Goal: Task Accomplishment & Management: Use online tool/utility

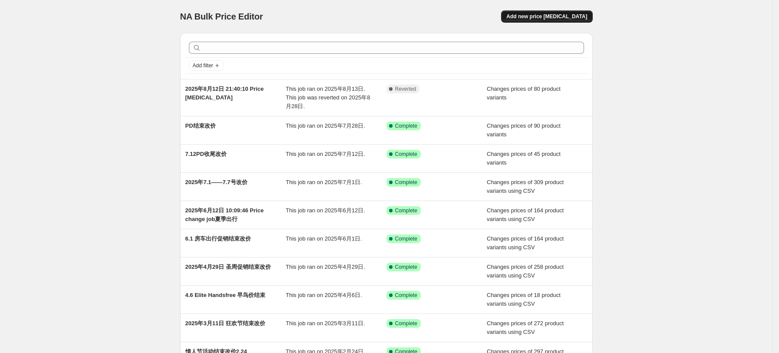
click at [575, 16] on span "Add new price [MEDICAL_DATA]" at bounding box center [546, 16] width 81 height 7
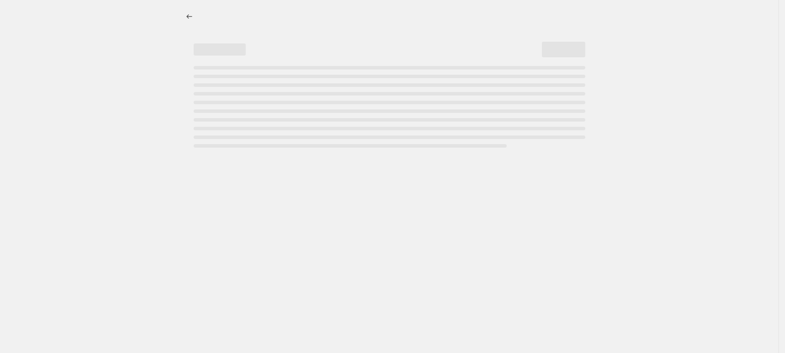
select select "percentage"
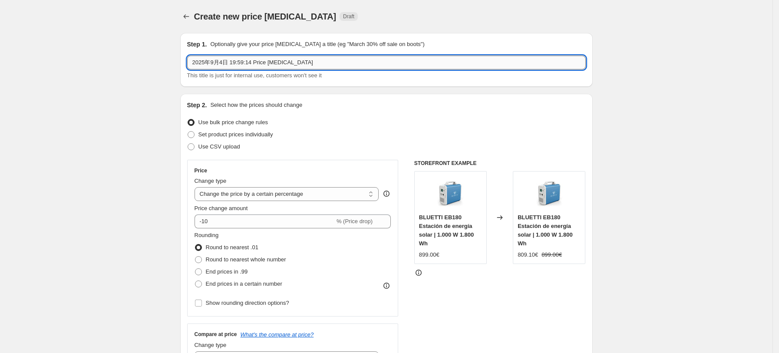
drag, startPoint x: 335, startPoint y: 64, endPoint x: 234, endPoint y: 63, distance: 101.1
click at [234, 63] on input "2025年9月4日 19:59:14 Price [MEDICAL_DATA]" at bounding box center [386, 63] width 398 height 14
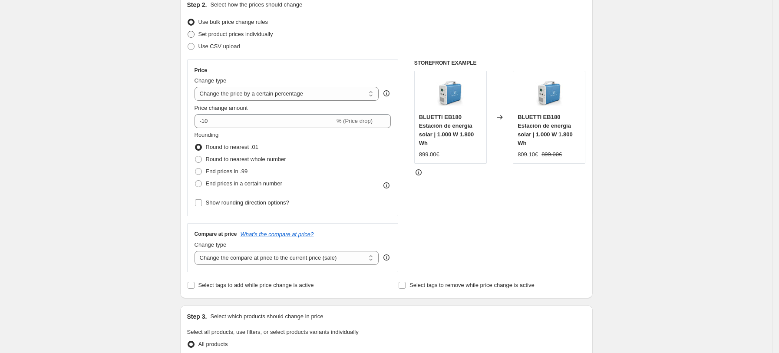
scroll to position [58, 0]
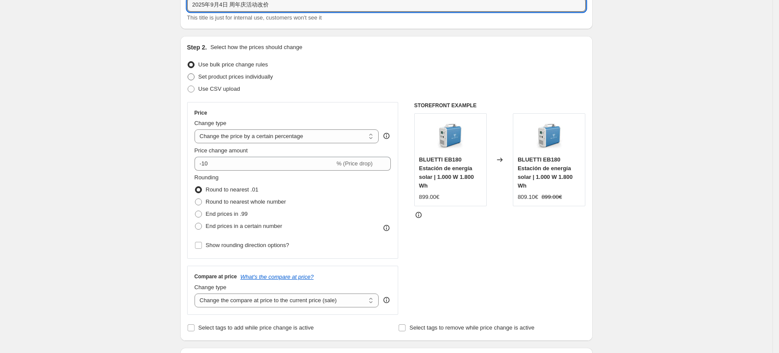
type input "2025年9月4日 周年庆活动改价"
click at [249, 79] on span "Set product prices individually" at bounding box center [235, 76] width 75 height 7
click at [188, 74] on input "Set product prices individually" at bounding box center [187, 73] width 0 height 0
radio input "true"
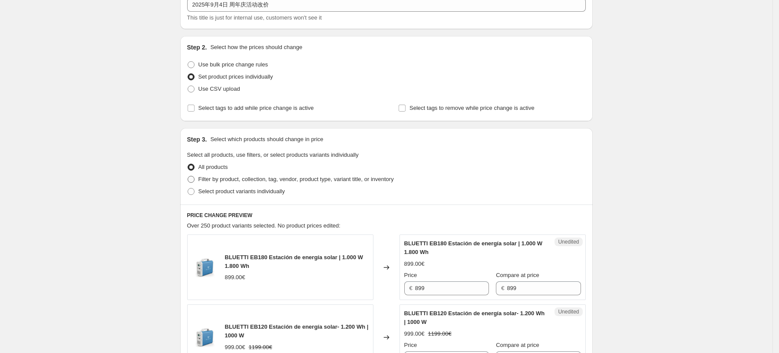
click at [238, 180] on span "Filter by product, collection, tag, vendor, product type, variant title, or inv…" at bounding box center [295, 179] width 195 height 7
click at [188, 176] on input "Filter by product, collection, tag, vendor, product type, variant title, or inv…" at bounding box center [187, 176] width 0 height 0
radio input "true"
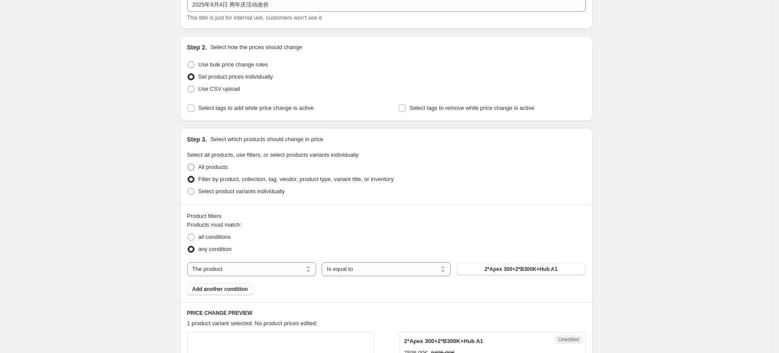
click at [224, 167] on span "All products" at bounding box center [213, 167] width 30 height 7
click at [188, 164] on input "All products" at bounding box center [187, 164] width 0 height 0
radio input "true"
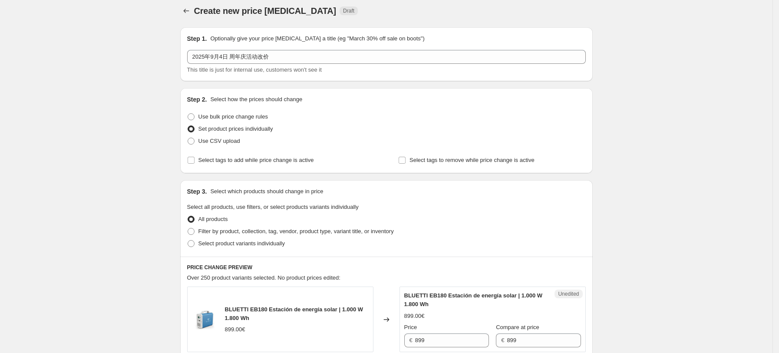
scroll to position [0, 0]
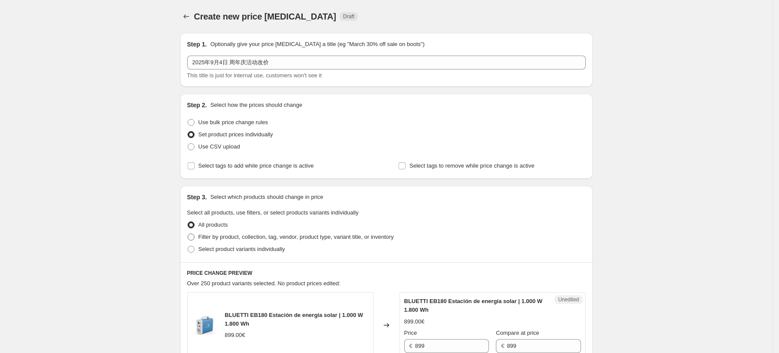
click at [212, 238] on span "Filter by product, collection, tag, vendor, product type, variant title, or inv…" at bounding box center [295, 236] width 195 height 7
click at [188, 234] on input "Filter by product, collection, tag, vendor, product type, variant title, or inv…" at bounding box center [187, 233] width 0 height 0
radio input "true"
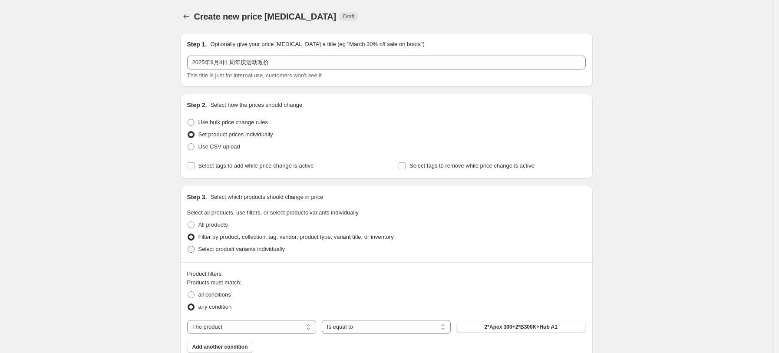
click at [253, 252] on span "Select product variants individually" at bounding box center [241, 249] width 86 height 7
click at [188, 246] on input "Select product variants individually" at bounding box center [187, 246] width 0 height 0
radio input "true"
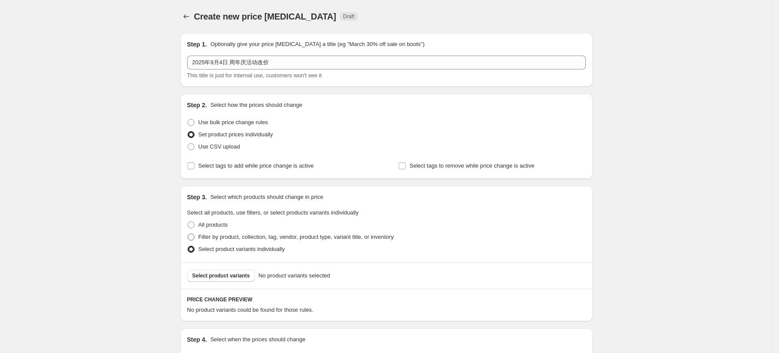
click at [233, 236] on span "Filter by product, collection, tag, vendor, product type, variant title, or inv…" at bounding box center [295, 236] width 195 height 7
click at [188, 234] on input "Filter by product, collection, tag, vendor, product type, variant title, or inv…" at bounding box center [187, 233] width 0 height 0
radio input "true"
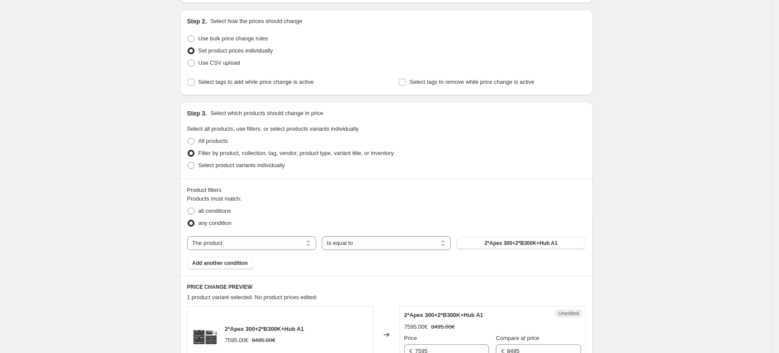
scroll to position [115, 0]
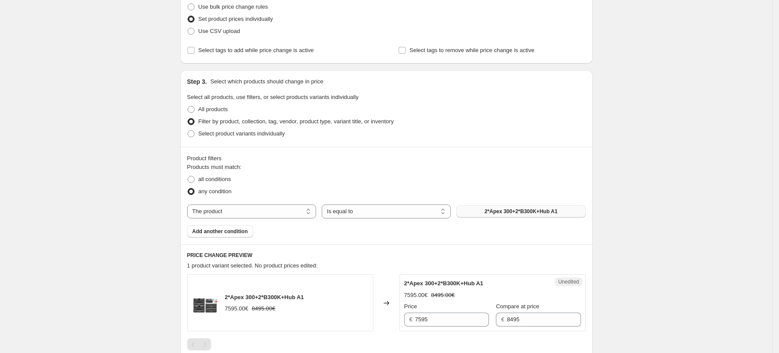
click at [499, 214] on span "2*Apex 300+2*B300K+Hub A1" at bounding box center [520, 211] width 73 height 7
click at [213, 177] on span "all conditions" at bounding box center [214, 179] width 33 height 7
click at [188, 176] on input "all conditions" at bounding box center [187, 176] width 0 height 0
radio input "true"
click at [292, 210] on select "The product The product's collection The product's tag The product's vendor The…" at bounding box center [251, 211] width 129 height 14
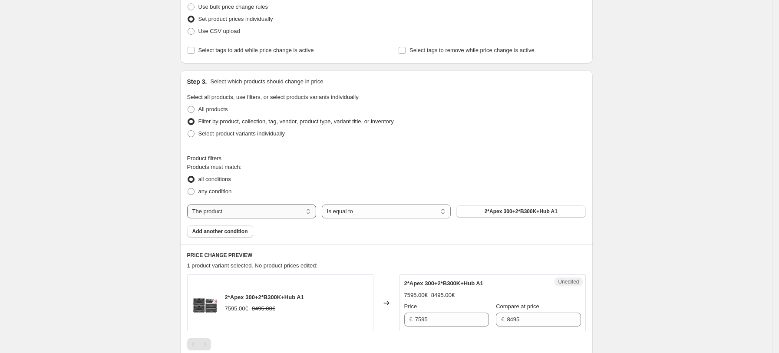
select select "tag"
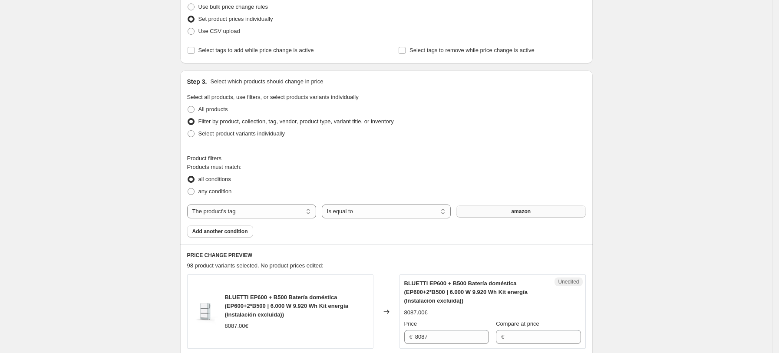
click at [535, 213] on button "amazon" at bounding box center [520, 211] width 129 height 12
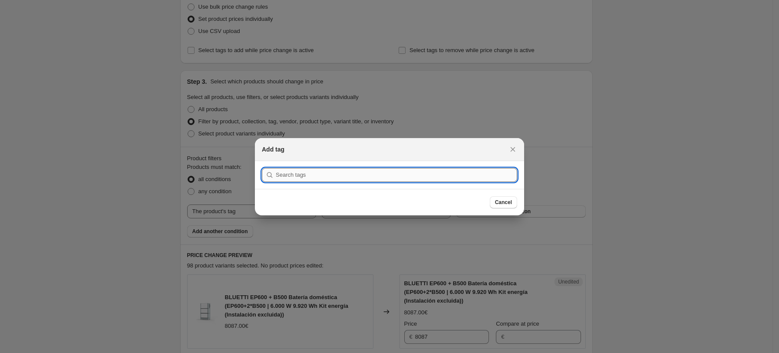
click at [370, 178] on input ":rej:" at bounding box center [396, 175] width 241 height 14
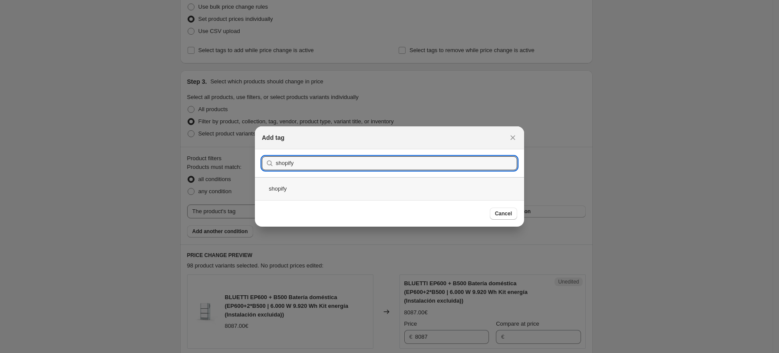
type input "shopify"
click at [280, 188] on div "shopify" at bounding box center [389, 188] width 269 height 23
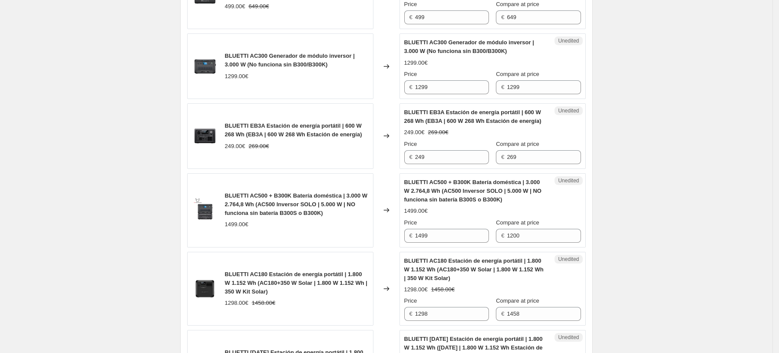
scroll to position [463, 0]
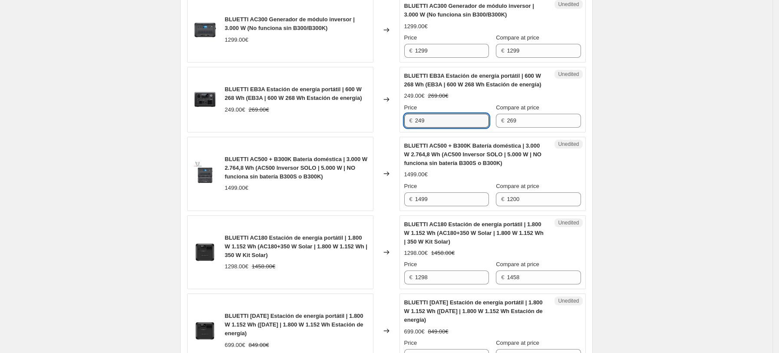
drag, startPoint x: 441, startPoint y: 121, endPoint x: 296, endPoint y: 120, distance: 145.4
click at [301, 120] on div "BLUETTI EB3A Estación de energía portátil | 600 W 268 Wh (EB3A | 600 W 268 Wh E…" at bounding box center [386, 100] width 398 height 66
type input "219"
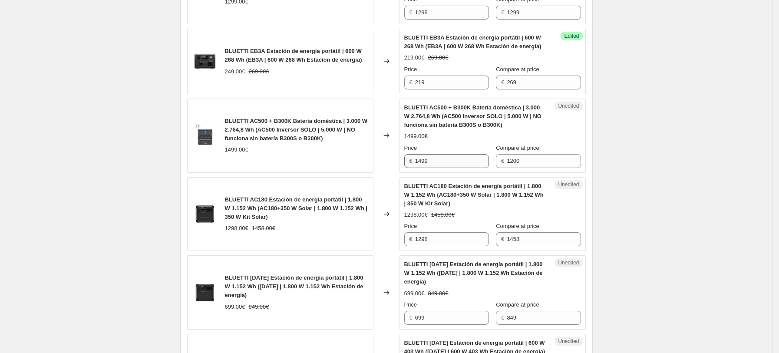
scroll to position [521, 0]
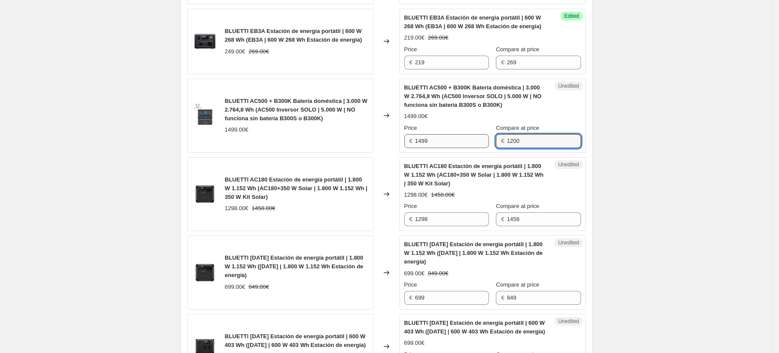
drag, startPoint x: 536, startPoint y: 143, endPoint x: 457, endPoint y: 145, distance: 79.9
click at [457, 145] on div "Price € 1499 Compare at price € 1200" at bounding box center [492, 136] width 177 height 24
click at [444, 168] on span "BLUETTI AC180 Estación de energía portátil | 1.800 W 1.152 Wh (AC180+350 W Sola…" at bounding box center [473, 175] width 139 height 24
click at [283, 191] on span "BLUETTI AC180 Estación de energía portátil | 1.800 W 1.152 Wh (AC180+350 W Sola…" at bounding box center [296, 188] width 142 height 24
drag, startPoint x: 231, startPoint y: 188, endPoint x: 375, endPoint y: 193, distance: 143.7
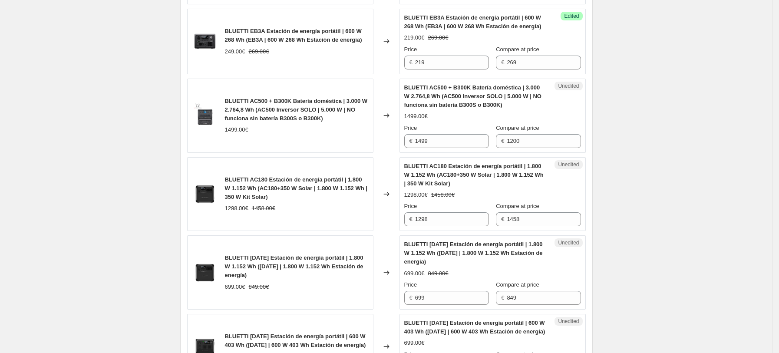
click at [232, 188] on span "BLUETTI AC180 Estación de energía portátil | 1.800 W 1.152 Wh (AC180+350 W Sola…" at bounding box center [296, 188] width 142 height 24
drag, startPoint x: 444, startPoint y: 220, endPoint x: 253, endPoint y: 219, distance: 191.8
click at [260, 219] on div "BLUETTI [DATE] Estación de energía portátil | 1.800 W 1.152 Wh ([DATE]+350 W So…" at bounding box center [386, 194] width 398 height 74
type input "1098"
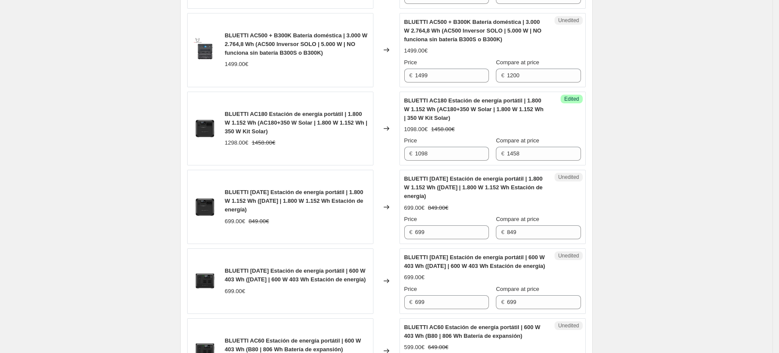
scroll to position [636, 0]
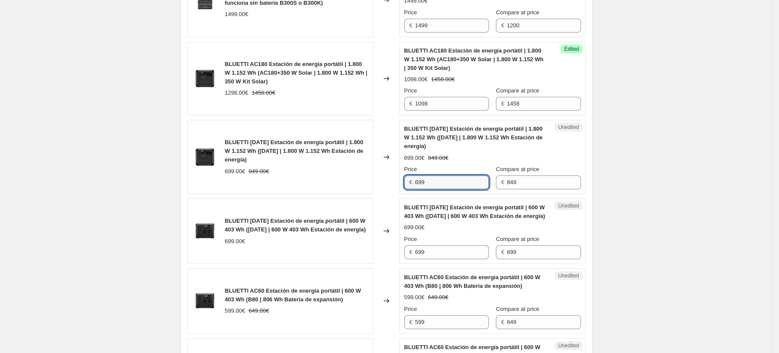
drag, startPoint x: 439, startPoint y: 183, endPoint x: 227, endPoint y: 183, distance: 211.8
click at [300, 183] on div "BLUETTI [DATE] Estación de energía portátil | 1.800 W 1.152 Wh ([DATE] | 1.800 …" at bounding box center [386, 157] width 398 height 74
type input "599"
click at [281, 228] on span "BLUETTI [DATE] Estación de energía portátil | 600 W 403 Wh ([DATE] | 600 W 403 …" at bounding box center [295, 224] width 141 height 15
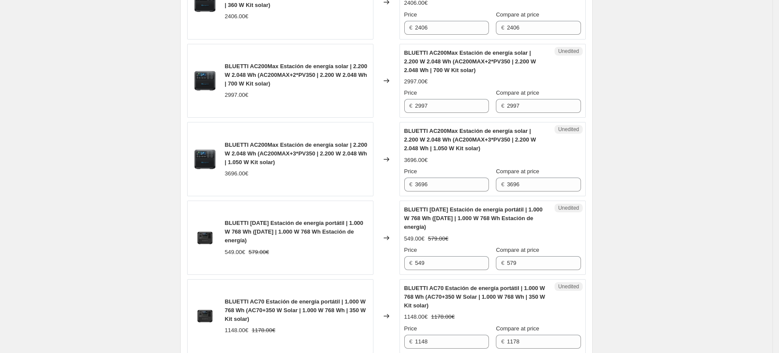
scroll to position [1389, 0]
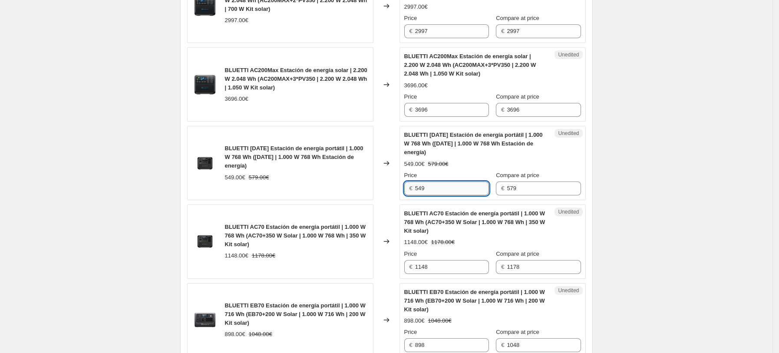
click at [442, 181] on input "549" at bounding box center [452, 188] width 74 height 14
drag, startPoint x: 442, startPoint y: 177, endPoint x: 356, endPoint y: 181, distance: 86.4
click at [356, 181] on div "BLUETTI [DATE] Estación de energía portátil | 1.000 W 768 Wh ([DATE] | 1.000 W …" at bounding box center [386, 163] width 398 height 74
type input "479"
click at [352, 190] on div "BLUETTI [DATE] Estación de energía portátil | 1.000 W 768 Wh ([DATE] | 1.000 W …" at bounding box center [280, 163] width 186 height 74
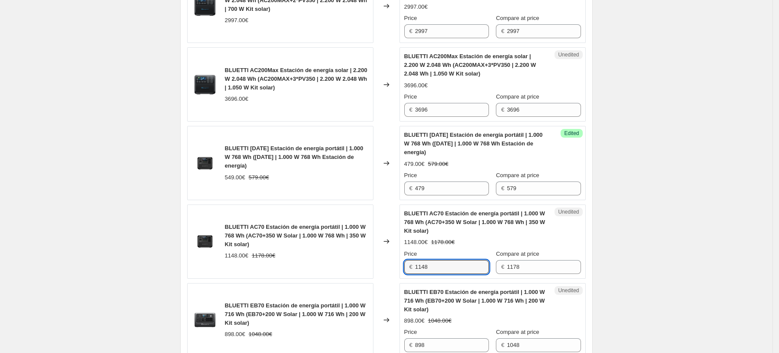
drag, startPoint x: 446, startPoint y: 259, endPoint x: 392, endPoint y: 259, distance: 53.8
click at [394, 259] on div "BLUETTI [DATE] Estación de energía portátil | 1.000 W 768 Wh ([DATE]+350 W Sola…" at bounding box center [386, 241] width 398 height 74
type input "978"
click at [339, 263] on div "BLUETTI [DATE] Estación de energía portátil | 1.000 W 768 Wh ([DATE]+350 W Sola…" at bounding box center [280, 241] width 186 height 74
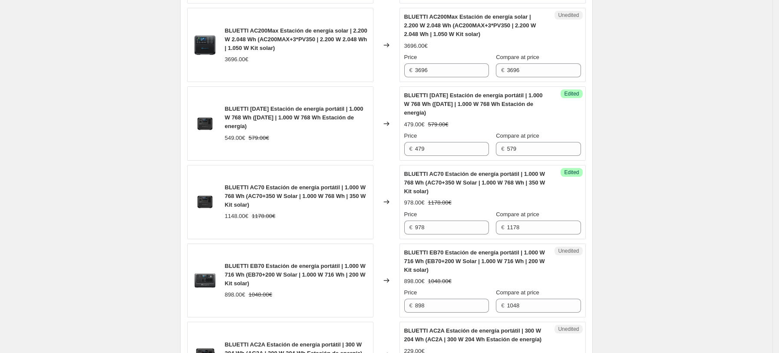
scroll to position [1446, 0]
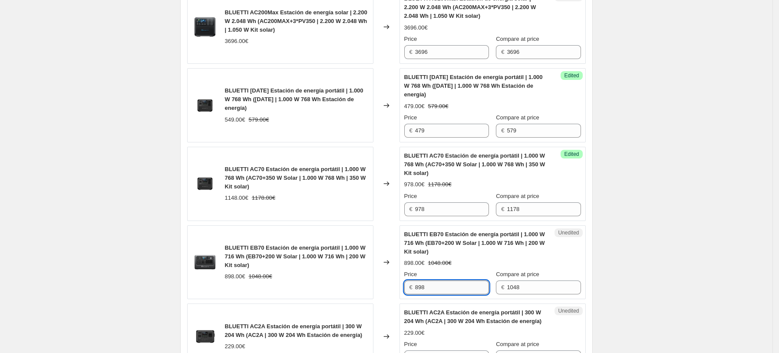
click at [445, 280] on input "898" at bounding box center [452, 287] width 74 height 14
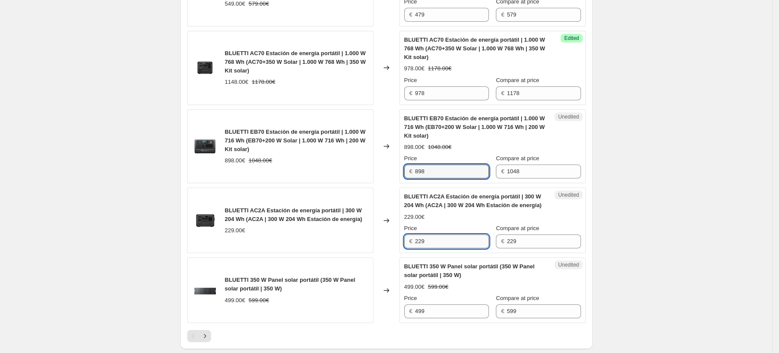
click at [439, 234] on input "229" at bounding box center [452, 241] width 74 height 14
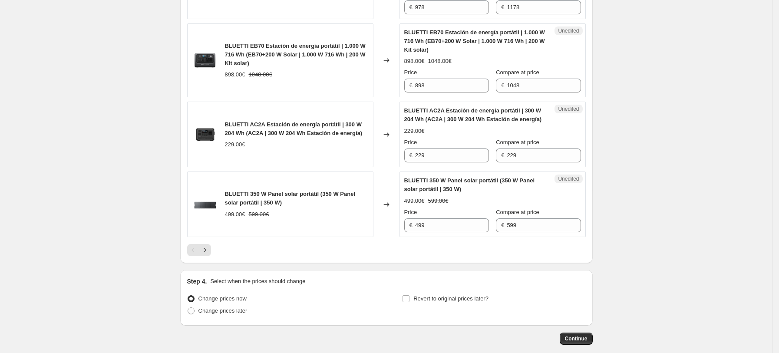
scroll to position [1678, 0]
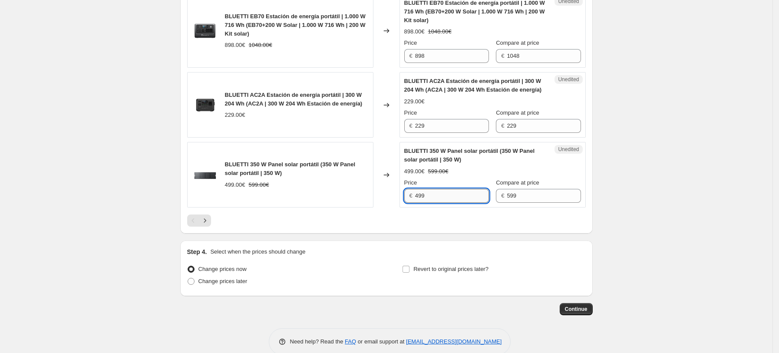
click at [437, 190] on input "499" at bounding box center [452, 196] width 74 height 14
click at [224, 278] on span "Change prices later" at bounding box center [222, 281] width 49 height 7
click at [188, 278] on input "Change prices later" at bounding box center [187, 278] width 0 height 0
radio input "true"
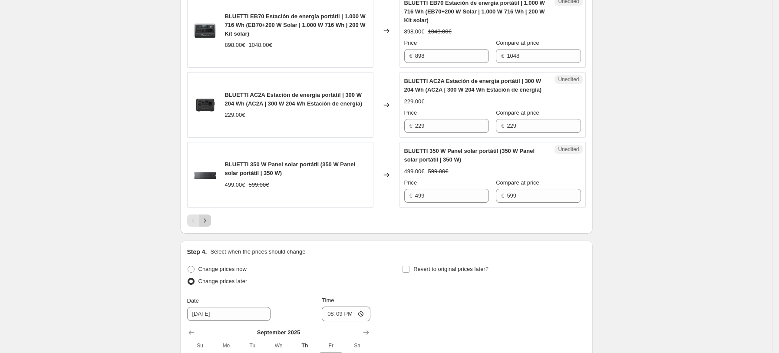
click at [209, 216] on icon "Next" at bounding box center [204, 220] width 9 height 9
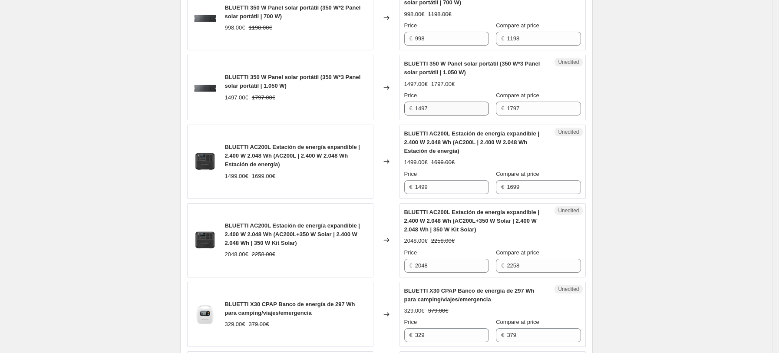
scroll to position [521, 0]
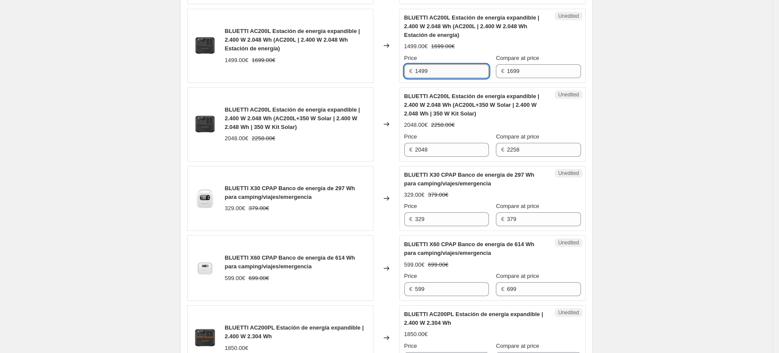
click at [440, 69] on input "1499" at bounding box center [452, 71] width 74 height 14
drag, startPoint x: 424, startPoint y: 72, endPoint x: 384, endPoint y: 72, distance: 39.5
click at [385, 72] on div "BLUETTI AC200L Estación de energía expandible | 2.400 W 2.048 Wh (AC200L | 2.40…" at bounding box center [386, 46] width 398 height 74
type input "1099"
click at [258, 121] on span "BLUETTI AC200L Estación de energía expandible | 2.400 W 2.048 Wh (AC200L+350 W …" at bounding box center [292, 118] width 135 height 24
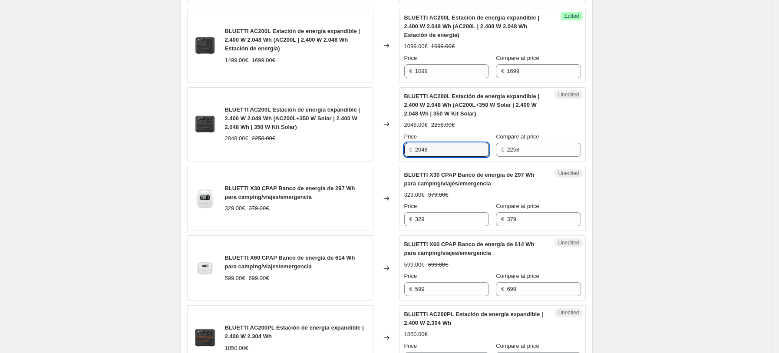
drag, startPoint x: 456, startPoint y: 148, endPoint x: 260, endPoint y: 146, distance: 196.6
click at [270, 146] on div "BLUETTI AC200L Estación de energía expandible | 2.400 W 2.048 Wh (AC200L+350 W …" at bounding box center [386, 124] width 398 height 74
type input "1598"
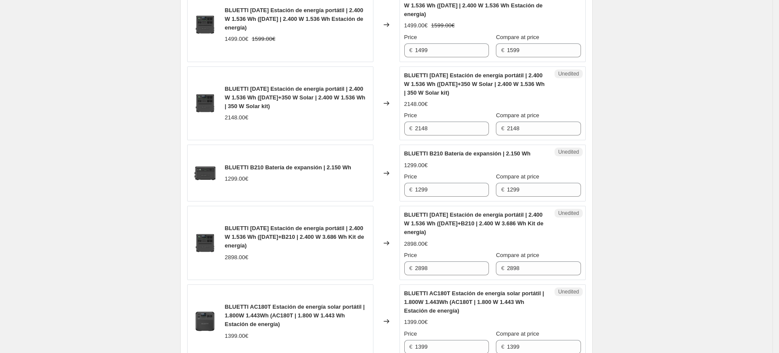
scroll to position [926, 0]
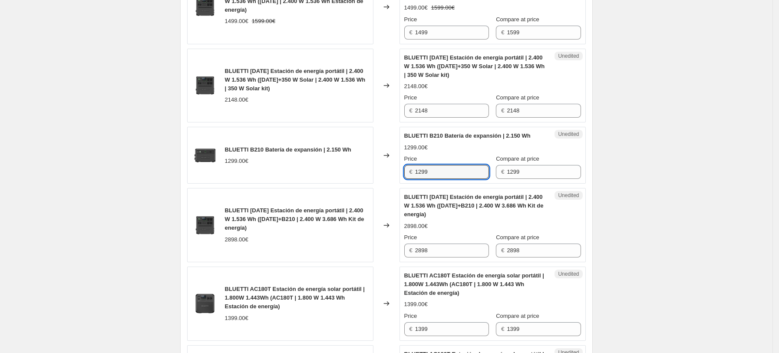
drag, startPoint x: 448, startPoint y: 173, endPoint x: 354, endPoint y: 177, distance: 94.3
click at [364, 177] on div "BLUETTI B210 Batería de expansión | 2.150 Wh 1299.00€ Changed to Unedited BLUET…" at bounding box center [386, 155] width 398 height 57
type input "999"
click at [341, 185] on div "BLUETTI 350 W Panel solar portátil (350 W*2 Panel solar portátil | 700 W) 998.0…" at bounding box center [386, 198] width 398 height 1469
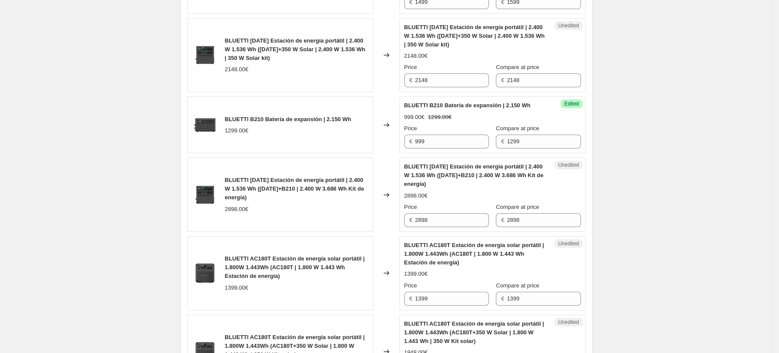
scroll to position [983, 0]
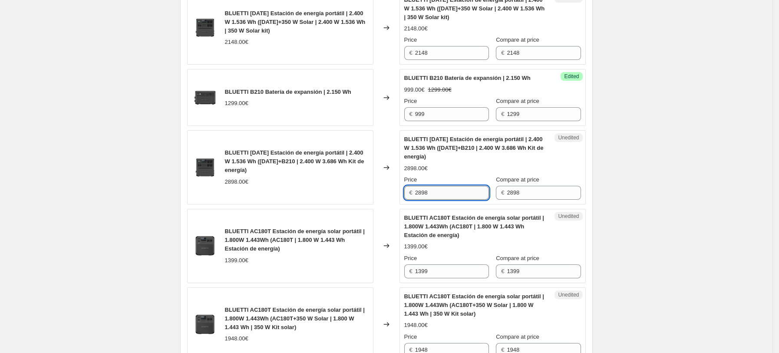
click at [449, 190] on input "2898" at bounding box center [452, 193] width 74 height 14
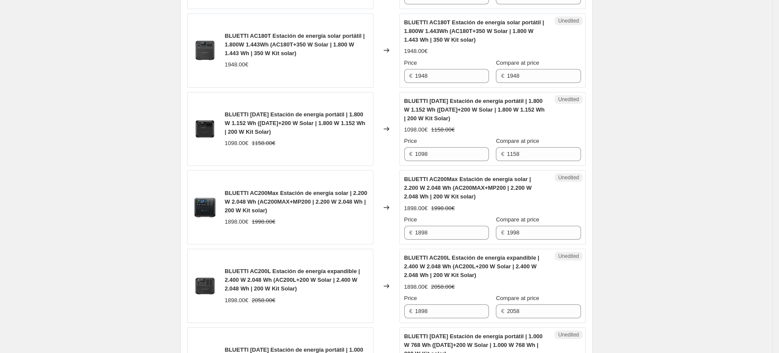
scroll to position [1273, 0]
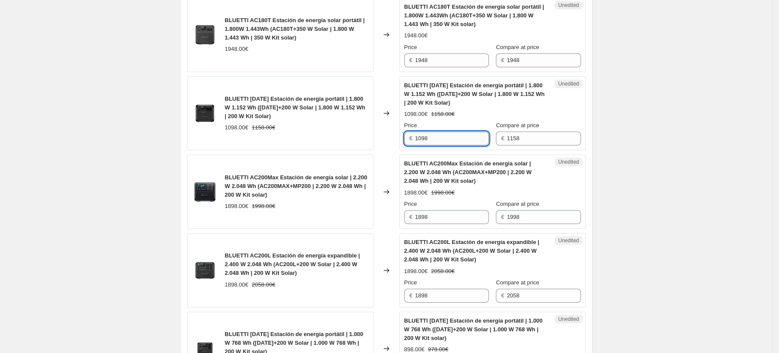
click at [440, 138] on input "1098" at bounding box center [452, 138] width 74 height 14
drag, startPoint x: 444, startPoint y: 140, endPoint x: 330, endPoint y: 145, distance: 113.4
click at [330, 145] on div "BLUETTI [DATE] Estación de energía portátil | 1.800 W 1.152 Wh ([DATE]+200 W So…" at bounding box center [386, 113] width 398 height 74
type input "898"
click at [337, 145] on div "BLUETTI [DATE] Estación de energía portátil | 1.800 W 1.152 Wh ([DATE]+200 W So…" at bounding box center [280, 113] width 186 height 74
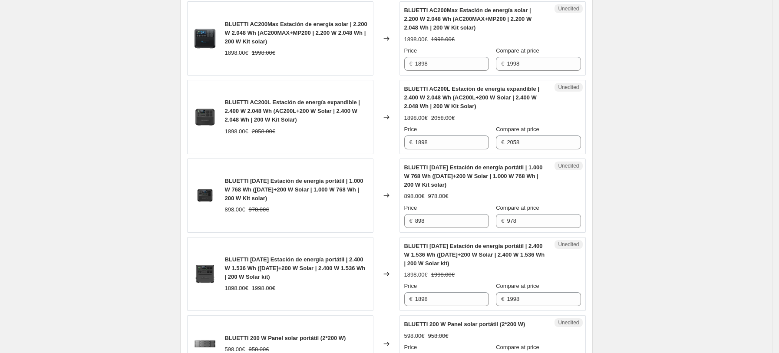
scroll to position [1446, 0]
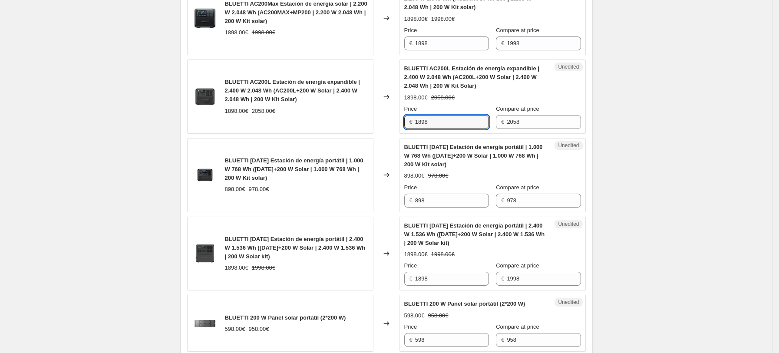
drag, startPoint x: 438, startPoint y: 123, endPoint x: 343, endPoint y: 123, distance: 95.0
click at [344, 123] on div "BLUETTI AC200L Estación de energía expandible | 2.400 W 2.048 Wh (AC200L+200 W …" at bounding box center [386, 96] width 398 height 74
type input "1298"
click at [343, 123] on div "BLUETTI AC200L Estación de energía expandible | 2.400 W 2.048 Wh (AC200L+200 W …" at bounding box center [280, 96] width 186 height 74
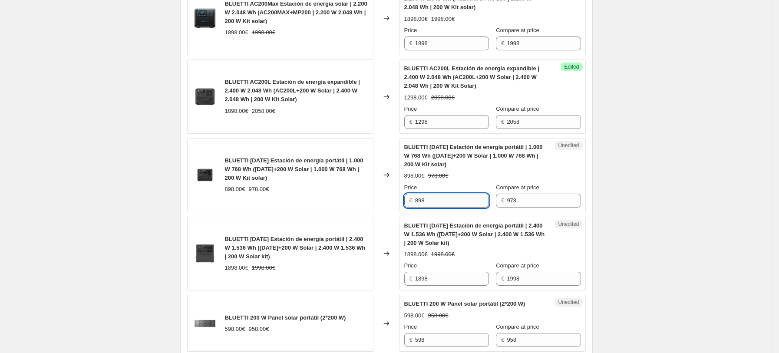
click at [438, 204] on input "898" at bounding box center [452, 201] width 74 height 14
click at [323, 201] on div "BLUETTI [DATE] Estación de energía portátil | 1.000 W 768 Wh ([DATE]+200 W Sola…" at bounding box center [386, 175] width 398 height 74
type input "728"
click at [318, 201] on div "BLUETTI [DATE] Estación de energía portátil | 1.000 W 768 Wh ([DATE]+200 W Sola…" at bounding box center [280, 175] width 186 height 74
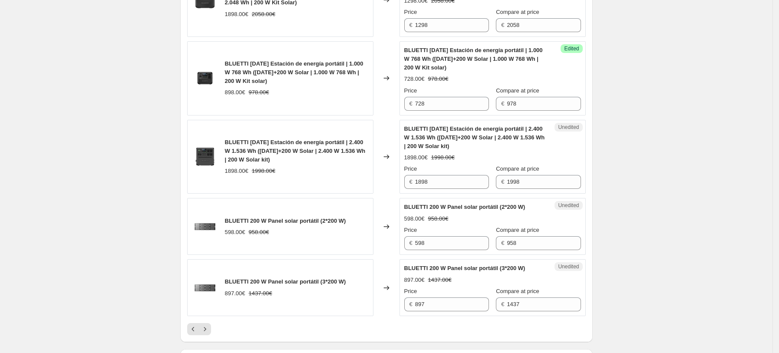
scroll to position [1562, 0]
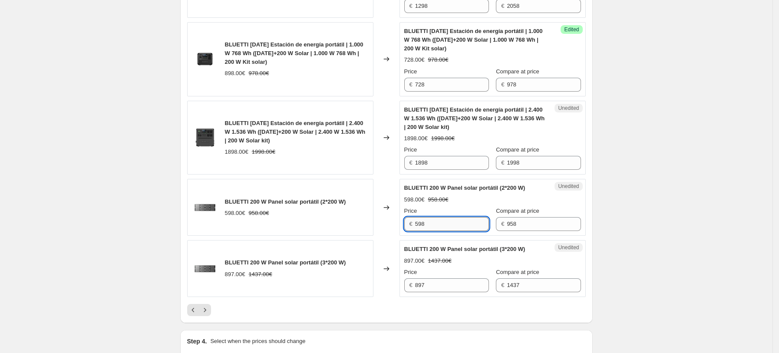
drag, startPoint x: 441, startPoint y: 224, endPoint x: 461, endPoint y: 227, distance: 19.7
click at [441, 224] on input "598" at bounding box center [452, 224] width 74 height 14
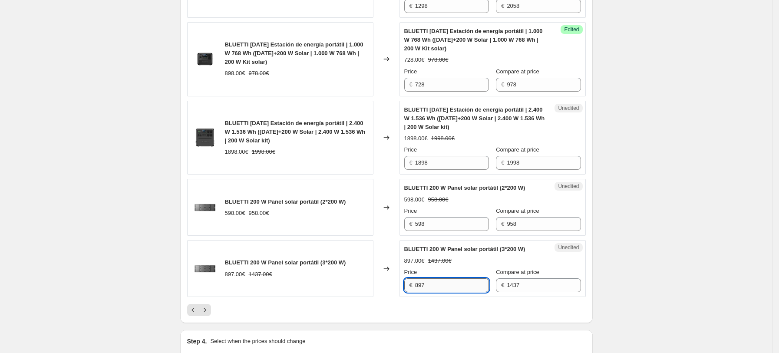
click at [439, 289] on input "897" at bounding box center [452, 285] width 74 height 14
click at [207, 314] on icon "Next" at bounding box center [204, 310] width 9 height 9
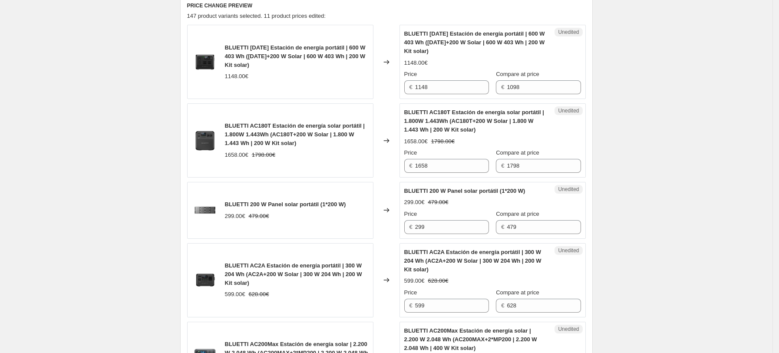
scroll to position [347, 0]
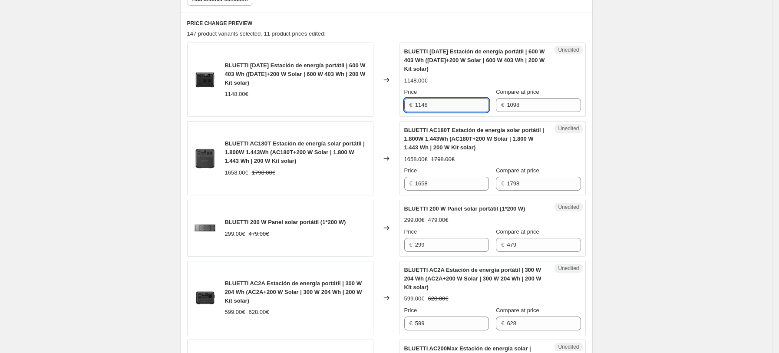
click at [452, 103] on input "1148" at bounding box center [452, 105] width 74 height 14
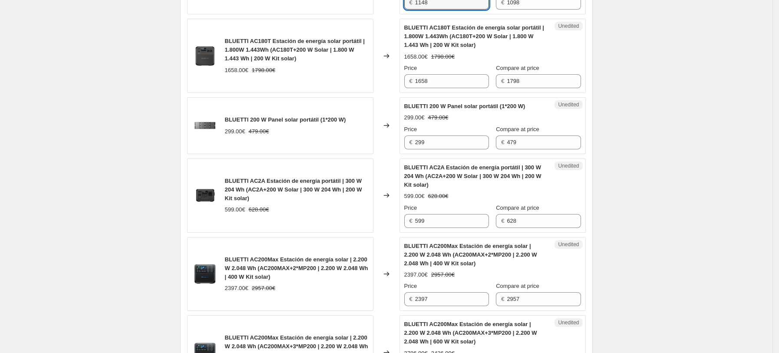
scroll to position [463, 0]
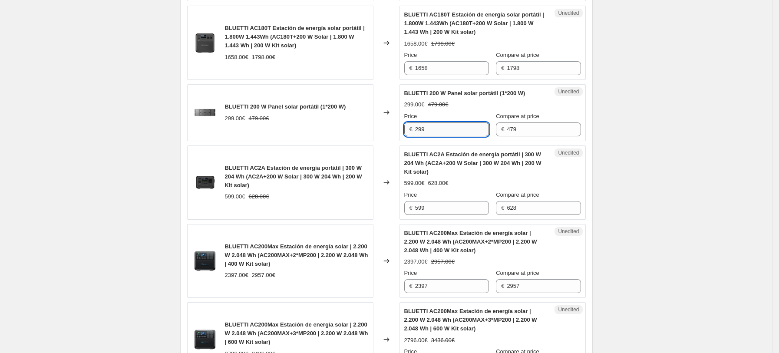
click at [444, 127] on input "299" at bounding box center [452, 129] width 74 height 14
click at [348, 137] on div "BLUETTI 200 W Panel solar portátil (1*200 W) 299.00€ 479.00€" at bounding box center [280, 112] width 186 height 57
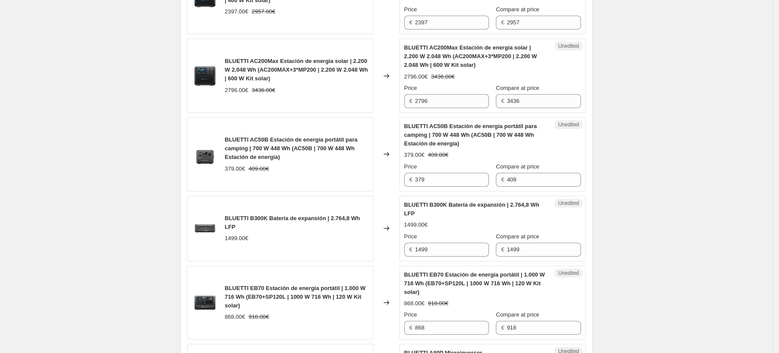
scroll to position [752, 0]
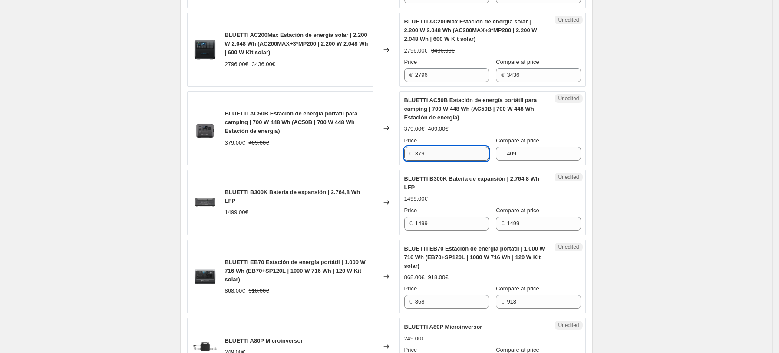
click at [440, 158] on input "379" at bounding box center [452, 154] width 74 height 14
drag, startPoint x: 439, startPoint y: 153, endPoint x: 248, endPoint y: 151, distance: 191.4
click at [272, 151] on div "BLUETTI AC50B Estación de energía portátil para camping | 700 W 448 Wh (AC50B |…" at bounding box center [386, 128] width 398 height 74
type input "329"
drag, startPoint x: 291, startPoint y: 157, endPoint x: 356, endPoint y: 214, distance: 86.7
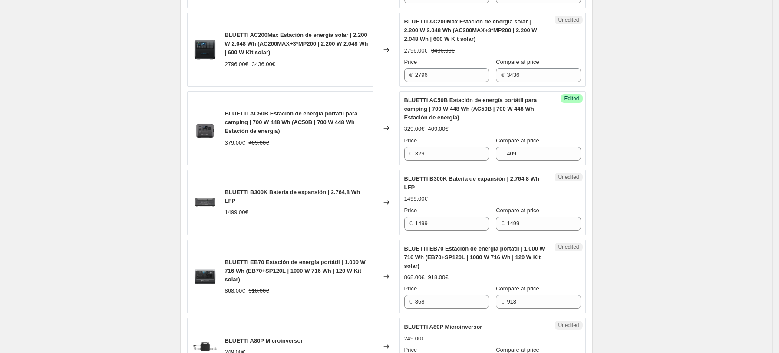
click at [293, 158] on div "BLUETTI AC50B Estación de energía portátil para camping | 700 W 448 Wh (AC50B |…" at bounding box center [280, 128] width 186 height 74
click at [462, 228] on input "1499" at bounding box center [452, 224] width 74 height 14
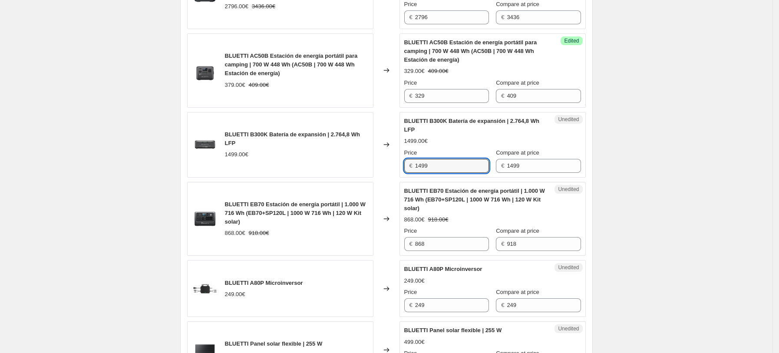
drag, startPoint x: 442, startPoint y: 164, endPoint x: 242, endPoint y: 173, distance: 200.3
click at [260, 173] on div "BLUETTI B300K Batería de expansión | 2.764,8 Wh LFP 1499.00€ Changed to Unedite…" at bounding box center [386, 145] width 398 height 66
type input "1199"
click at [243, 173] on div "BLUETTI B300K Batería de expansión | 2.764,8 Wh LFP 1499.00€" at bounding box center [280, 145] width 186 height 66
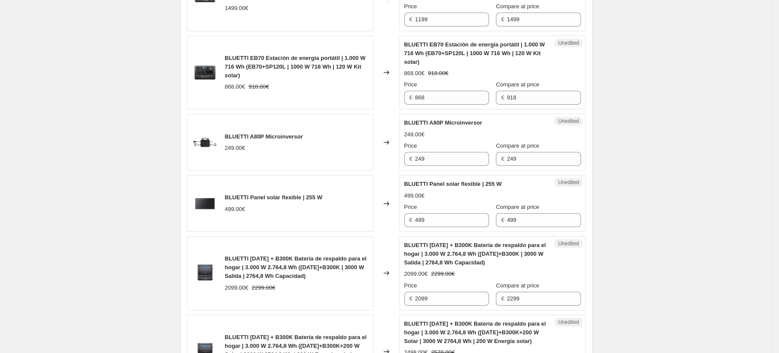
scroll to position [983, 0]
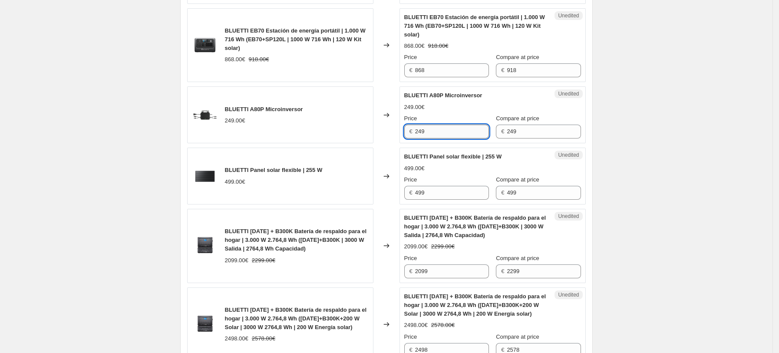
drag, startPoint x: 447, startPoint y: 130, endPoint x: 682, endPoint y: 161, distance: 236.9
click at [448, 130] on input "249" at bounding box center [452, 132] width 74 height 14
click at [227, 132] on div "BLUETTI A80P Microinversor 249.00€ Changed to Unedited BLUETTI A80P Microinvers…" at bounding box center [386, 114] width 398 height 57
type input "129"
click at [228, 146] on div "BLUETTI [DATE] Estación de energía portátil | 600 W 403 Wh ([DATE]+200 W Solar …" at bounding box center [386, 158] width 398 height 1504
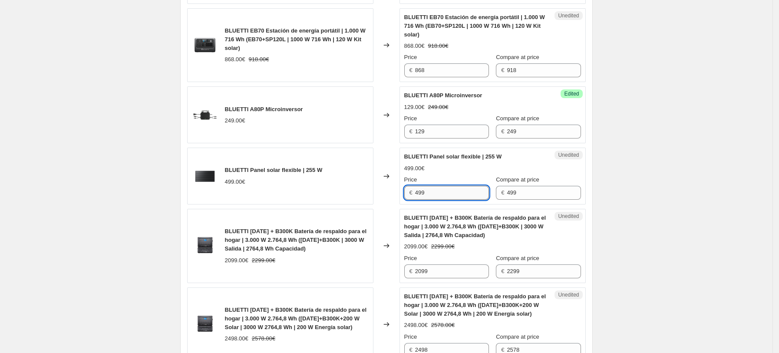
click at [429, 191] on input "499" at bounding box center [452, 193] width 74 height 14
drag, startPoint x: 450, startPoint y: 194, endPoint x: 311, endPoint y: 206, distance: 139.4
click at [314, 206] on div "BLUETTI [DATE] Estación de energía portátil | 600 W 403 Wh ([DATE]+200 W Solar …" at bounding box center [386, 158] width 398 height 1504
type input "259"
click at [313, 207] on div "BLUETTI [DATE] Estación de energía portátil | 600 W 403 Wh ([DATE]+200 W Solar …" at bounding box center [386, 158] width 398 height 1504
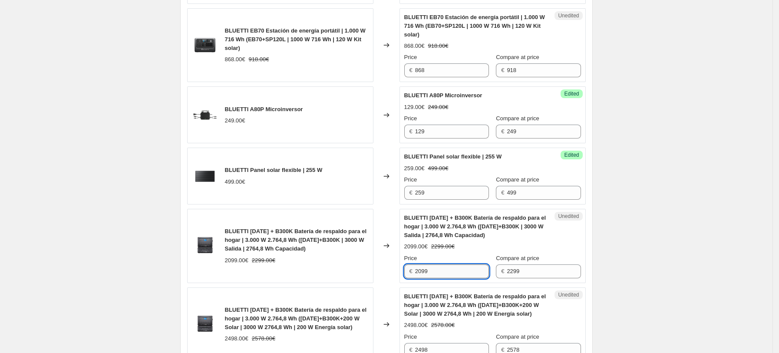
click at [440, 273] on input "2099" at bounding box center [452, 271] width 74 height 14
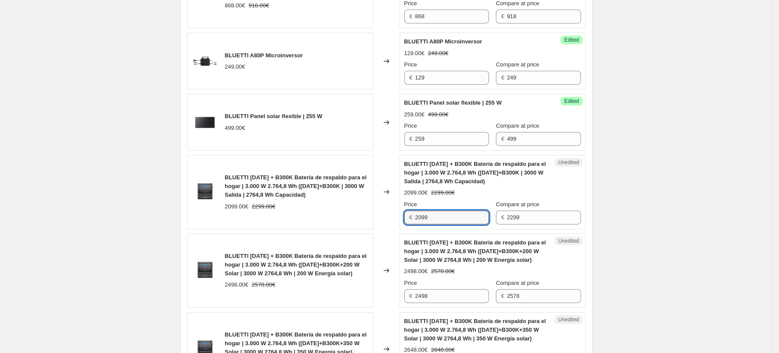
scroll to position [1099, 0]
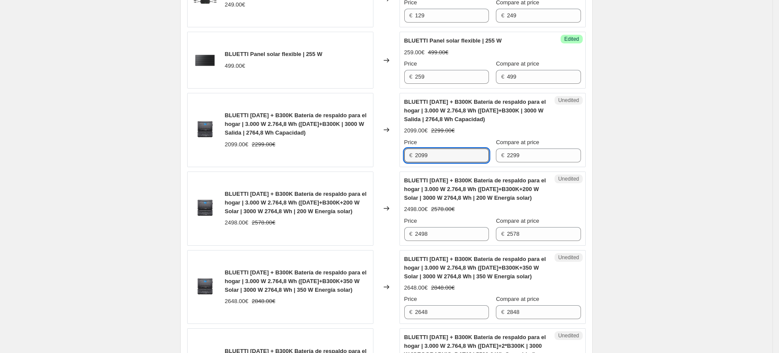
drag, startPoint x: 442, startPoint y: 154, endPoint x: 352, endPoint y: 165, distance: 90.1
click at [352, 165] on div "BLUETTI [DATE] + B300K Batería de respaldo para el hogar | 3.000 W 2.764,8 Wh (…" at bounding box center [386, 130] width 398 height 74
type input "1799"
click at [314, 140] on div "BLUETTI [DATE] + B300K Batería de respaldo para el hogar | 3.000 W 2.764,8 Wh (…" at bounding box center [297, 129] width 144 height 37
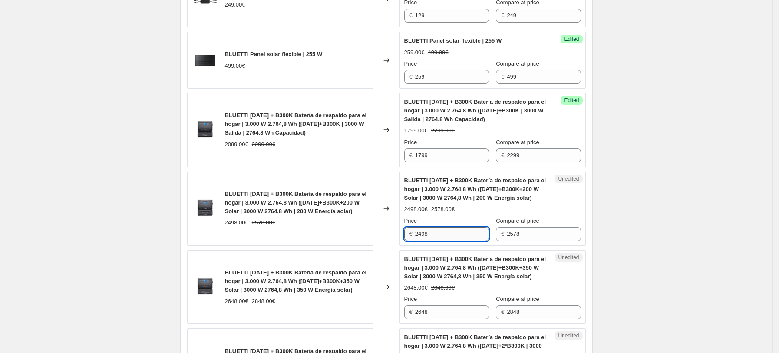
click at [449, 233] on input "2498" at bounding box center [452, 234] width 74 height 14
click at [391, 220] on div "Changed to" at bounding box center [386, 208] width 26 height 74
drag, startPoint x: 450, startPoint y: 237, endPoint x: 303, endPoint y: 237, distance: 147.1
click at [317, 237] on div "BLUETTI [DATE] + B300K Batería de respaldo para el hogar | 3.000 W 2.764,8 Wh (…" at bounding box center [386, 208] width 398 height 74
type input "1899"
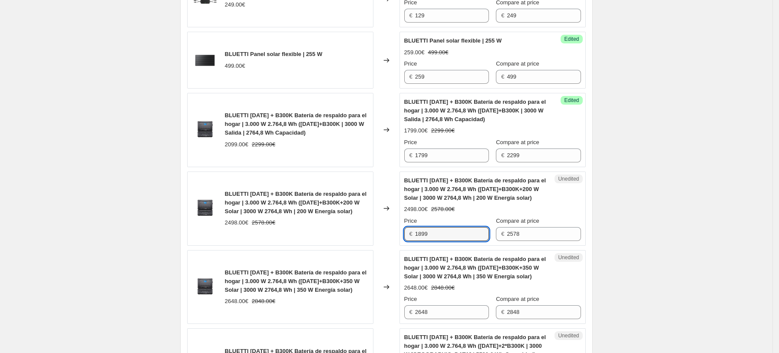
click at [364, 246] on div "BLUETTI [DATE] + B300K Batería de respaldo para el hogar | 3.000 W 2.764,8 Wh (…" at bounding box center [280, 208] width 186 height 74
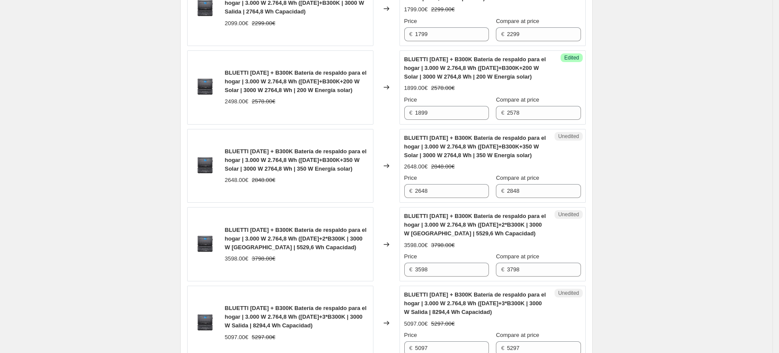
scroll to position [1215, 0]
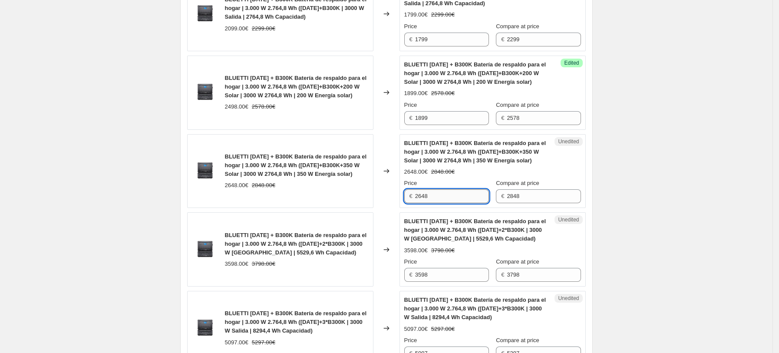
click at [447, 203] on input "2648" at bounding box center [452, 196] width 74 height 14
click at [449, 196] on input "2648" at bounding box center [452, 196] width 74 height 14
drag, startPoint x: 449, startPoint y: 196, endPoint x: 329, endPoint y: 196, distance: 119.3
click at [332, 196] on div "BLUETTI [DATE] + B300K Batería de respaldo para el hogar | 3.000 W 2.764,8 Wh (…" at bounding box center [386, 171] width 398 height 74
type input "2298"
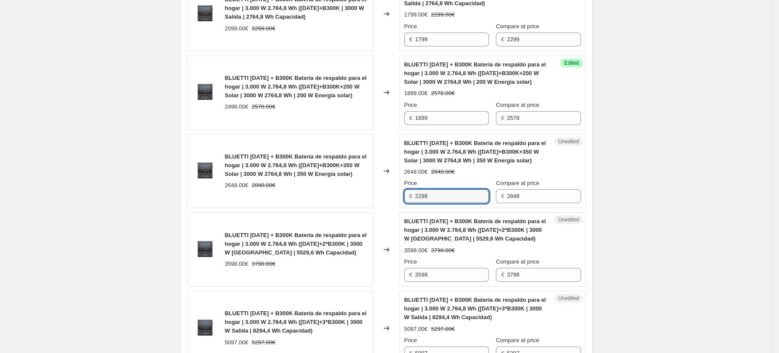
click at [365, 189] on div "2648.00€ 2848.00€" at bounding box center [297, 185] width 144 height 9
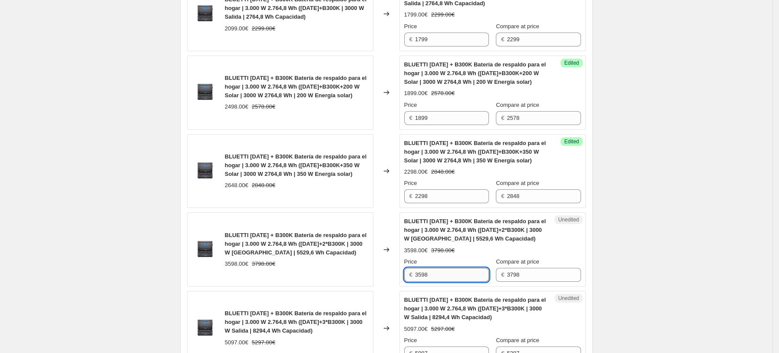
click at [450, 270] on input "3598" at bounding box center [452, 275] width 74 height 14
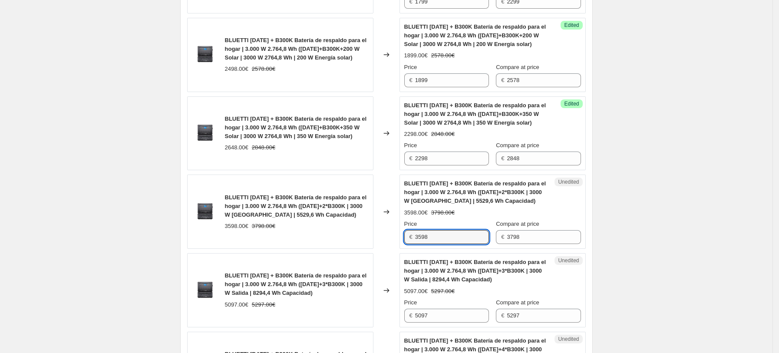
scroll to position [1273, 0]
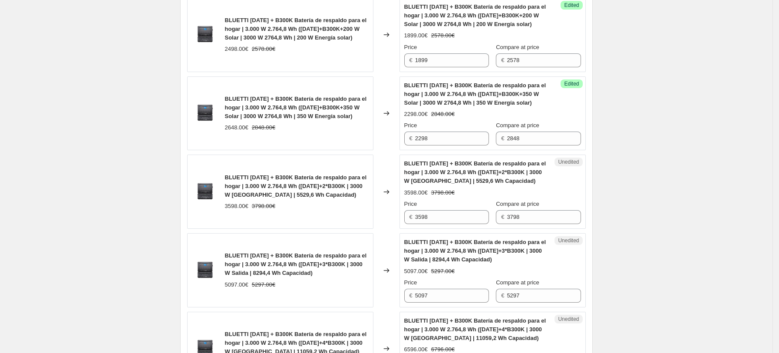
click at [310, 210] on div "3598.00€ 3798.00€" at bounding box center [297, 206] width 144 height 9
drag, startPoint x: 446, startPoint y: 218, endPoint x: 358, endPoint y: 218, distance: 87.7
click at [358, 218] on div "BLUETTI [DATE] + B300K Batería de respaldo para el hogar | 3.000 W 2.764,8 Wh (…" at bounding box center [386, 191] width 398 height 74
type input "2998"
click at [287, 208] on div "3598.00€ 3798.00€" at bounding box center [297, 206] width 144 height 9
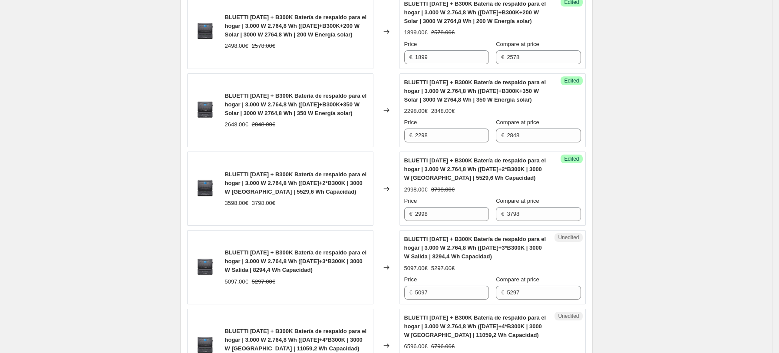
scroll to position [1389, 0]
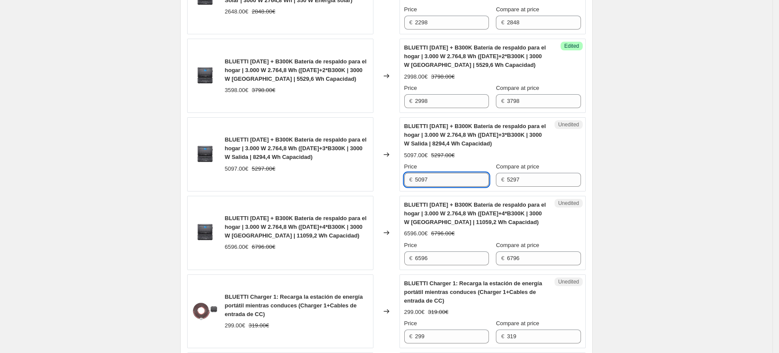
click at [447, 183] on input "5097" at bounding box center [452, 180] width 74 height 14
drag, startPoint x: 439, startPoint y: 185, endPoint x: 382, endPoint y: 183, distance: 56.9
click at [385, 183] on div "BLUETTI [DATE] + B300K Batería de respaldo para el hogar | 3.000 W 2.764,8 Wh (…" at bounding box center [386, 154] width 398 height 74
type input "4197"
click at [460, 163] on div "BLUETTI [DATE] + B300K Batería de respaldo para el hogar | 3.000 W 2.764,8 Wh (…" at bounding box center [492, 154] width 177 height 65
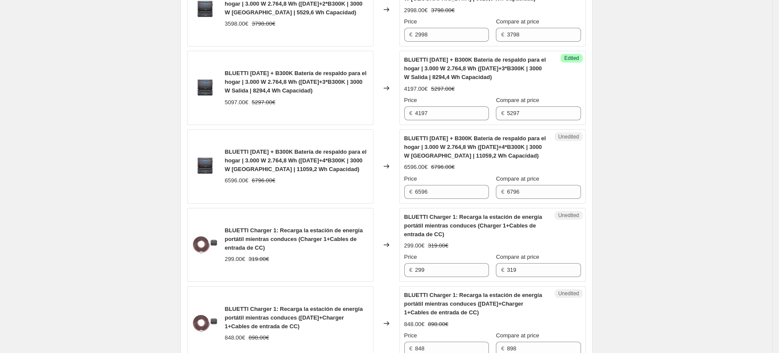
scroll to position [1504, 0]
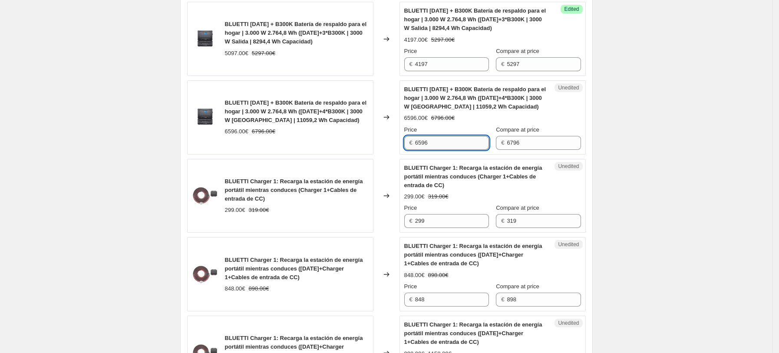
click at [443, 144] on input "6596" at bounding box center [452, 143] width 74 height 14
drag, startPoint x: 440, startPoint y: 143, endPoint x: 294, endPoint y: 146, distance: 145.8
click at [299, 145] on div "BLUETTI [DATE] + B300K Batería de respaldo para el hogar | 3.000 W 2.764,8 Wh (…" at bounding box center [386, 117] width 398 height 74
type input "5396"
click at [293, 149] on div "BLUETTI [DATE] + B300K Batería de respaldo para el hogar | 3.000 W 2.764,8 Wh (…" at bounding box center [280, 117] width 186 height 74
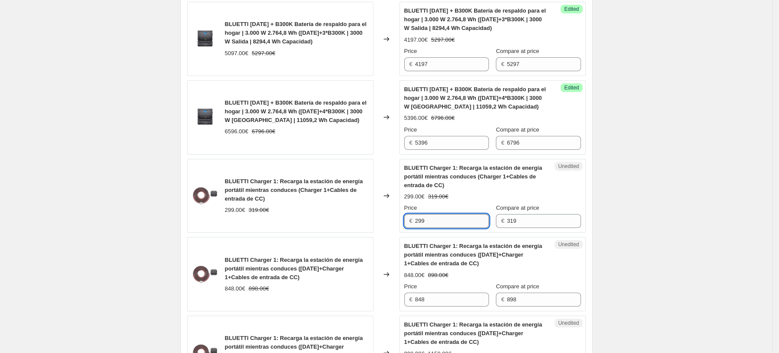
click at [455, 228] on input "299" at bounding box center [452, 221] width 74 height 14
drag, startPoint x: 365, startPoint y: 222, endPoint x: 332, endPoint y: 224, distance: 32.7
click at [335, 224] on div "BLUETTI Charger 1: Recarga la estación de energía portátil mientras conduces (C…" at bounding box center [386, 196] width 398 height 74
type input "269"
click at [328, 224] on div "BLUETTI Charger 1: Recarga la estación de energía portátil mientras conduces (C…" at bounding box center [280, 196] width 186 height 74
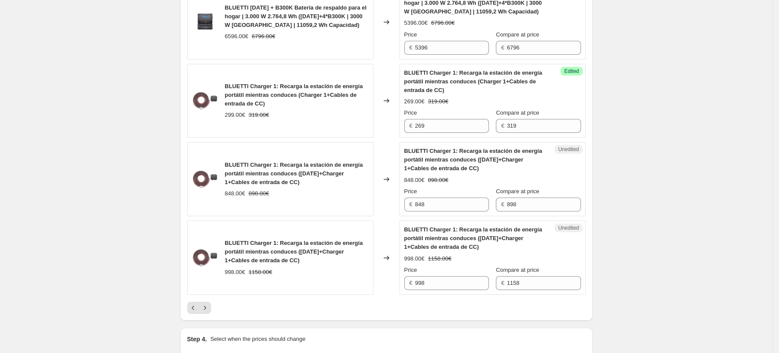
scroll to position [1620, 0]
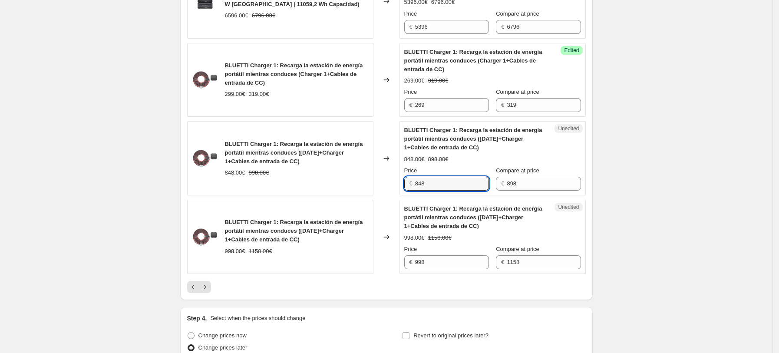
drag, startPoint x: 437, startPoint y: 184, endPoint x: 291, endPoint y: 184, distance: 145.8
click at [301, 184] on div "BLUETTI Charger 1: Recarga la estación de energía portátil mientras conduces ([…" at bounding box center [386, 158] width 398 height 74
type input "738"
click at [295, 184] on div "BLUETTI Charger 1: Recarga la estación de energía portátil mientras conduces ([…" at bounding box center [280, 158] width 186 height 74
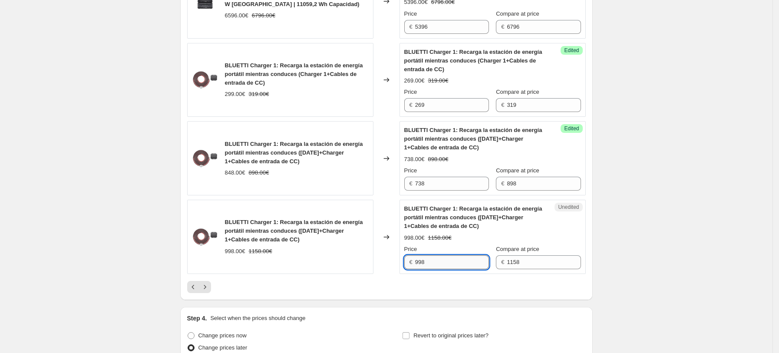
click at [442, 266] on input "998" at bounding box center [452, 262] width 74 height 14
click at [434, 260] on input "998" at bounding box center [452, 262] width 74 height 14
drag, startPoint x: 442, startPoint y: 262, endPoint x: 292, endPoint y: 263, distance: 150.2
click at [319, 263] on div "BLUETTI Charger 1: Recarga la estación de energía portátil mientras conduces ([…" at bounding box center [386, 237] width 398 height 74
type input "848"
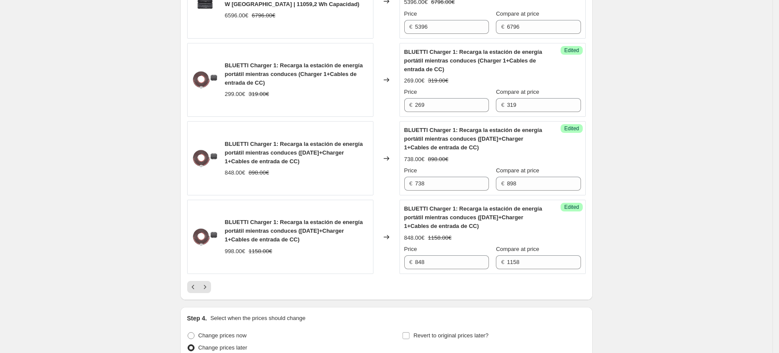
click at [322, 252] on div "998.00€ 1158.00€" at bounding box center [297, 251] width 144 height 9
click at [206, 291] on icon "Next" at bounding box center [204, 287] width 9 height 9
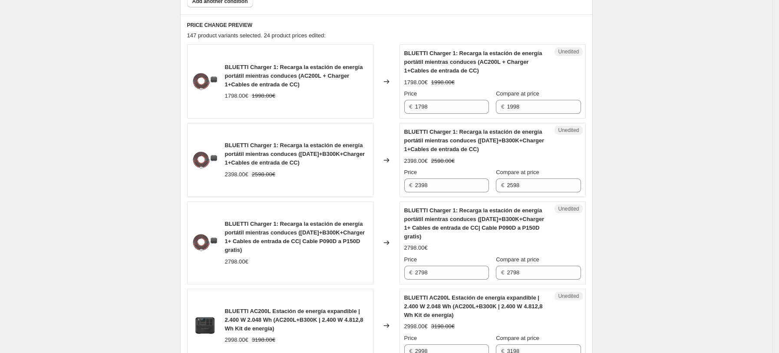
scroll to position [347, 0]
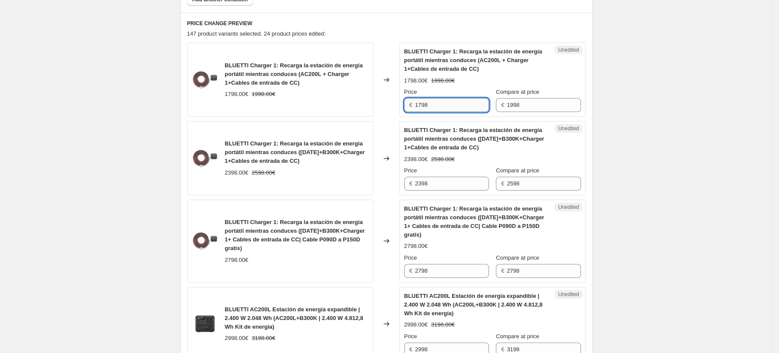
click at [448, 108] on input "1798" at bounding box center [452, 105] width 74 height 14
drag, startPoint x: 450, startPoint y: 104, endPoint x: 286, endPoint y: 104, distance: 163.6
click at [302, 104] on div "BLUETTI Charger 1: Recarga la estación de energía portátil mientras conduces (A…" at bounding box center [386, 80] width 398 height 74
type input "1348"
click at [230, 104] on div "BLUETTI Charger 1: Recarga la estación de energía portátil mientras conduces (A…" at bounding box center [280, 80] width 186 height 74
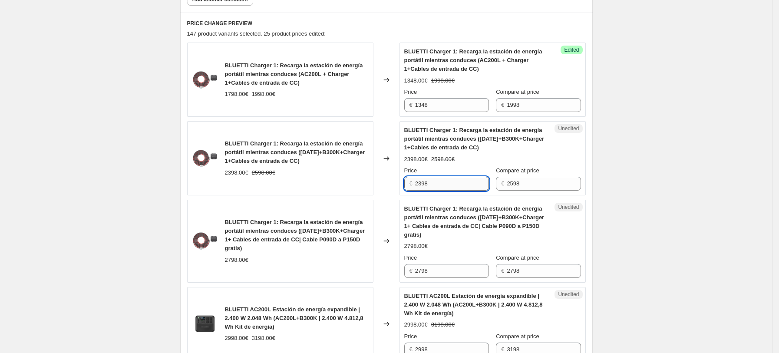
click at [453, 187] on input "2398" at bounding box center [452, 184] width 74 height 14
click at [460, 184] on input "2398" at bounding box center [452, 184] width 74 height 14
drag, startPoint x: 452, startPoint y: 184, endPoint x: 338, endPoint y: 184, distance: 114.1
click at [365, 184] on div "BLUETTI Charger 1: Recarga la estación de energía portátil mientras conduces ([…" at bounding box center [386, 158] width 398 height 74
type input "2048"
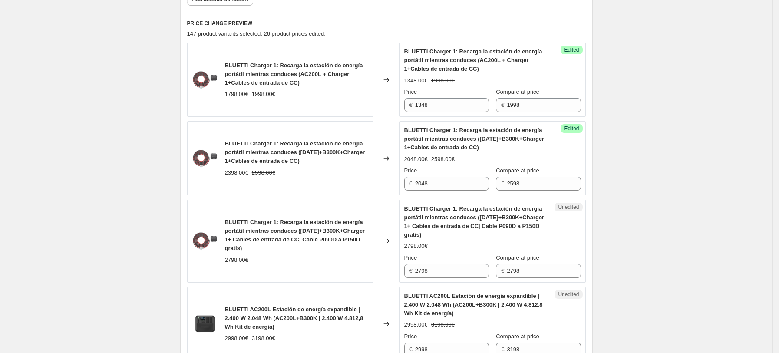
click at [348, 194] on div "BLUETTI Charger 1: Recarga la estación de energía portátil mientras conduces ([…" at bounding box center [280, 158] width 186 height 74
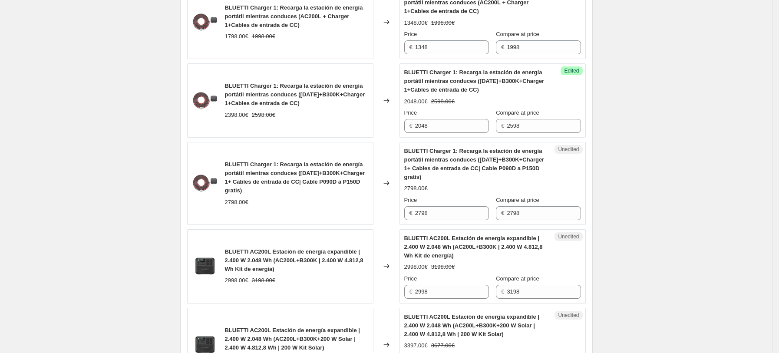
click at [308, 207] on div "BLUETTI Charger 1: Recarga la estación de energía portátil mientras conduces ([…" at bounding box center [280, 183] width 186 height 83
drag, startPoint x: 446, startPoint y: 213, endPoint x: 302, endPoint y: 216, distance: 144.5
click at [304, 213] on div "BLUETTI Charger 1: Recarga la estación de energía portátil mientras conduces ([…" at bounding box center [386, 183] width 398 height 83
type input "2298"
click at [348, 229] on div "BLUETTI AC200L Estación de energía expandible | 2.400 W 2.048 Wh (AC200L+B300K …" at bounding box center [280, 266] width 186 height 74
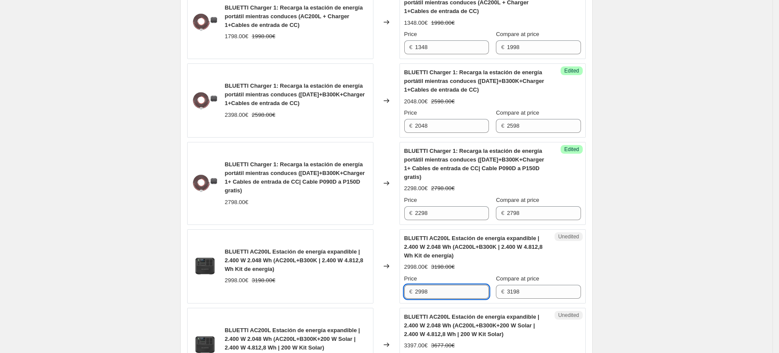
click at [431, 289] on input "2998" at bounding box center [452, 292] width 74 height 14
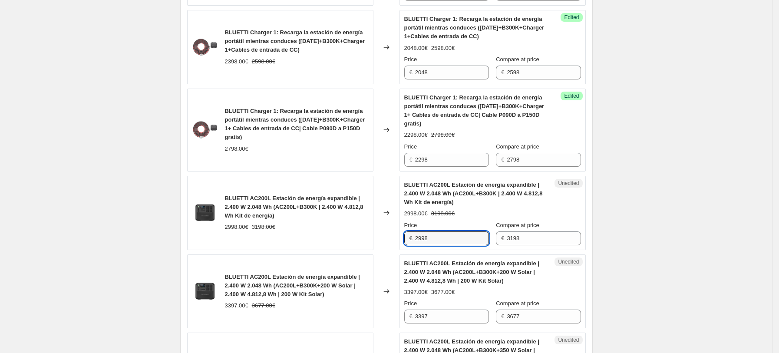
scroll to position [578, 0]
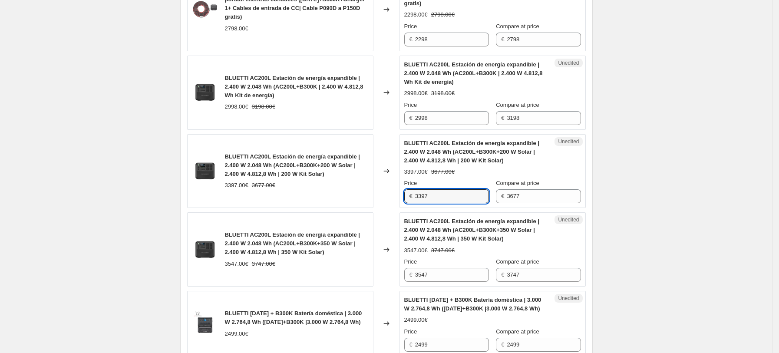
drag, startPoint x: 450, startPoint y: 193, endPoint x: 249, endPoint y: 194, distance: 201.4
click at [254, 194] on div "BLUETTI AC200L Estación de energía expandible | 2.400 W 2.048 Wh (AC200L+B300K+…" at bounding box center [386, 171] width 398 height 74
type input "2298"
click at [246, 195] on div "BLUETTI AC200L Estación de energía expandible | 2.400 W 2.048 Wh (AC200L+B300K+…" at bounding box center [280, 171] width 186 height 74
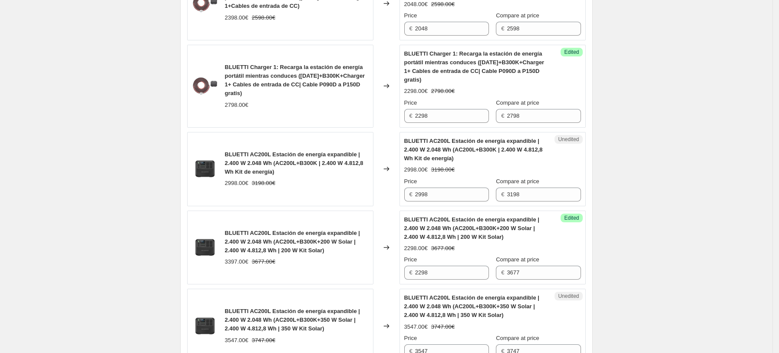
scroll to position [521, 0]
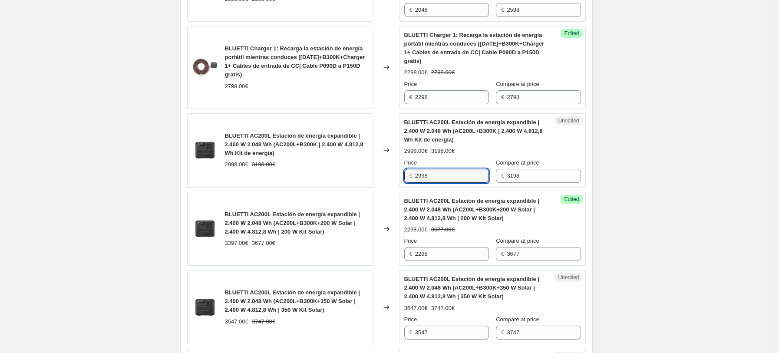
drag, startPoint x: 440, startPoint y: 177, endPoint x: 266, endPoint y: 170, distance: 173.8
click at [270, 170] on div "BLUETTI AC200L Estación de energía expandible | 2.400 W 2.048 Wh (AC200L+B300K …" at bounding box center [386, 150] width 398 height 74
type input "2698"
click at [316, 172] on div "BLUETTI AC200L Estación de energía expandible | 2.400 W 2.048 Wh (AC200L+B300K …" at bounding box center [280, 150] width 186 height 74
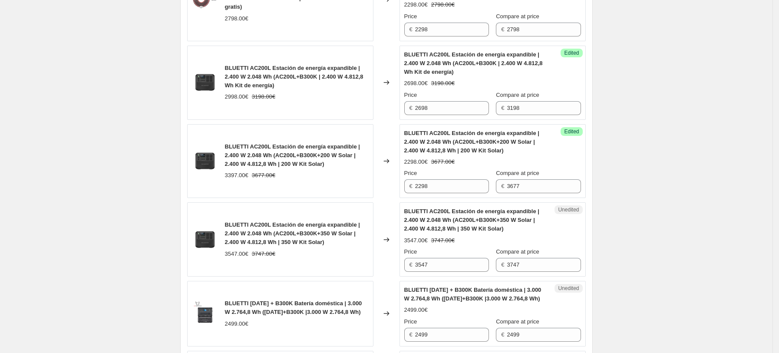
scroll to position [636, 0]
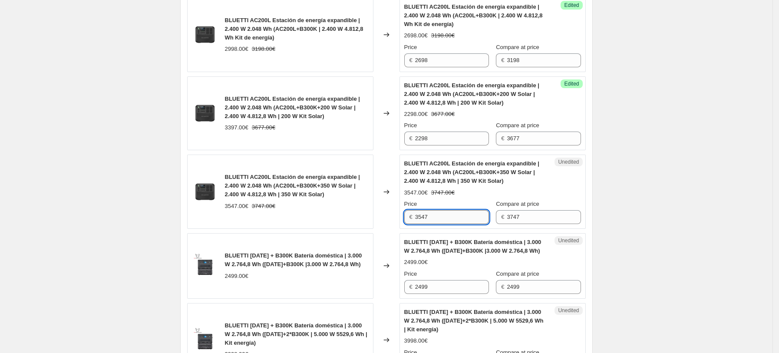
click at [446, 215] on input "3547" at bounding box center [452, 217] width 74 height 14
drag, startPoint x: 436, startPoint y: 218, endPoint x: 362, endPoint y: 218, distance: 73.8
click at [362, 218] on div "BLUETTI AC200L Estación de energía expandible | 2.400 W 2.048 Wh (AC200L+B300K+…" at bounding box center [386, 191] width 398 height 74
type input "2797"
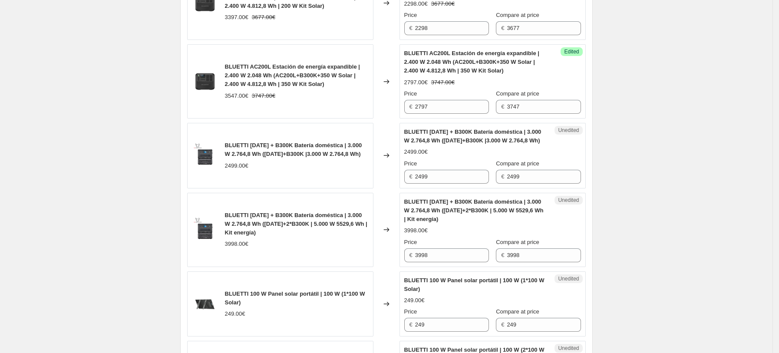
scroll to position [752, 0]
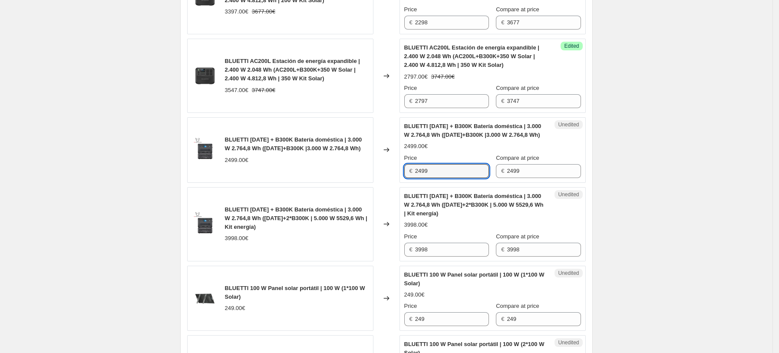
drag, startPoint x: 449, startPoint y: 174, endPoint x: 350, endPoint y: 174, distance: 98.9
click at [351, 174] on div "BLUETTI [DATE] + B300K Batería doméstica | 3.000 W 2.764,8 Wh ([DATE]+B300K |3.…" at bounding box center [386, 150] width 398 height 66
type input "2199"
click at [490, 220] on div "BLUETTI [DATE] + B300K Batería doméstica | 3.000 W 2.764,8 Wh ([DATE]+2*B300K |…" at bounding box center [492, 224] width 177 height 65
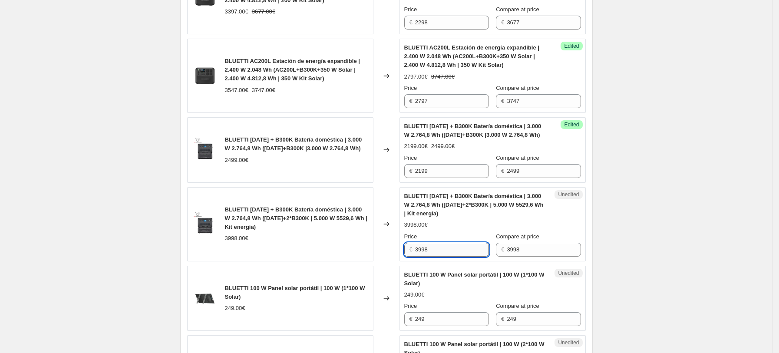
click at [450, 243] on input "3998" at bounding box center [452, 250] width 74 height 14
drag, startPoint x: 441, startPoint y: 250, endPoint x: 346, endPoint y: 253, distance: 94.6
click at [351, 253] on div "BLUETTI [DATE] + B300K Batería doméstica | 3.000 W 2.764,8 Wh ([DATE]+2*B300K |…" at bounding box center [386, 224] width 398 height 74
type input "3098"
click at [367, 246] on div "BLUETTI [DATE] + B300K Batería doméstica | 3.000 W 2.764,8 Wh ([DATE]+2*B300K |…" at bounding box center [280, 224] width 186 height 74
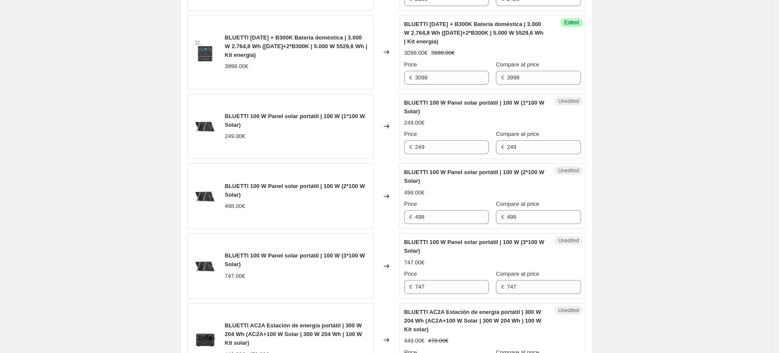
scroll to position [926, 0]
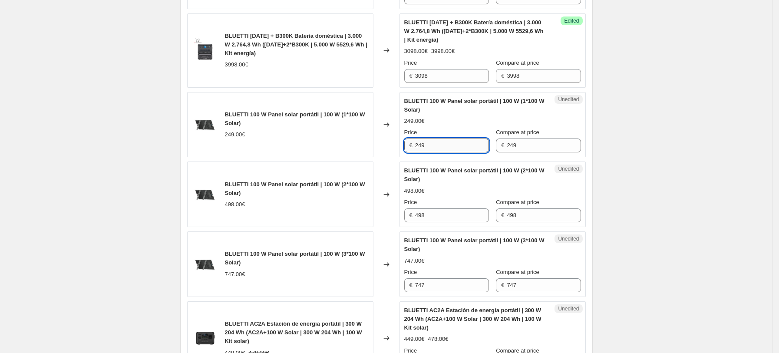
click at [446, 145] on input "249" at bounding box center [452, 145] width 74 height 14
click at [442, 142] on input "249" at bounding box center [452, 145] width 74 height 14
drag, startPoint x: 344, startPoint y: 145, endPoint x: 199, endPoint y: 145, distance: 145.4
click at [217, 145] on div "BLUETTI 100 W Panel solar portátil | 100 W (1*100 W Solar) 249.00€ Changed to U…" at bounding box center [386, 125] width 398 height 66
type input "209"
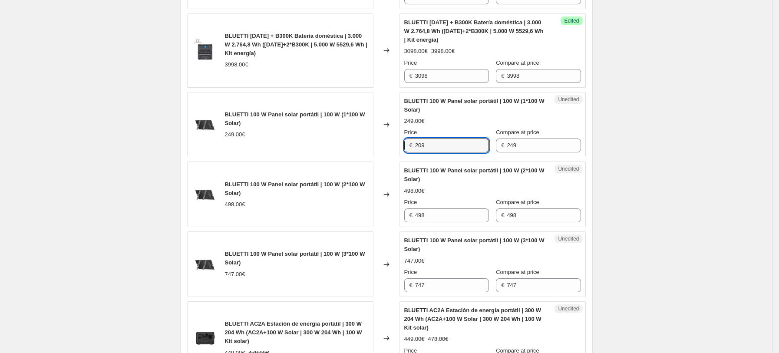
drag, startPoint x: 320, startPoint y: 173, endPoint x: 352, endPoint y: 185, distance: 34.2
click at [321, 174] on div "BLUETTI 100 W Panel solar portátil | 100 W (2*100 W Solar) 498.00€" at bounding box center [280, 194] width 186 height 66
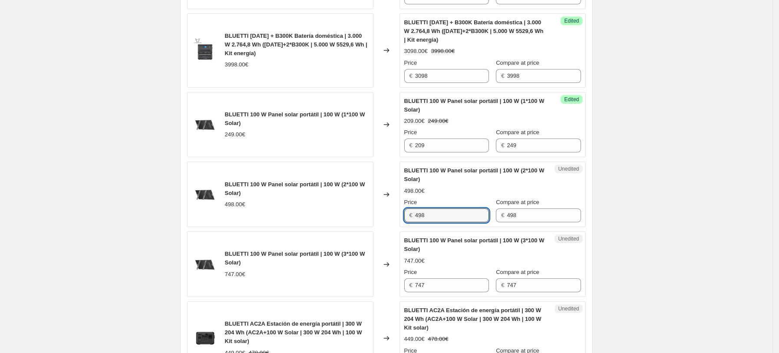
drag, startPoint x: 434, startPoint y: 214, endPoint x: 351, endPoint y: 215, distance: 82.9
click at [351, 215] on div "BLUETTI 100 W Panel solar portátil | 100 W (2*100 W Solar) 498.00€ Changed to U…" at bounding box center [386, 194] width 398 height 66
type input "418"
click at [351, 215] on div "BLUETTI 100 W Panel solar portátil | 100 W (2*100 W Solar) 498.00€" at bounding box center [280, 194] width 186 height 66
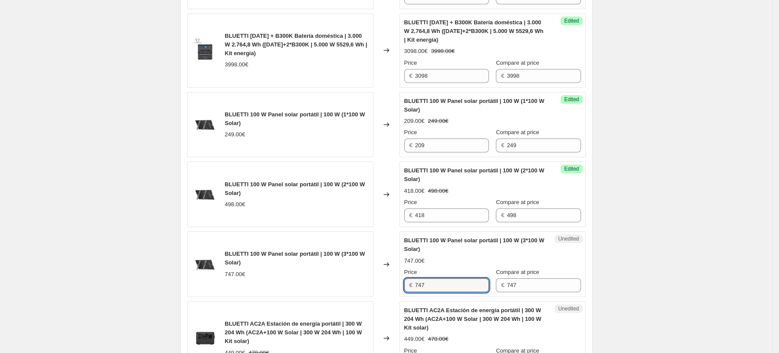
drag, startPoint x: 445, startPoint y: 283, endPoint x: 330, endPoint y: 287, distance: 115.5
click at [331, 287] on div "BLUETTI 100 W Panel solar portátil | 100 W (3*100 W Solar) 747.00€ Changed to U…" at bounding box center [386, 264] width 398 height 66
type input "627"
click at [332, 267] on div "BLUETTI 100 W Panel solar portátil | 100 W (3*100 W Solar)" at bounding box center [297, 258] width 144 height 17
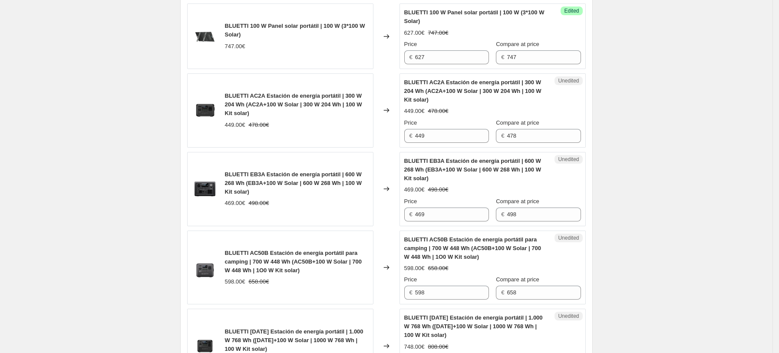
scroll to position [1157, 0]
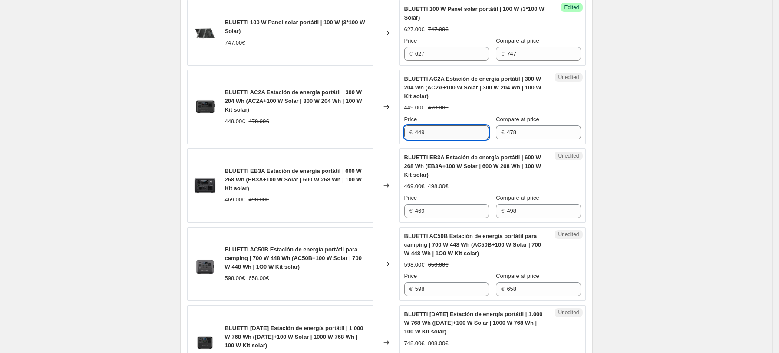
click at [447, 132] on input "449" at bounding box center [452, 132] width 74 height 14
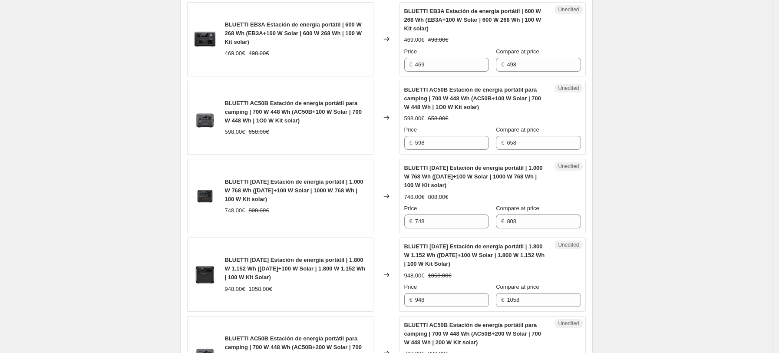
scroll to position [1331, 0]
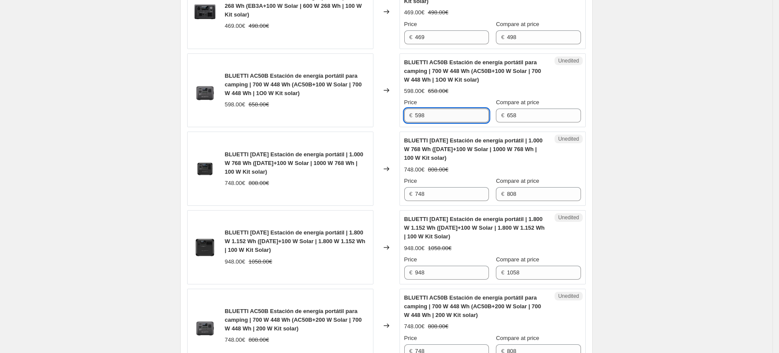
click at [431, 111] on input "598" at bounding box center [452, 115] width 74 height 14
drag, startPoint x: 438, startPoint y: 118, endPoint x: 368, endPoint y: 118, distance: 69.4
click at [374, 118] on div "BLUETTI AC50B Estación de energía portátil para camping | 700 W 448 Wh (AC50B+1…" at bounding box center [386, 90] width 398 height 74
type input "498"
click at [385, 116] on div "Changed to" at bounding box center [386, 90] width 26 height 74
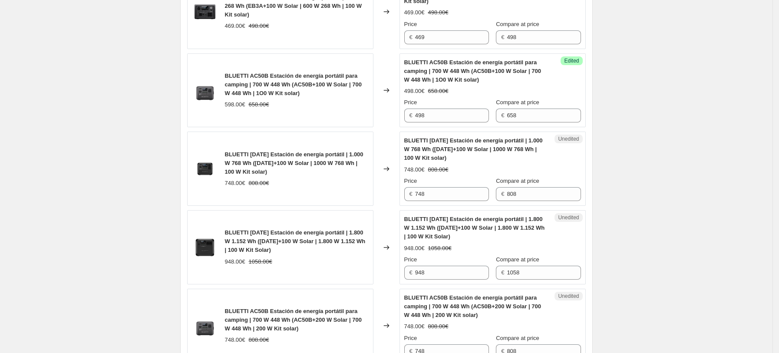
click at [278, 176] on div "BLUETTI [DATE] Estación de energía portátil | 1.000 W 768 Wh ([DATE]+100 W Sola…" at bounding box center [297, 163] width 144 height 26
click at [260, 187] on strike "808.00€" at bounding box center [259, 183] width 20 height 9
drag, startPoint x: 439, startPoint y: 193, endPoint x: 366, endPoint y: 194, distance: 73.3
click at [389, 194] on div "BLUETTI [DATE] Estación de energía portátil | 1.000 W 768 Wh ([DATE]+100 W Sola…" at bounding box center [386, 168] width 398 height 74
type input "658"
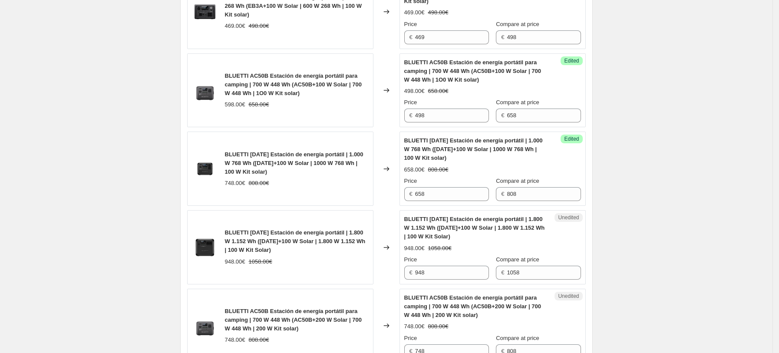
click at [339, 215] on div "BLUETTI [DATE] Estación de energía portátil | 1.800 W 1.152 Wh ([DATE]+100 W So…" at bounding box center [280, 247] width 186 height 74
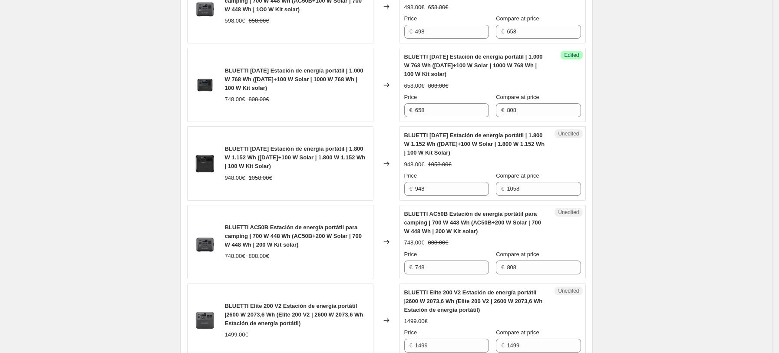
scroll to position [1504, 0]
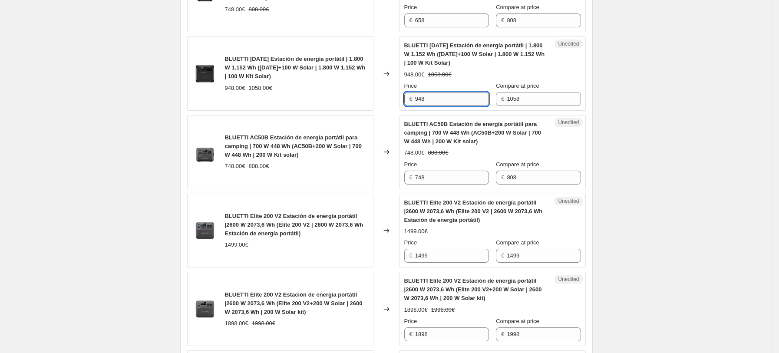
click at [441, 101] on input "948" at bounding box center [452, 99] width 74 height 14
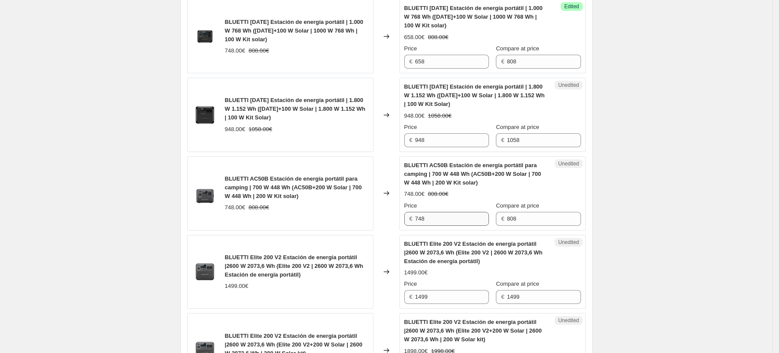
scroll to position [1389, 0]
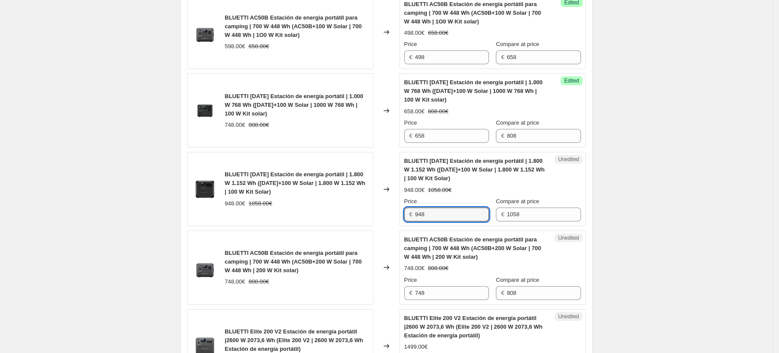
drag, startPoint x: 447, startPoint y: 218, endPoint x: 362, endPoint y: 218, distance: 84.2
click at [362, 218] on div "BLUETTI [DATE] Estación de energía portátil | 1.800 W 1.152 Wh ([DATE]+100 W So…" at bounding box center [386, 189] width 398 height 74
type input "808"
click at [393, 210] on div "Changed to" at bounding box center [386, 189] width 26 height 74
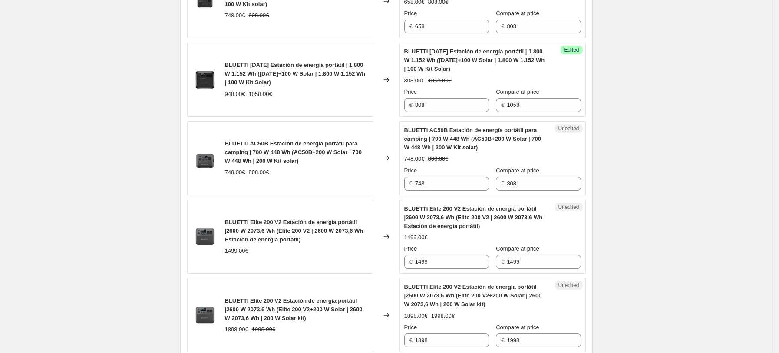
scroll to position [1504, 0]
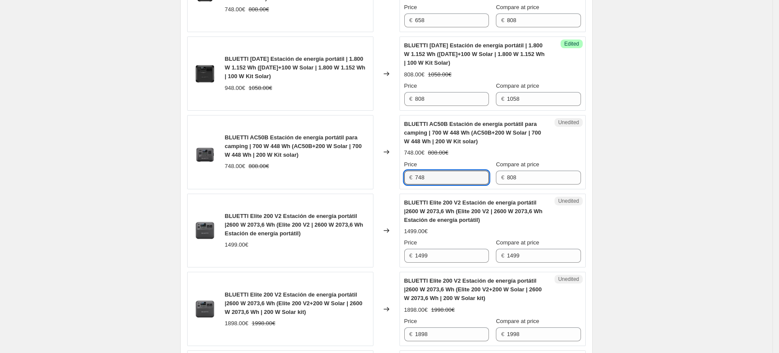
drag, startPoint x: 457, startPoint y: 178, endPoint x: 297, endPoint y: 178, distance: 160.1
click at [331, 178] on div "BLUETTI AC50B Estación de energía portátil para camping | 700 W 448 Wh (AC50B+2…" at bounding box center [386, 152] width 398 height 74
type input "628"
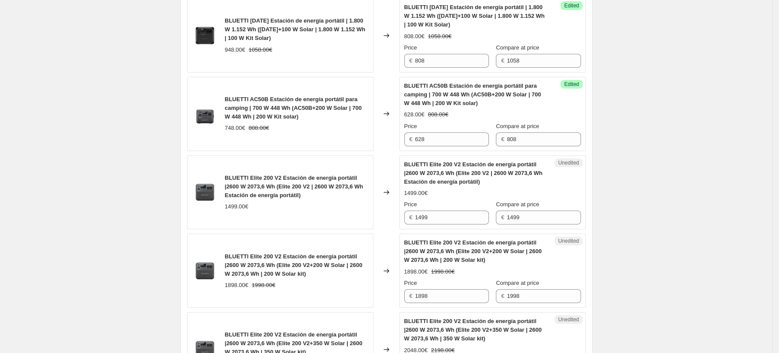
scroll to position [1562, 0]
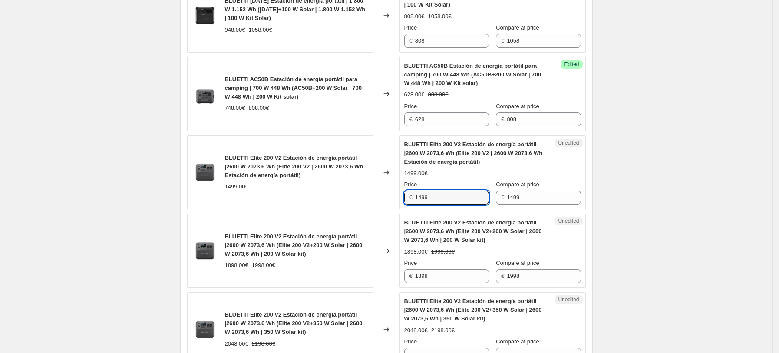
drag, startPoint x: 442, startPoint y: 196, endPoint x: 359, endPoint y: 197, distance: 82.9
click at [362, 197] on div "BLUETTI Elite 200 V2 Estación de energía portátil |2600 W 2073,6 Wh (Elite 200 …" at bounding box center [386, 172] width 398 height 74
type input "999"
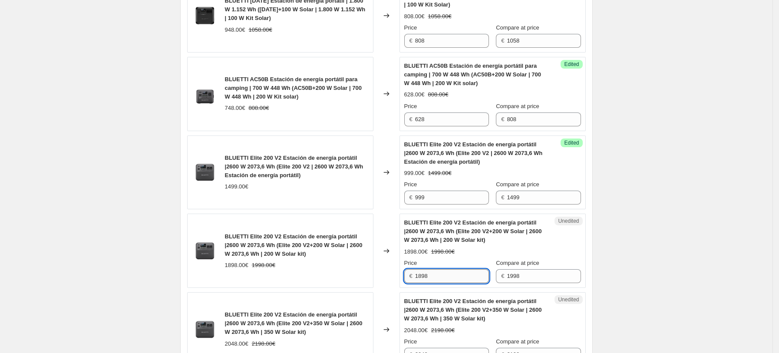
click at [443, 280] on input "1898" at bounding box center [452, 276] width 74 height 14
drag, startPoint x: 436, startPoint y: 276, endPoint x: 329, endPoint y: 276, distance: 106.8
click at [332, 276] on div "BLUETTI Elite 200 V2 Estación de energía portátil |2600 W 2073,6 Wh (Elite 200 …" at bounding box center [386, 251] width 398 height 74
type input "1298"
click at [346, 269] on div "1898.00€ 1998.00€" at bounding box center [297, 265] width 144 height 9
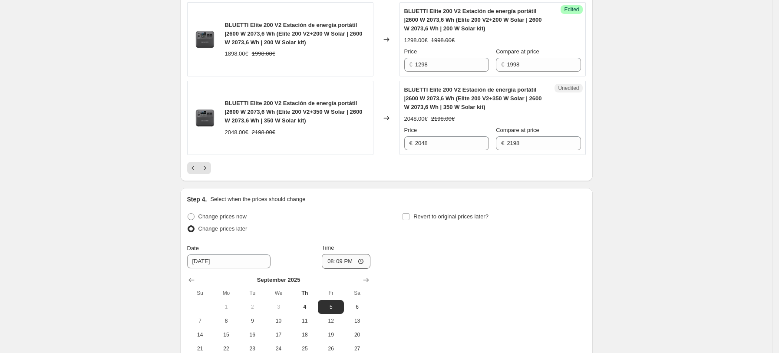
scroll to position [1794, 0]
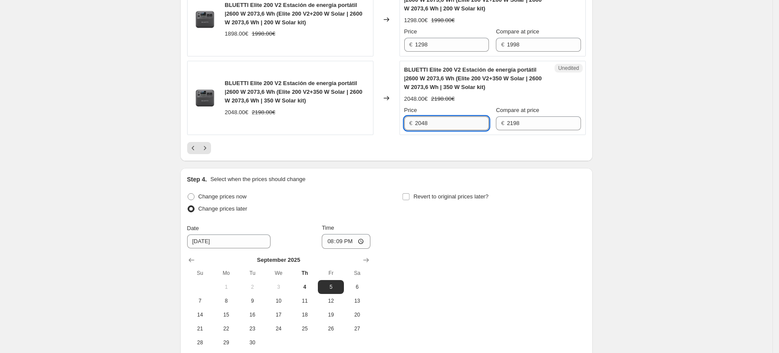
click at [452, 126] on input "2048" at bounding box center [452, 123] width 74 height 14
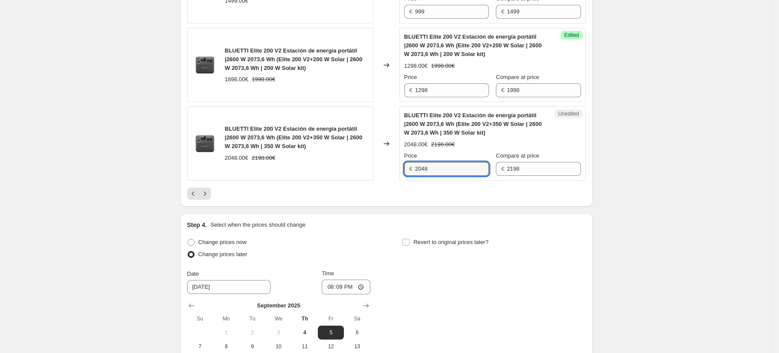
scroll to position [1736, 0]
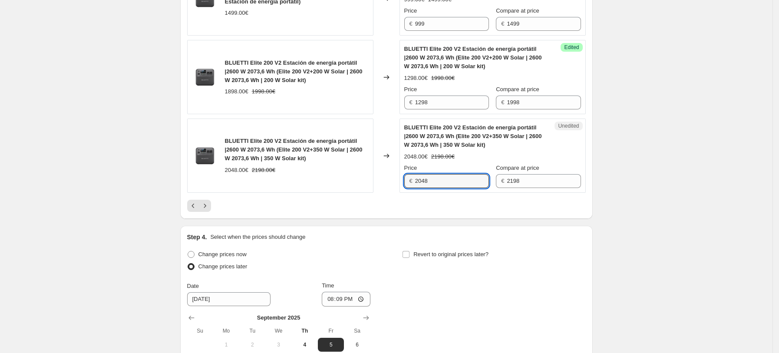
drag, startPoint x: 439, startPoint y: 181, endPoint x: 341, endPoint y: 181, distance: 98.1
click at [348, 181] on div "BLUETTI Elite 200 V2 Estación de energía portátil |2600 W 2073,6 Wh (Elite 200 …" at bounding box center [386, 155] width 398 height 74
type input "1498"
click at [396, 187] on div "Changed to" at bounding box center [386, 155] width 26 height 74
click at [207, 206] on icon "Next" at bounding box center [204, 205] width 9 height 9
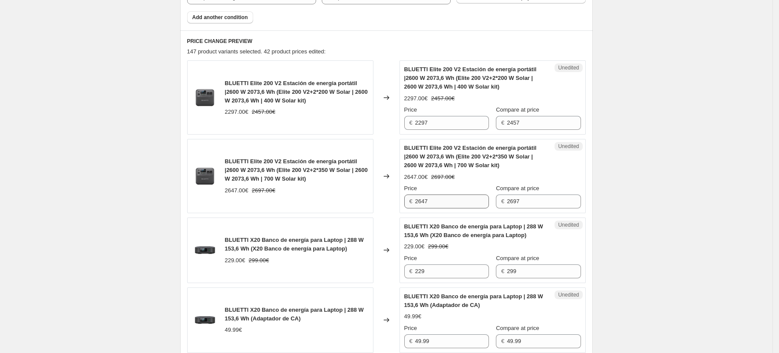
scroll to position [349, 0]
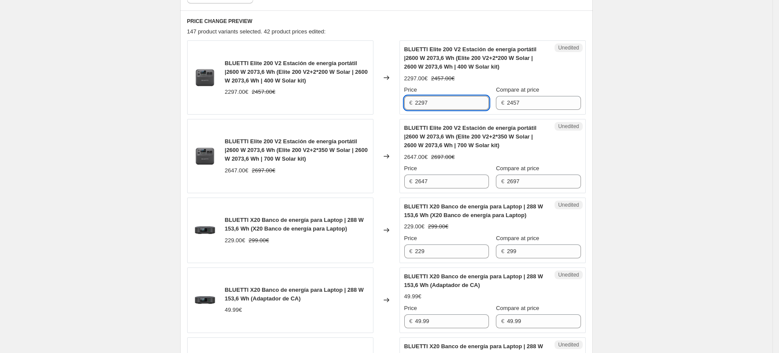
click at [443, 106] on input "2297" at bounding box center [452, 103] width 74 height 14
drag, startPoint x: 444, startPoint y: 102, endPoint x: 369, endPoint y: 98, distance: 75.2
click at [370, 98] on div "BLUETTI Elite 200 V2 Estación de energía portátil |2600 W 2073,6 Wh (Elite 200 …" at bounding box center [386, 77] width 398 height 74
type input "1507"
click at [377, 100] on div "Changed to" at bounding box center [386, 77] width 26 height 74
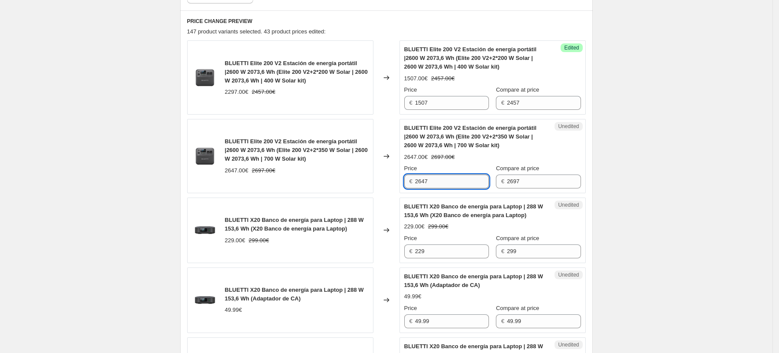
click at [450, 181] on input "2647" at bounding box center [452, 181] width 74 height 14
drag, startPoint x: 625, startPoint y: 85, endPoint x: 590, endPoint y: 145, distance: 68.5
drag, startPoint x: 456, startPoint y: 181, endPoint x: 325, endPoint y: 186, distance: 131.1
click at [322, 186] on div "BLUETTI Elite 200 V2 Estación de energía portátil |2600 W 2073,6 Wh (Elite 200 …" at bounding box center [386, 156] width 398 height 74
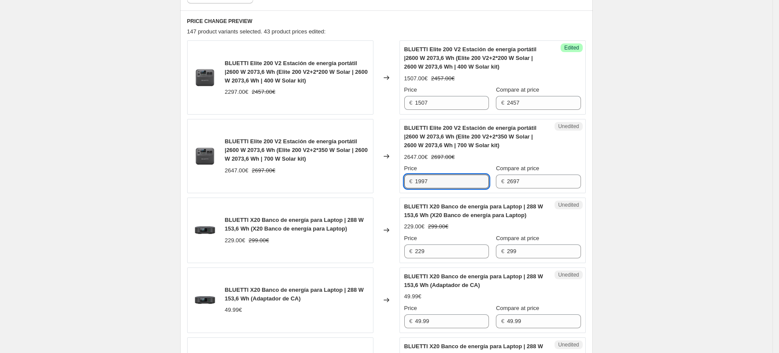
type input "1997"
click at [365, 179] on div "BLUETTI Elite 200 V2 Estación de energía portátil |2600 W 2073,6 Wh (Elite 200 …" at bounding box center [280, 156] width 186 height 74
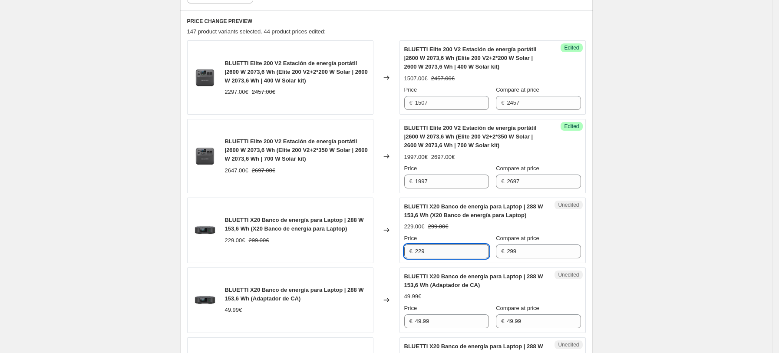
click at [448, 250] on input "229" at bounding box center [452, 251] width 74 height 14
drag, startPoint x: 446, startPoint y: 249, endPoint x: 325, endPoint y: 248, distance: 121.1
click at [338, 248] on div "BLUETTI X20 Banco de energía para Laptop | 288 W 153,6 Wh (X20 Banco de energía…" at bounding box center [386, 230] width 398 height 66
type input "149"
click at [328, 241] on div "229.00€ 299.00€" at bounding box center [297, 240] width 144 height 9
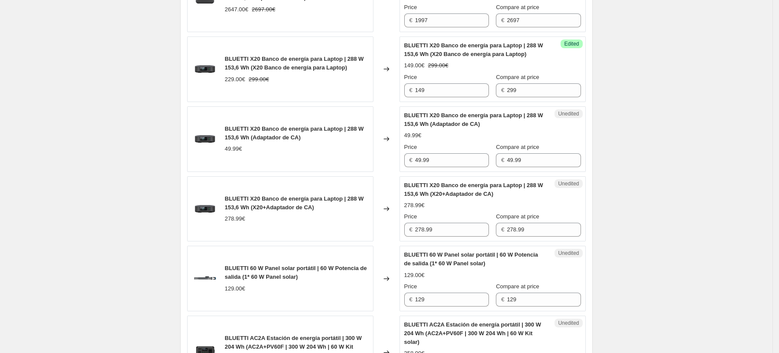
scroll to position [523, 0]
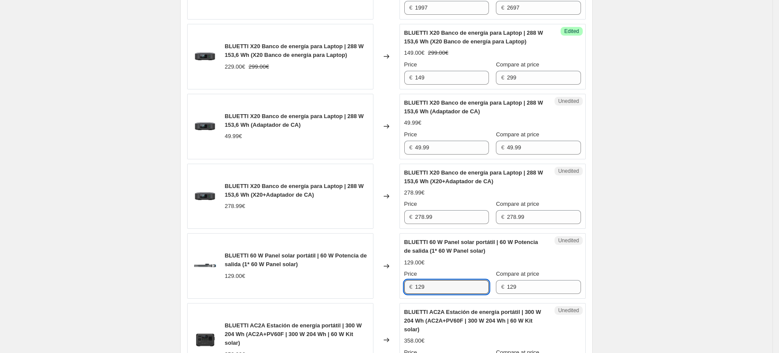
drag, startPoint x: 447, startPoint y: 284, endPoint x: 355, endPoint y: 287, distance: 91.2
click at [367, 287] on div "BLUETTI 60 W Panel solar portátil | 60 W Potencia de salida (1* 60 W Panel sola…" at bounding box center [386, 266] width 398 height 66
type input "109"
click at [356, 277] on div "129.00€" at bounding box center [297, 276] width 144 height 9
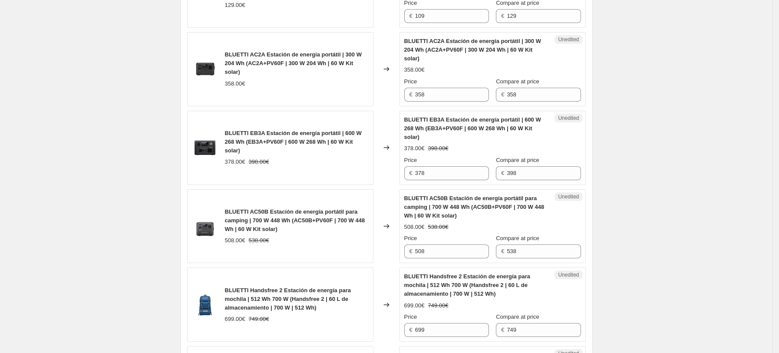
scroll to position [812, 0]
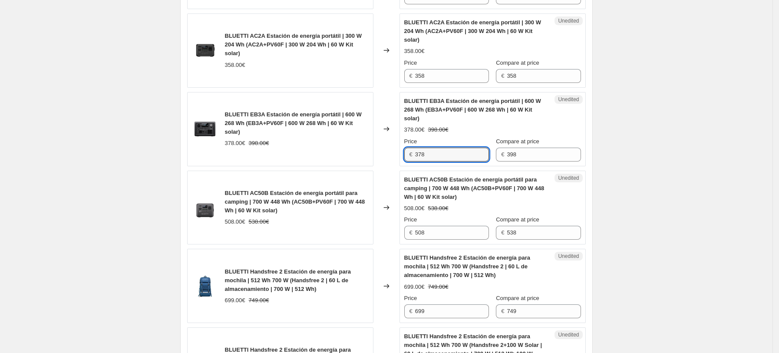
drag, startPoint x: 447, startPoint y: 158, endPoint x: 357, endPoint y: 160, distance: 90.3
click at [370, 158] on div "BLUETTI EB3A Estación de energía portátil | 600 W 268 Wh (EB3A+PV60F | 600 W 26…" at bounding box center [386, 129] width 398 height 74
type input "298"
click at [355, 197] on div "BLUETTI AC50B Estación de energía portátil para camping | 700 W 448 Wh (AC50B+P…" at bounding box center [297, 202] width 144 height 26
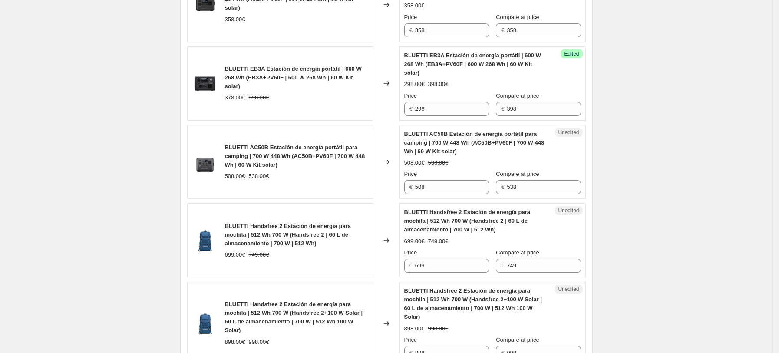
scroll to position [928, 0]
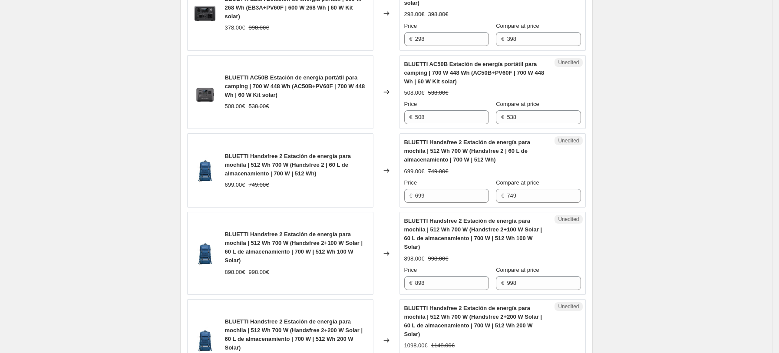
drag, startPoint x: 314, startPoint y: 141, endPoint x: 382, endPoint y: 124, distance: 70.6
click at [314, 141] on div "BLUETTI Handsfree 2 Estación de energía para mochila | 512 Wh 700 W (Handsfree …" at bounding box center [280, 170] width 186 height 74
drag, startPoint x: 442, startPoint y: 112, endPoint x: 379, endPoint y: 112, distance: 62.5
click at [389, 112] on div "BLUETTI AC50B Estación de energía portátil para camping | 700 W 448 Wh (AC50B+P…" at bounding box center [386, 92] width 398 height 74
type input "438"
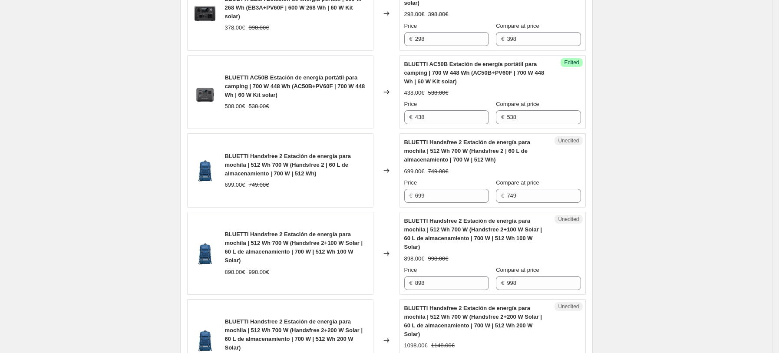
click at [372, 116] on div "BLUETTI AC50B Estación de energía portátil para camping | 700 W 448 Wh (AC50B+P…" at bounding box center [280, 92] width 186 height 74
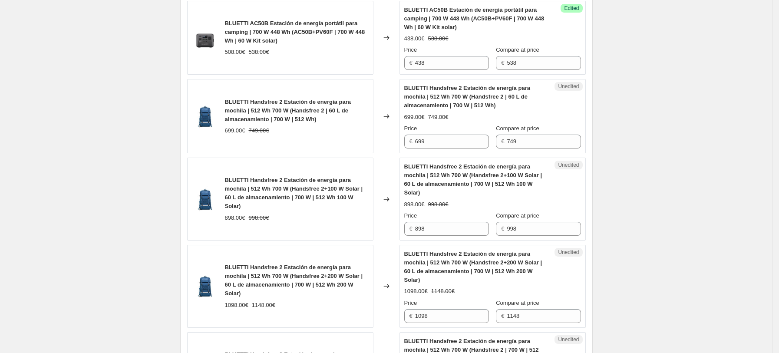
scroll to position [986, 0]
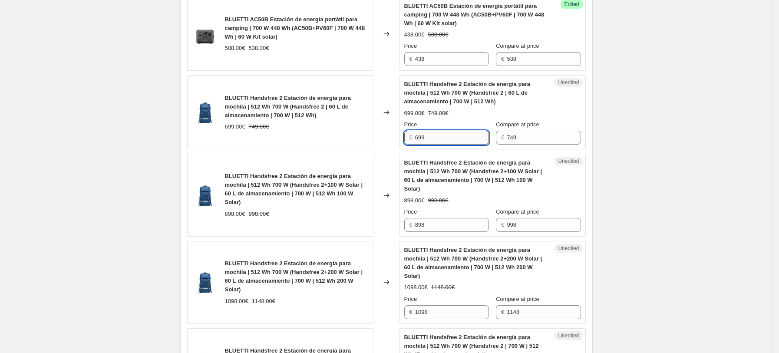
click at [443, 142] on input "699" at bounding box center [452, 138] width 74 height 14
drag, startPoint x: 444, startPoint y: 137, endPoint x: 264, endPoint y: 137, distance: 179.2
click at [266, 137] on div "BLUETTI Handsfree 2 Estación de energía para mochila | 512 Wh 700 W (Handsfree …" at bounding box center [386, 112] width 398 height 74
type input "429"
click at [265, 138] on div "BLUETTI Handsfree 2 Estación de energía para mochila | 512 Wh 700 W (Handsfree …" at bounding box center [280, 112] width 186 height 74
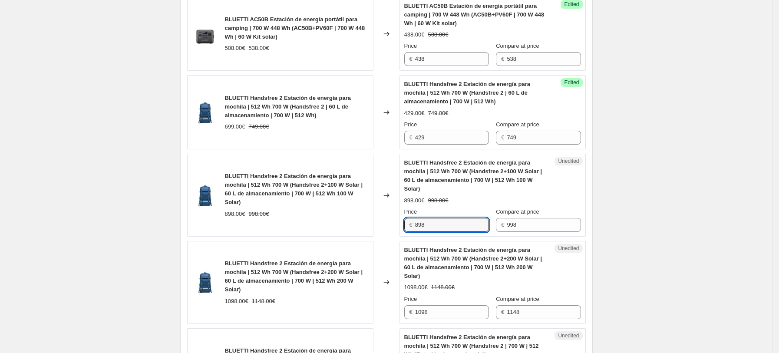
drag, startPoint x: 442, startPoint y: 226, endPoint x: 381, endPoint y: 234, distance: 61.8
click at [384, 234] on div "BLUETTI Handsfree 2 Estación de energía para mochila | 512 Wh 700 W (Handsfree …" at bounding box center [386, 195] width 398 height 83
type input "848"
click at [381, 234] on div "Changed to" at bounding box center [386, 195] width 26 height 83
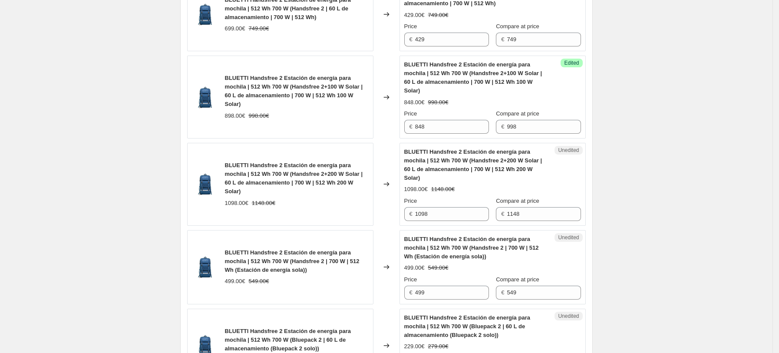
scroll to position [1101, 0]
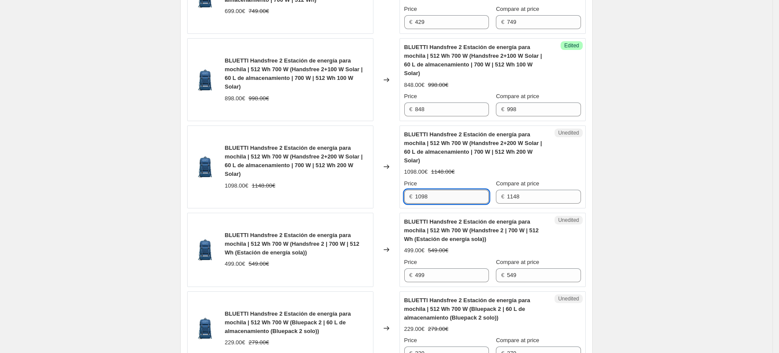
click at [448, 200] on input "1098" at bounding box center [452, 197] width 74 height 14
click at [337, 198] on div "BLUETTI Handsfree 2 Estación de energía para mochila | 512 Wh 700 W (Handsfree …" at bounding box center [386, 166] width 398 height 83
type input "948"
click at [348, 201] on div "BLUETTI Handsfree 2 Estación de energía para mochila | 512 Wh 700 W (Handsfree …" at bounding box center [280, 166] width 186 height 83
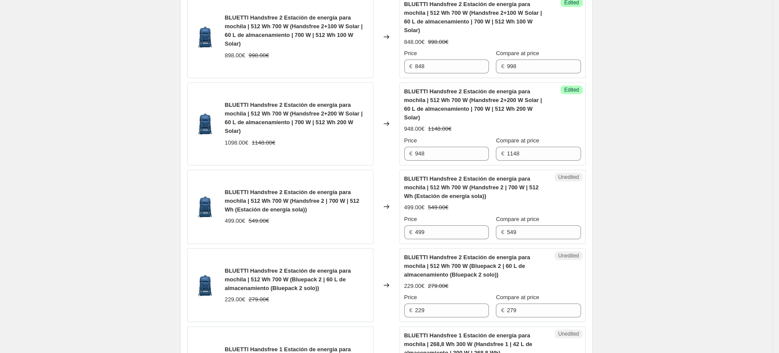
scroll to position [1160, 0]
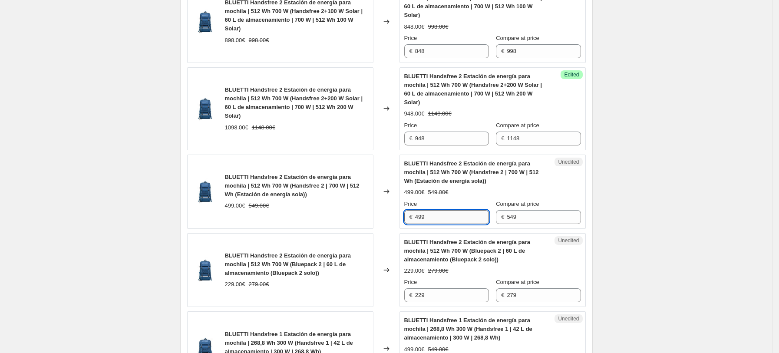
click at [461, 218] on input "499" at bounding box center [452, 217] width 74 height 14
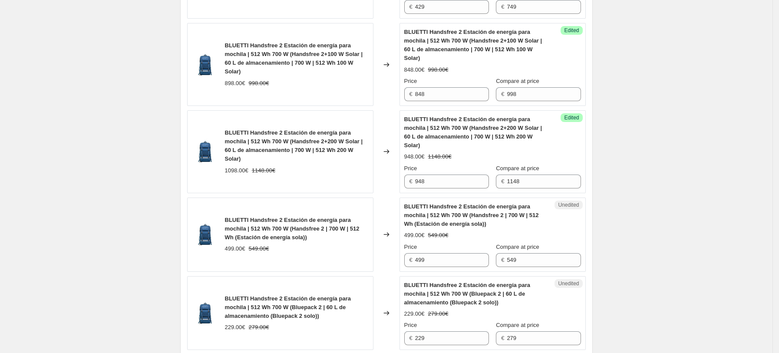
scroll to position [1101, 0]
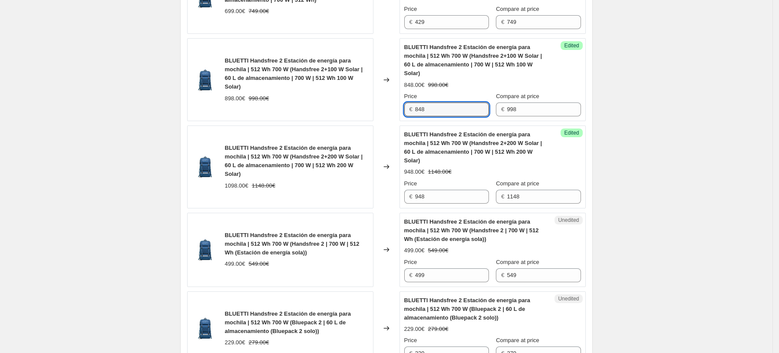
drag, startPoint x: 450, startPoint y: 111, endPoint x: 391, endPoint y: 110, distance: 59.5
click at [392, 110] on div "BLUETTI Handsfree 2 Estación de energía para mochila | 512 Wh 700 W (Handsfree …" at bounding box center [386, 79] width 398 height 83
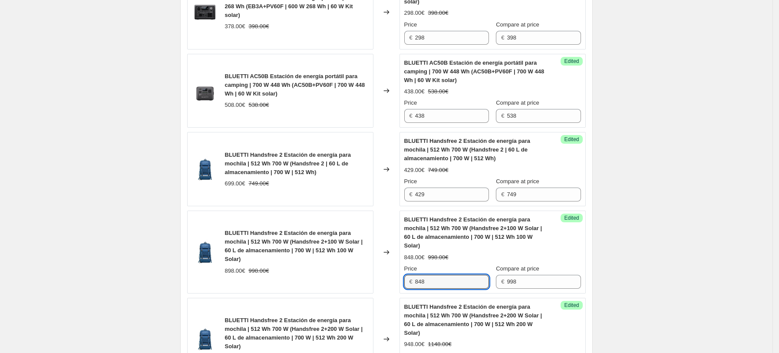
scroll to position [928, 0]
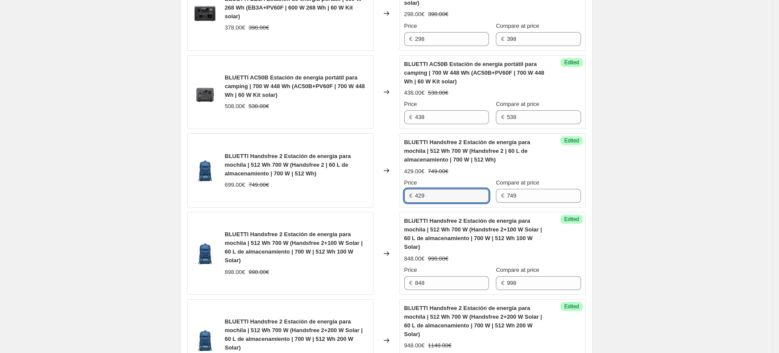
drag, startPoint x: 446, startPoint y: 196, endPoint x: 353, endPoint y: 194, distance: 93.3
click at [355, 194] on div "BLUETTI Handsfree 2 Estación de energía para mochila | 512 Wh 700 W (Handsfree …" at bounding box center [386, 170] width 398 height 74
type input "599"
click at [362, 198] on div "BLUETTI Handsfree 2 Estación de energía para mochila | 512 Wh 700 W (Handsfree …" at bounding box center [280, 170] width 186 height 74
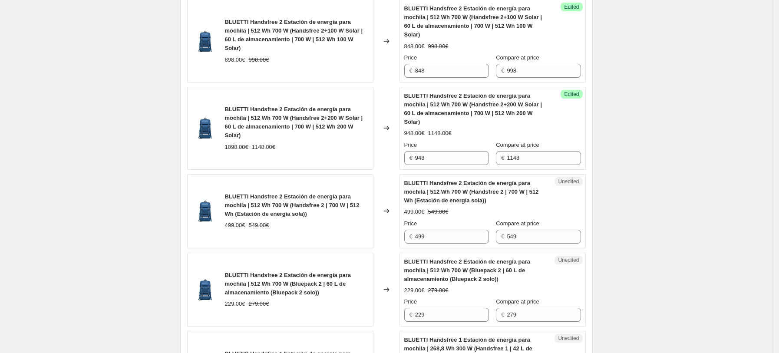
scroll to position [1160, 0]
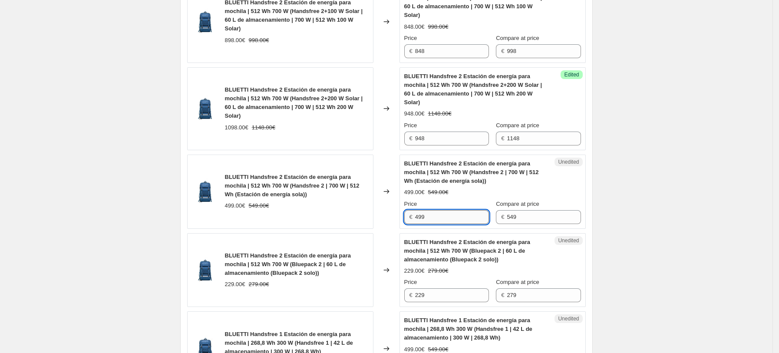
click at [450, 220] on input "499" at bounding box center [452, 217] width 74 height 14
click at [448, 217] on input "499" at bounding box center [452, 217] width 74 height 14
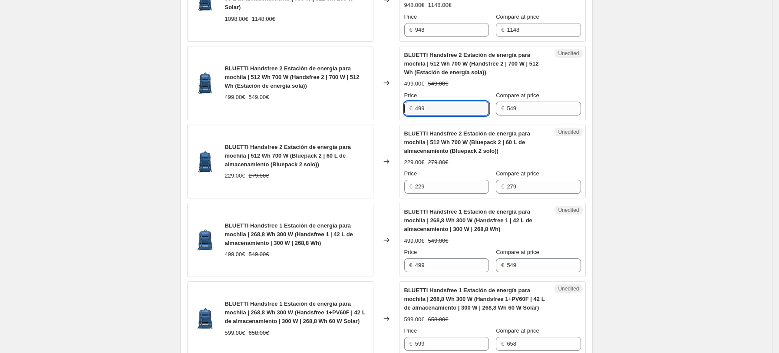
scroll to position [1275, 0]
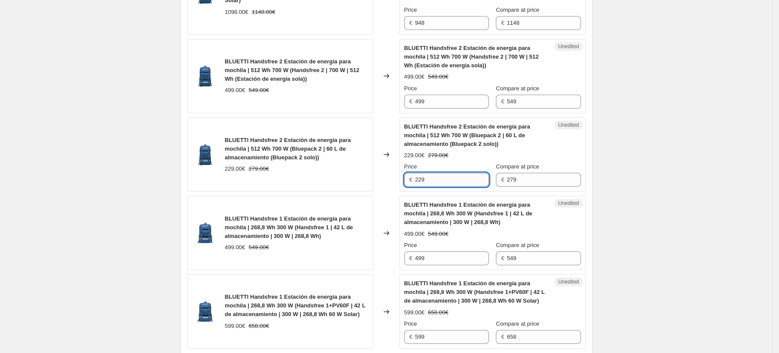
click at [447, 180] on input "229" at bounding box center [452, 180] width 74 height 14
drag, startPoint x: 439, startPoint y: 180, endPoint x: 371, endPoint y: 182, distance: 68.2
click at [374, 182] on div "BLUETTI Handsfree 2 Estación de energía para mochila | 512 Wh 700 W (Bluepack 2…" at bounding box center [386, 155] width 398 height 74
type input "199"
click at [438, 223] on span "BLUETTI Handsfree 1 Estación de energía para mochila | 268,8 Wh 300 W (Handsfre…" at bounding box center [468, 213] width 128 height 24
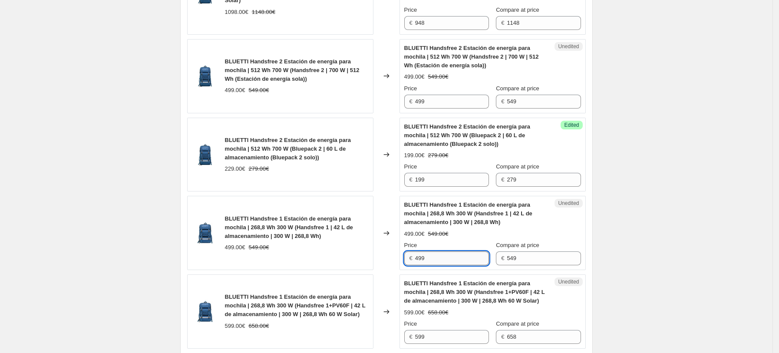
click at [438, 260] on input "499" at bounding box center [452, 258] width 74 height 14
click at [433, 256] on input "499" at bounding box center [452, 258] width 74 height 14
drag, startPoint x: 442, startPoint y: 258, endPoint x: 398, endPoint y: 258, distance: 44.3
click at [398, 258] on div "BLUETTI Handsfree 1 Estación de energía para mochila | 268,8 Wh 300 W (Handsfre…" at bounding box center [386, 233] width 398 height 74
type input "449"
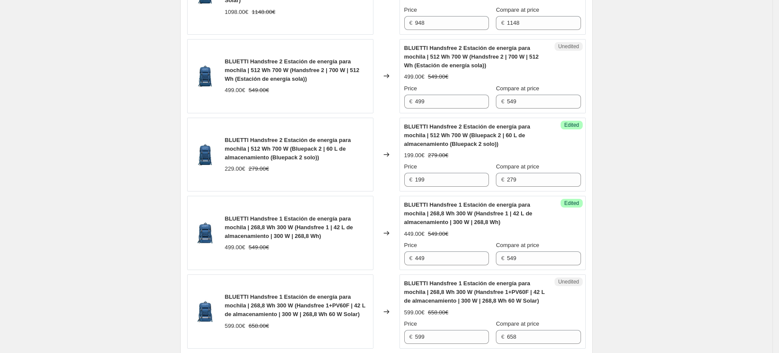
click at [344, 252] on div "499.00€ 549.00€" at bounding box center [297, 247] width 144 height 9
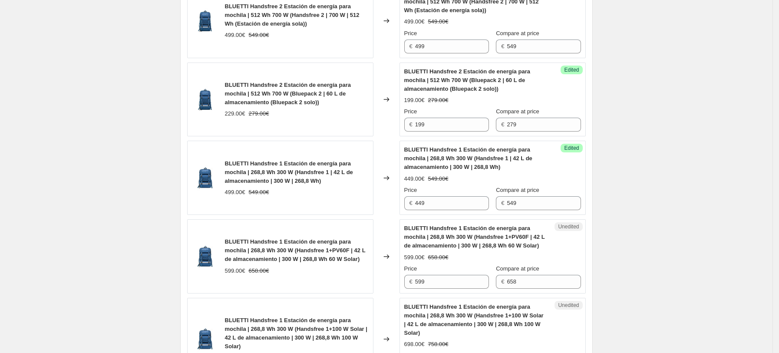
scroll to position [1391, 0]
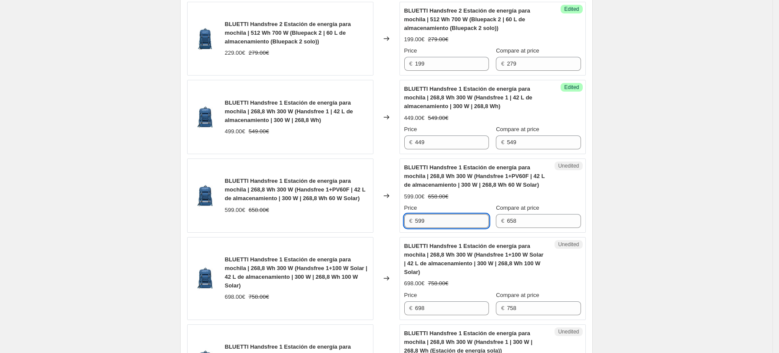
click at [448, 225] on input "599" at bounding box center [452, 221] width 74 height 14
drag, startPoint x: 441, startPoint y: 224, endPoint x: 353, endPoint y: 222, distance: 87.7
click at [360, 222] on div "BLUETTI Handsfree 1 Estación de energía para mochila | 268,8 Wh 300 W (Handsfre…" at bounding box center [386, 195] width 398 height 74
type input "549"
click at [344, 221] on div "BLUETTI Handsfree 1 Estación de energía para mochila | 268,8 Wh 300 W (Handsfre…" at bounding box center [280, 195] width 186 height 74
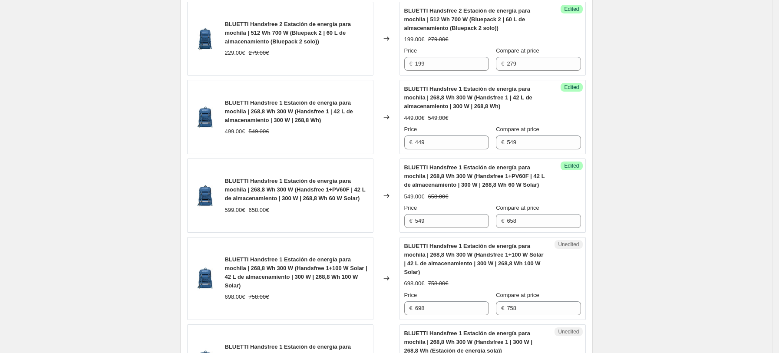
scroll to position [1507, 0]
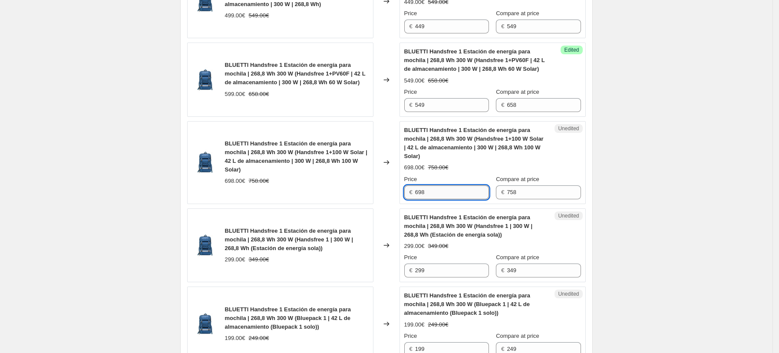
click at [447, 192] on input "698" at bounding box center [452, 192] width 74 height 14
click at [445, 198] on input "698" at bounding box center [452, 192] width 74 height 14
drag, startPoint x: 440, startPoint y: 196, endPoint x: 341, endPoint y: 196, distance: 99.4
click at [343, 196] on div "BLUETTI Handsfree 1 Estación de energía para mochila | 268,8 Wh 300 W (Handsfre…" at bounding box center [386, 162] width 398 height 83
type input "648"
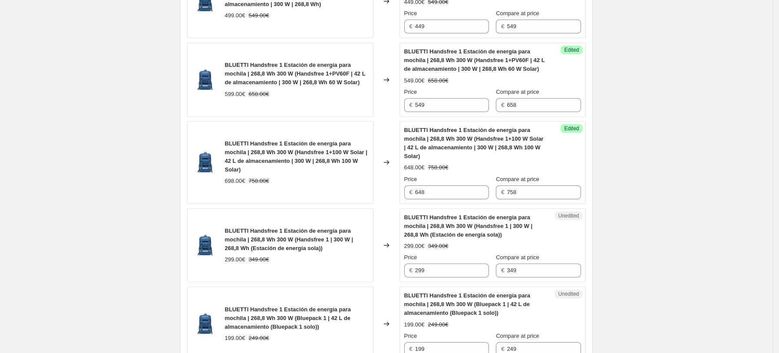
drag, startPoint x: 342, startPoint y: 195, endPoint x: 350, endPoint y: 201, distance: 9.6
click at [344, 197] on div "BLUETTI Handsfree 1 Estación de energía para mochila | 268,8 Wh 300 W (Handsfre…" at bounding box center [280, 162] width 186 height 83
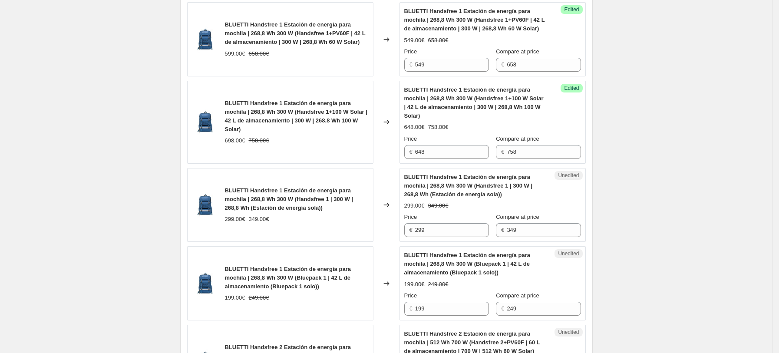
scroll to position [1564, 0]
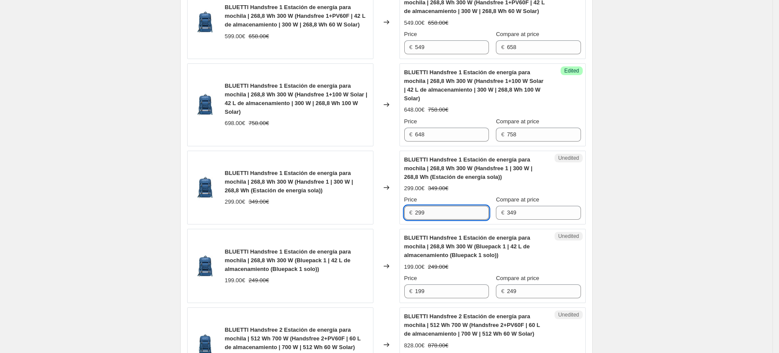
click at [442, 211] on input "299" at bounding box center [452, 213] width 74 height 14
click at [449, 288] on input "199" at bounding box center [452, 291] width 74 height 14
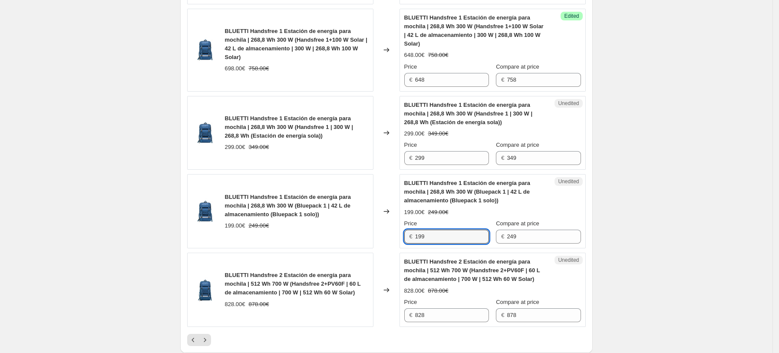
scroll to position [1680, 0]
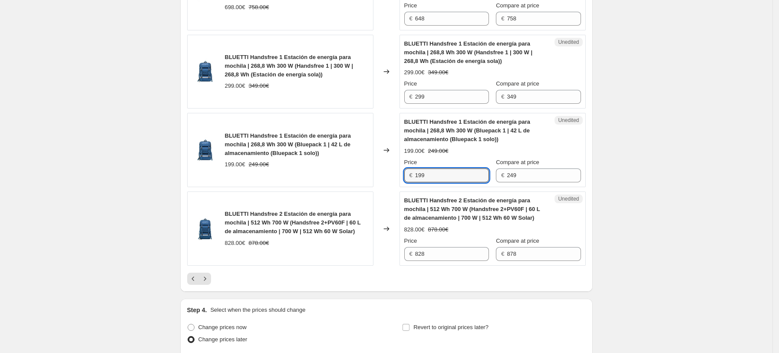
drag, startPoint x: 439, startPoint y: 178, endPoint x: 362, endPoint y: 178, distance: 76.4
click at [362, 178] on div "BLUETTI Handsfree 1 Estación de energía para mochila | 268,8 Wh 300 W (Bluepack…" at bounding box center [386, 150] width 398 height 74
type input "169"
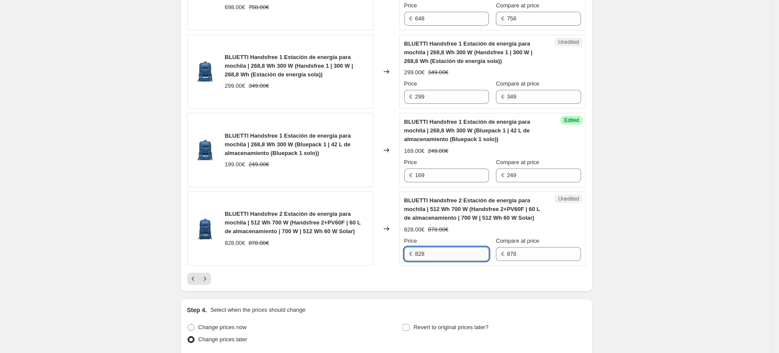
click at [446, 256] on input "828" at bounding box center [452, 254] width 74 height 14
drag, startPoint x: 414, startPoint y: 256, endPoint x: 333, endPoint y: 260, distance: 81.2
click at [334, 260] on div "BLUETTI Handsfree 2 Estación de energía para mochila | 512 Wh 700 W (Handsfree …" at bounding box center [386, 228] width 398 height 74
type input "758"
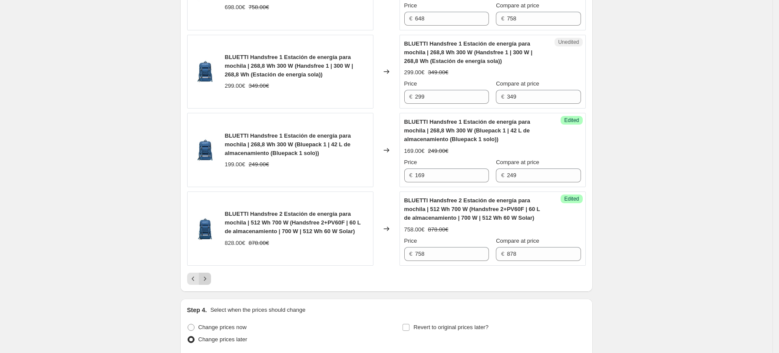
click at [207, 278] on icon "Next" at bounding box center [204, 278] width 9 height 9
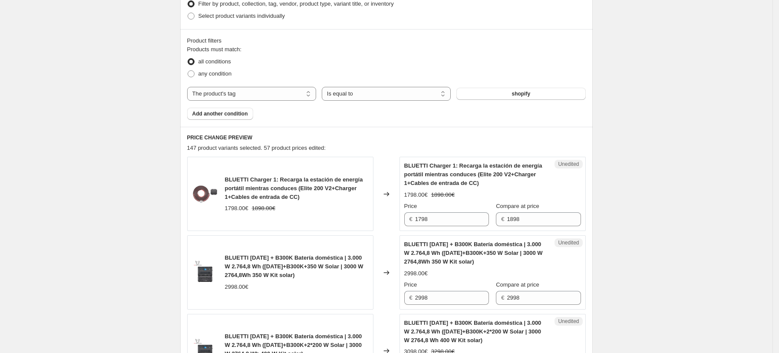
scroll to position [292, 0]
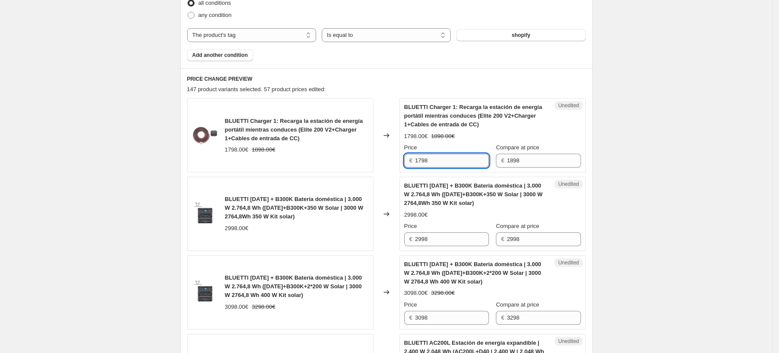
click at [439, 161] on input "1798" at bounding box center [452, 161] width 74 height 14
drag, startPoint x: 448, startPoint y: 161, endPoint x: 227, endPoint y: 173, distance: 220.7
click at [260, 169] on div "BLUETTI Charger 1: Recarga la estación de energía portátil mientras conduces (E…" at bounding box center [386, 135] width 398 height 74
type input "1248"
click at [354, 212] on div "BLUETTI [DATE] + B300K Batería doméstica | 3.000 W 2.764,8 Wh ([DATE]+B300K+350…" at bounding box center [297, 208] width 144 height 26
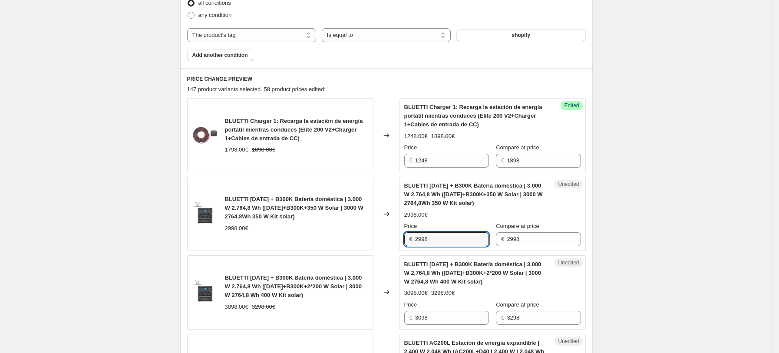
drag, startPoint x: 440, startPoint y: 240, endPoint x: 275, endPoint y: 240, distance: 164.9
click at [296, 240] on div "BLUETTI [DATE] + B300K Batería doméstica | 3.000 W 2.764,8 Wh ([DATE]+B300K+350…" at bounding box center [386, 214] width 398 height 74
type input "2499"
click at [288, 240] on div "BLUETTI [DATE] + B300K Batería doméstica | 3.000 W 2.764,8 Wh ([DATE]+B300K+350…" at bounding box center [280, 214] width 186 height 74
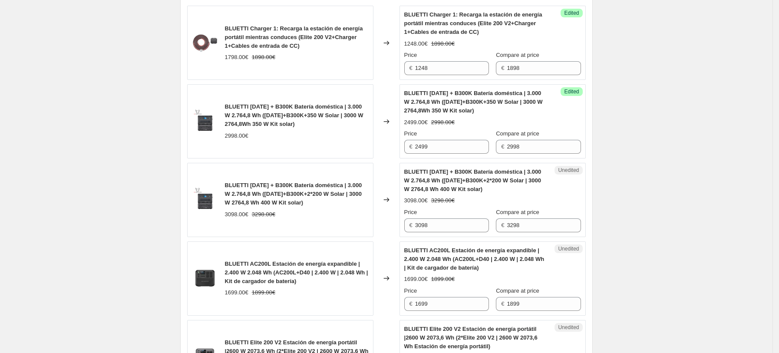
scroll to position [465, 0]
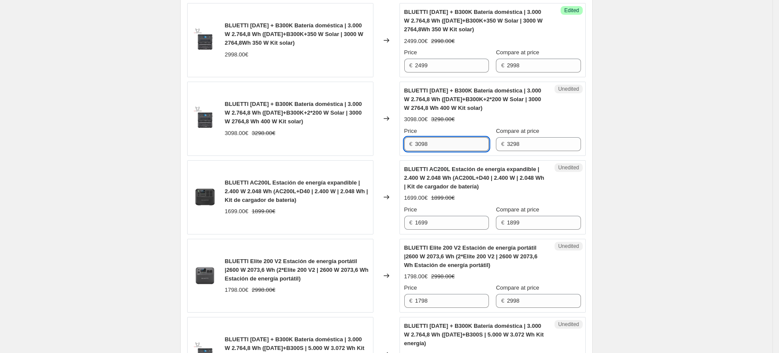
click at [463, 142] on input "3098" at bounding box center [452, 144] width 74 height 14
click at [436, 146] on input "3098" at bounding box center [452, 144] width 74 height 14
drag, startPoint x: 440, startPoint y: 146, endPoint x: 348, endPoint y: 136, distance: 92.5
click at [349, 136] on div "BLUETTI [DATE] + B300K Batería doméstica | 3.000 W 2.764,8 Wh ([DATE]+B300K+2*2…" at bounding box center [386, 119] width 398 height 74
type input "2597"
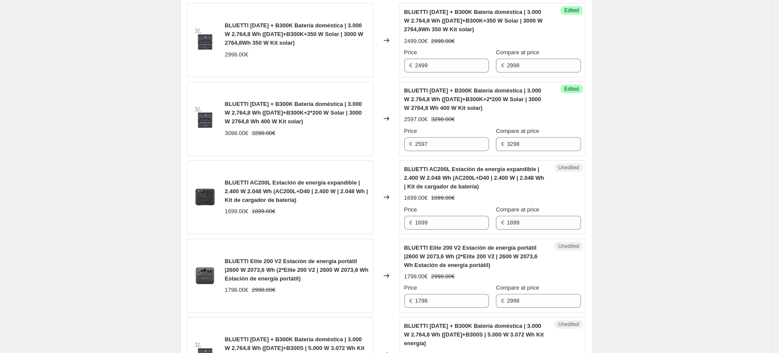
click at [346, 181] on span "BLUETTI AC200L Estación de energía expandible | 2.400 W 2.048 Wh (AC200L+D40 | …" at bounding box center [296, 191] width 143 height 24
click at [442, 222] on input "1699" at bounding box center [452, 223] width 74 height 14
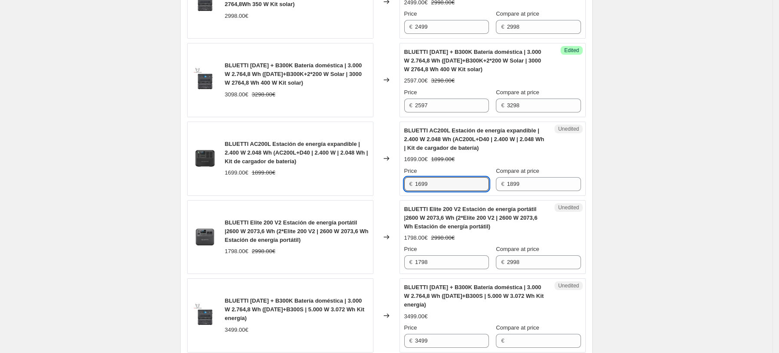
scroll to position [523, 0]
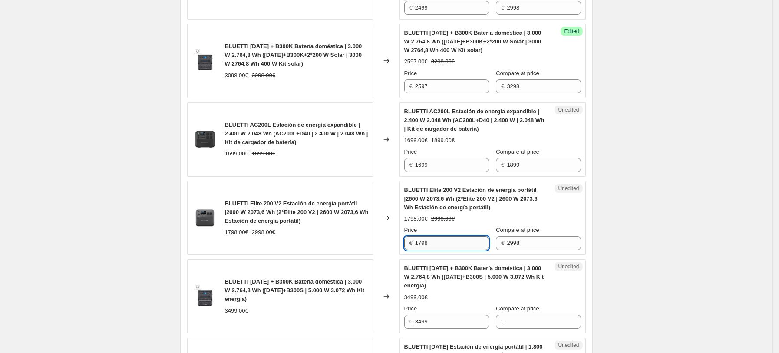
click at [441, 239] on input "1798" at bounding box center [452, 243] width 74 height 14
click at [433, 243] on input "1798" at bounding box center [452, 243] width 74 height 14
drag, startPoint x: 436, startPoint y: 241, endPoint x: 371, endPoint y: 241, distance: 64.7
click at [382, 241] on div "BLUETTI Elite 200 V2 Estación de energía portátil |2600 W 2073,6 Wh (2*Elite 20…" at bounding box center [386, 218] width 398 height 74
type input "1998"
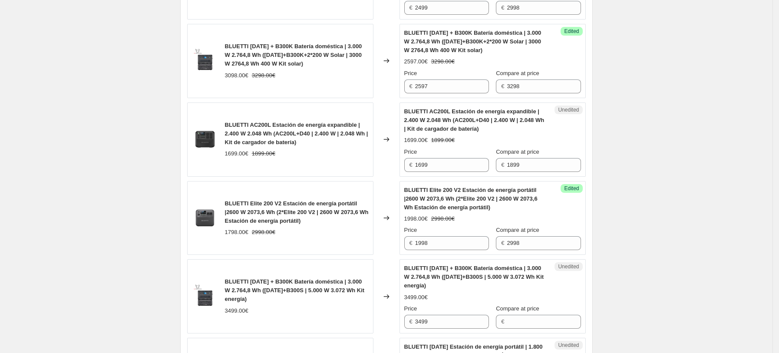
click at [382, 232] on div "Changed to" at bounding box center [386, 218] width 26 height 74
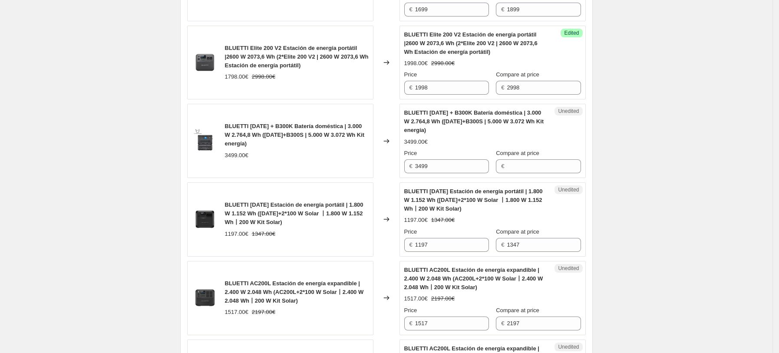
scroll to position [697, 0]
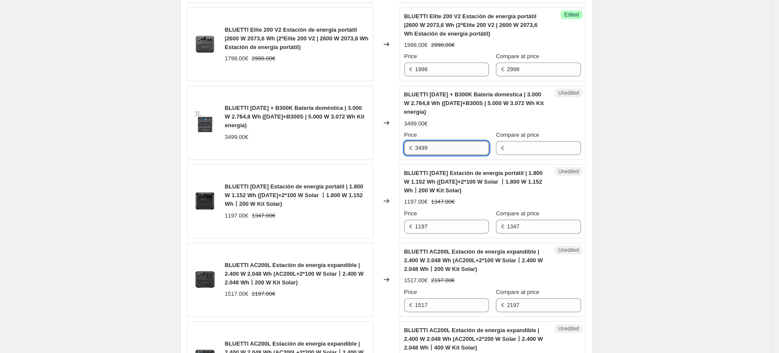
click at [436, 148] on input "3499" at bounding box center [452, 148] width 74 height 14
click at [440, 148] on input "3499" at bounding box center [452, 148] width 74 height 14
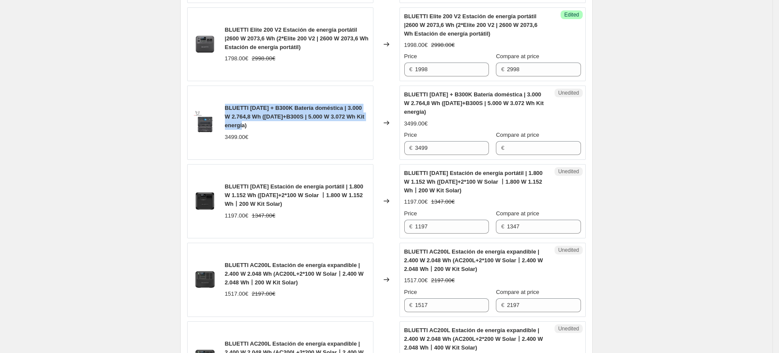
drag, startPoint x: 228, startPoint y: 108, endPoint x: 283, endPoint y: 122, distance: 56.1
click at [283, 122] on div "BLUETTI [DATE] + B300K Batería doméstica | 3.000 W 2.764,8 Wh ([DATE]+B300S | 5…" at bounding box center [297, 117] width 144 height 26
click at [273, 114] on span "BLUETTI [DATE] + B300K Batería doméstica | 3.000 W 2.764,8 Wh ([DATE]+B300S | 5…" at bounding box center [295, 117] width 140 height 24
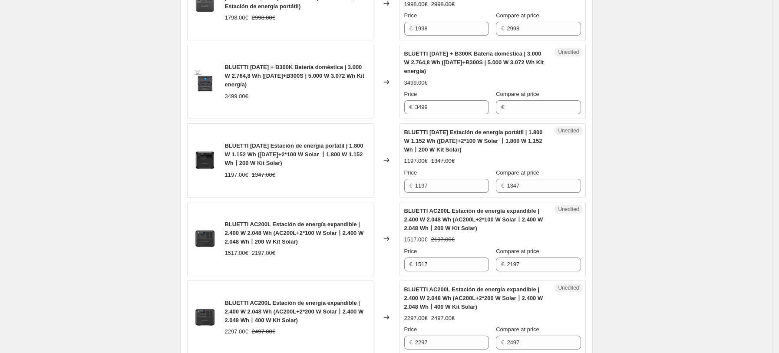
scroll to position [754, 0]
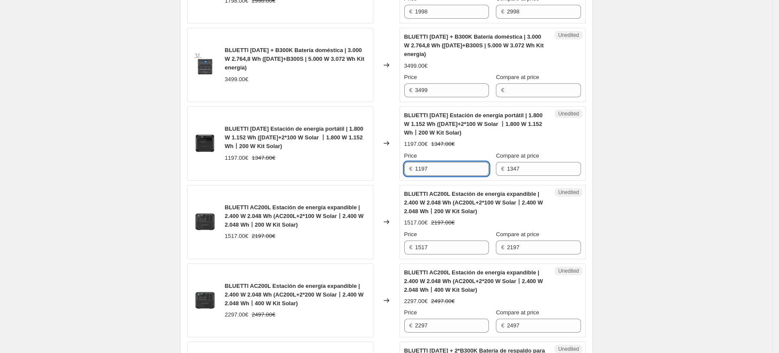
click at [455, 167] on input "1197" at bounding box center [452, 169] width 74 height 14
click at [456, 166] on input "1197" at bounding box center [452, 169] width 74 height 14
drag, startPoint x: 443, startPoint y: 165, endPoint x: 344, endPoint y: 165, distance: 98.9
click at [344, 165] on div "BLUETTI [DATE] Estación de energía portátil | 1.800 W 1.152 Wh ([DATE]+2*100 W …" at bounding box center [386, 143] width 398 height 74
type input "1017"
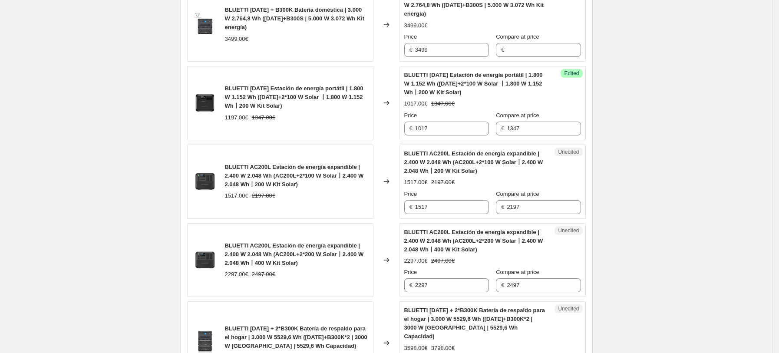
scroll to position [812, 0]
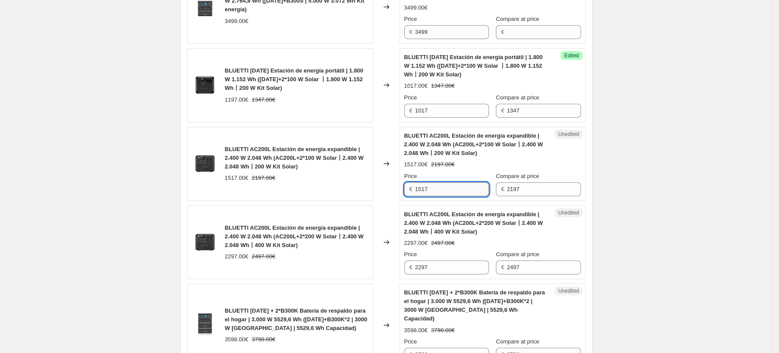
click at [440, 193] on input "1517" at bounding box center [452, 189] width 74 height 14
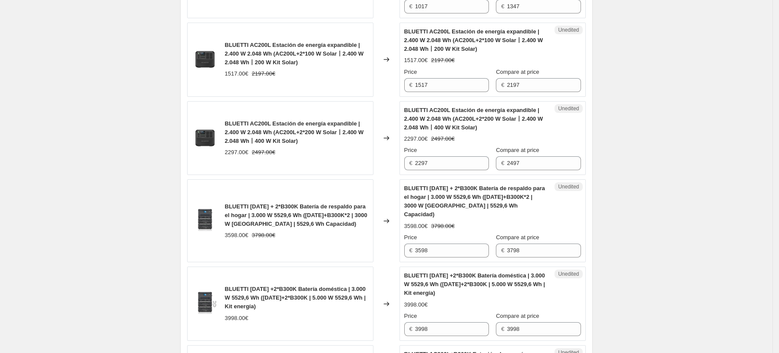
scroll to position [928, 0]
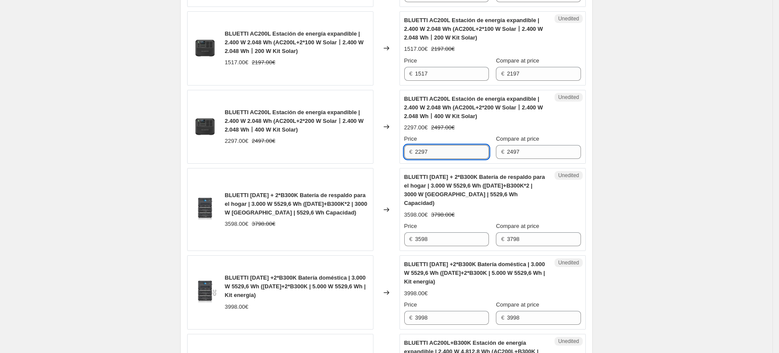
click at [449, 152] on input "2297" at bounding box center [452, 152] width 74 height 14
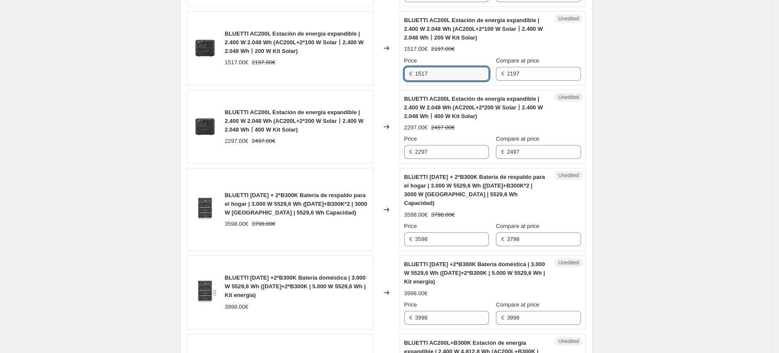
drag, startPoint x: 443, startPoint y: 75, endPoint x: 397, endPoint y: 77, distance: 46.0
click at [399, 77] on div "BLUETTI AC200L Estación de energía expandible | 2.400 W 2.048 Wh (AC200L+2*100 …" at bounding box center [386, 48] width 398 height 74
click at [441, 154] on input "2297" at bounding box center [452, 152] width 74 height 14
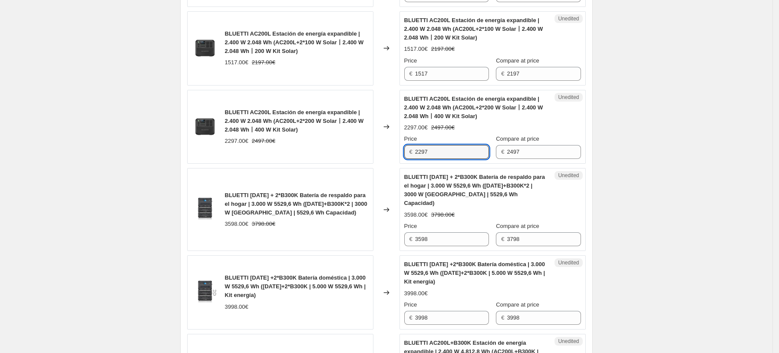
drag, startPoint x: 455, startPoint y: 149, endPoint x: 352, endPoint y: 149, distance: 102.9
click at [359, 149] on div "BLUETTI AC200L Estación de energía expandible | 2.400 W 2.048 Wh (AC200L+2*200 …" at bounding box center [386, 127] width 398 height 74
type input "1597"
click at [346, 148] on div "BLUETTI AC200L Estación de energía expandible | 2.400 W 2.048 Wh (AC200L+2*200 …" at bounding box center [280, 127] width 186 height 74
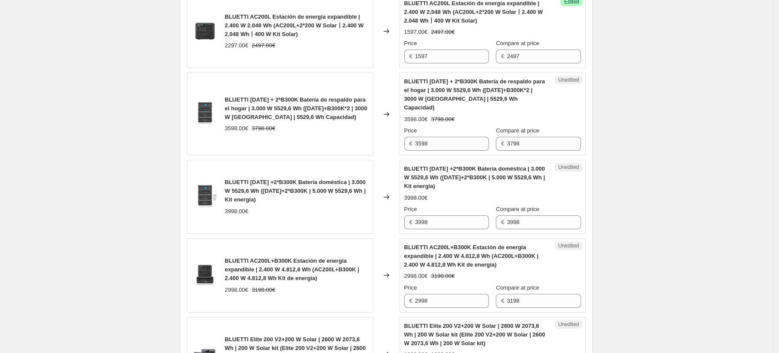
scroll to position [1044, 0]
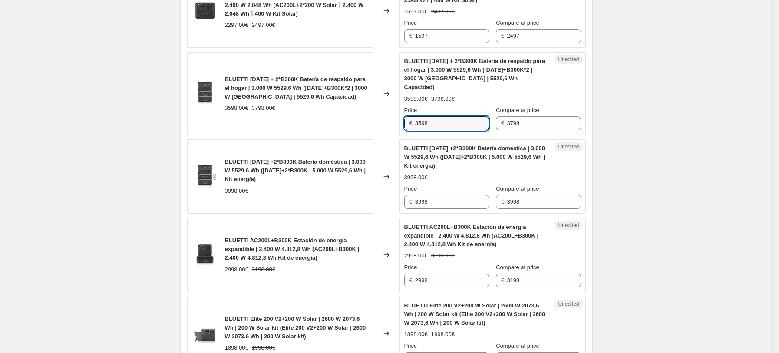
drag, startPoint x: 448, startPoint y: 117, endPoint x: 360, endPoint y: 115, distance: 88.5
click at [368, 115] on div "BLUETTI [DATE] + 2*B300K Batería de respaldo para el hogar | 3.000 W 5529,6 Wh …" at bounding box center [386, 93] width 398 height 83
type input "2998"
click at [443, 158] on div "BLUETTI [DATE] +2*B300K Batería doméstica | 3.000 W 5529,6 Wh ([DATE]+2*B300K |…" at bounding box center [475, 157] width 142 height 26
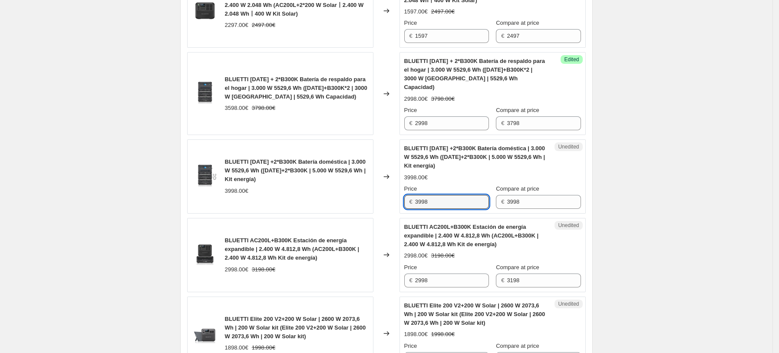
drag, startPoint x: 444, startPoint y: 191, endPoint x: 338, endPoint y: 188, distance: 105.5
click at [361, 190] on div "BLUETTI [DATE] +2*B300K Batería doméstica | 3.000 W 5529,6 Wh ([DATE]+2*B300K |…" at bounding box center [386, 176] width 398 height 74
click at [456, 196] on input "3998" at bounding box center [452, 202] width 74 height 14
drag, startPoint x: 410, startPoint y: 194, endPoint x: 296, endPoint y: 191, distance: 113.8
click at [307, 193] on div "BLUETTI [DATE] +2*B300K Batería doméstica | 3.000 W 5529,6 Wh ([DATE]+2*B300K |…" at bounding box center [386, 176] width 398 height 74
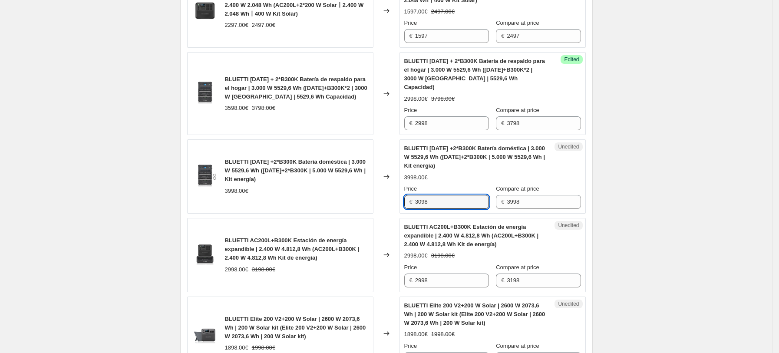
type input "3098"
click at [306, 187] on div "3998.00€" at bounding box center [297, 191] width 144 height 9
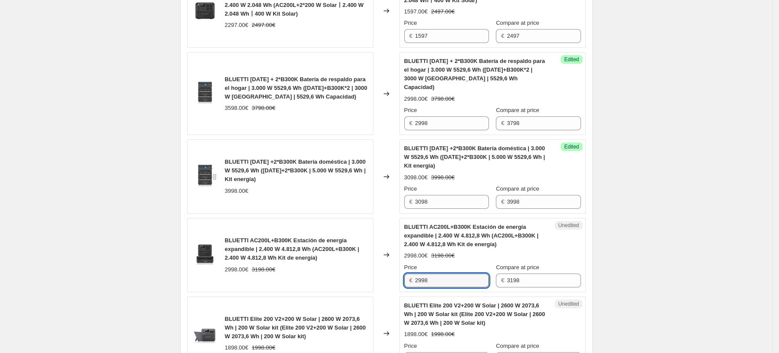
drag, startPoint x: 439, startPoint y: 269, endPoint x: 346, endPoint y: 269, distance: 93.3
click at [350, 269] on div "BLUETTI AC200L+B300K Estación de energía expandible | 2.400 W 4.812,8 Wh (AC200…" at bounding box center [386, 255] width 398 height 74
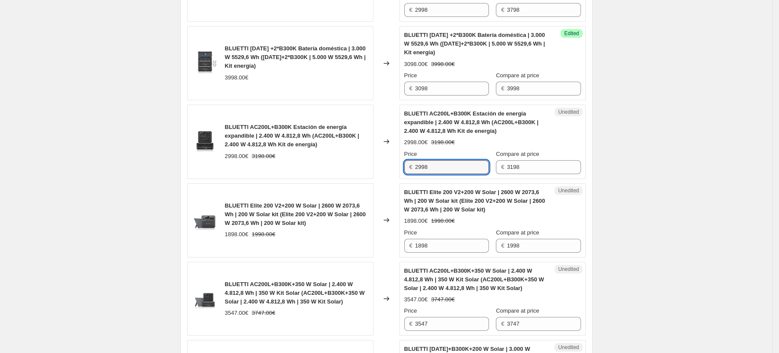
scroll to position [1160, 0]
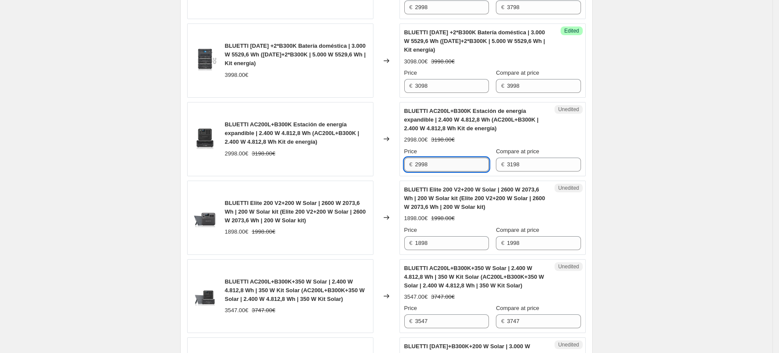
click at [453, 158] on input "2998" at bounding box center [452, 165] width 74 height 14
drag, startPoint x: 410, startPoint y: 158, endPoint x: 359, endPoint y: 158, distance: 51.2
click at [378, 158] on div "BLUETTI AC200L+B300K Estación de energía expandible | 2.400 W 4.812,8 Wh (AC200…" at bounding box center [386, 139] width 398 height 74
type input "2298"
click at [327, 201] on span "BLUETTI Elite 200 V2+200 W Solar | 2600 W 2073,6 Wh | 200 W Solar kit (Elite 20…" at bounding box center [295, 212] width 141 height 24
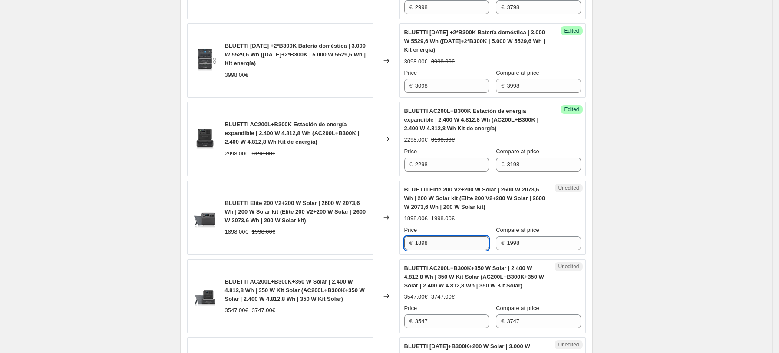
click at [435, 236] on input "1898" at bounding box center [452, 243] width 74 height 14
drag, startPoint x: 436, startPoint y: 229, endPoint x: 362, endPoint y: 232, distance: 74.7
click at [369, 232] on div "BLUETTI Elite 200 V2+200 W Solar | 2600 W 2073,6 Wh | 200 W Solar kit (Elite 20…" at bounding box center [386, 218] width 398 height 74
type input "1298"
click at [358, 230] on div "BLUETTI Elite 200 V2+200 W Solar | 2600 W 2073,6 Wh | 200 W Solar kit (Elite 20…" at bounding box center [280, 218] width 186 height 74
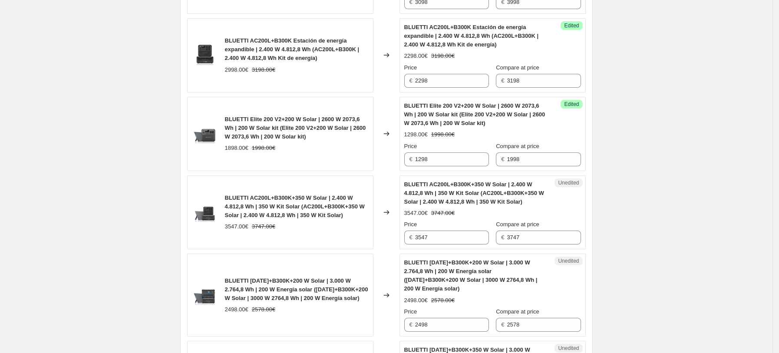
scroll to position [1275, 0]
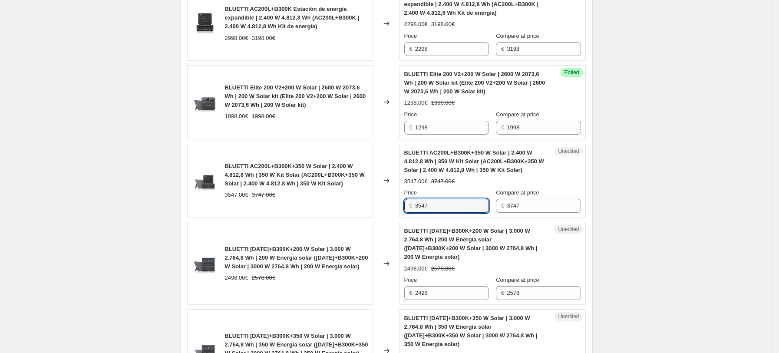
drag, startPoint x: 444, startPoint y: 199, endPoint x: 252, endPoint y: 199, distance: 191.4
click at [285, 199] on div "BLUETTI AC200L+B300K+350 W Solar | 2.400 W 4.812,8 Wh | 350 W Kit Solar (AC200L…" at bounding box center [386, 181] width 398 height 74
click at [447, 201] on input "3547" at bounding box center [452, 206] width 74 height 14
drag, startPoint x: 453, startPoint y: 200, endPoint x: 374, endPoint y: 200, distance: 79.0
click at [394, 200] on div "BLUETTI AC200L+B300K+350 W Solar | 2.400 W 4.812,8 Wh | 350 W Kit Solar (AC200L…" at bounding box center [386, 181] width 398 height 74
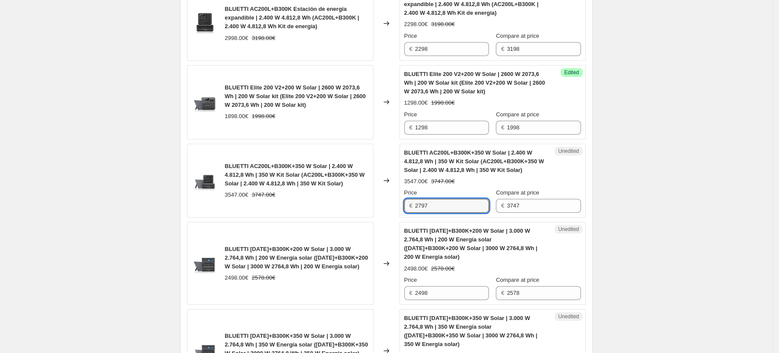
type input "2797"
click at [369, 204] on div "BLUETTI AC200L+B300K+350 W Solar | 2.400 W 4.812,8 Wh | 350 W Kit Solar (AC200L…" at bounding box center [280, 181] width 186 height 74
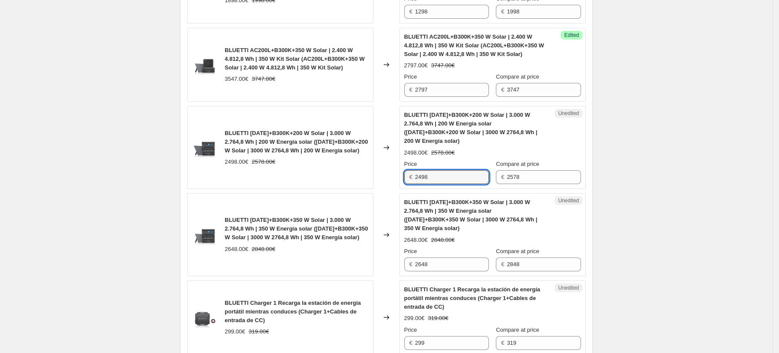
drag, startPoint x: 440, startPoint y: 171, endPoint x: 272, endPoint y: 171, distance: 168.8
click at [272, 171] on div "BLUETTI [DATE]+B300K+200 W Solar | 3.000 W 2.764,8 Wh | 200 W Energía solar ([D…" at bounding box center [386, 147] width 398 height 83
type input "2298"
click at [377, 211] on div "Changed to" at bounding box center [386, 234] width 26 height 83
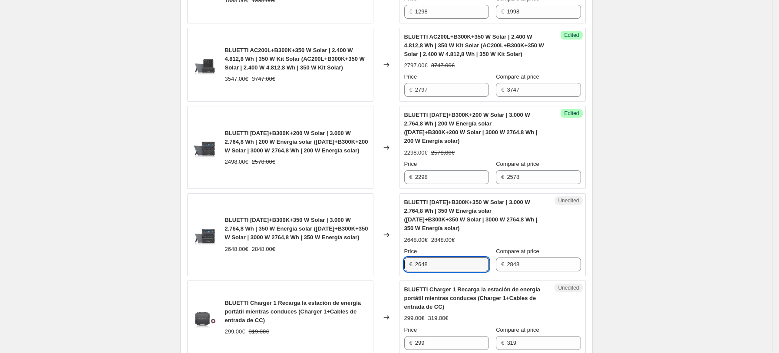
drag, startPoint x: 440, startPoint y: 256, endPoint x: 380, endPoint y: 260, distance: 60.1
click at [380, 260] on div "BLUETTI [DATE]+B300K+350 W Solar | 3.000 W 2.764,8 Wh | 350 W Energía solar ([D…" at bounding box center [386, 234] width 398 height 83
click at [452, 259] on input "2648" at bounding box center [452, 264] width 74 height 14
drag, startPoint x: 414, startPoint y: 257, endPoint x: 377, endPoint y: 257, distance: 37.3
click at [377, 257] on div "BLUETTI [DATE]+B300K+350 W Solar | 3.000 W 2.764,8 Wh | 350 W Energía solar ([D…" at bounding box center [386, 234] width 398 height 83
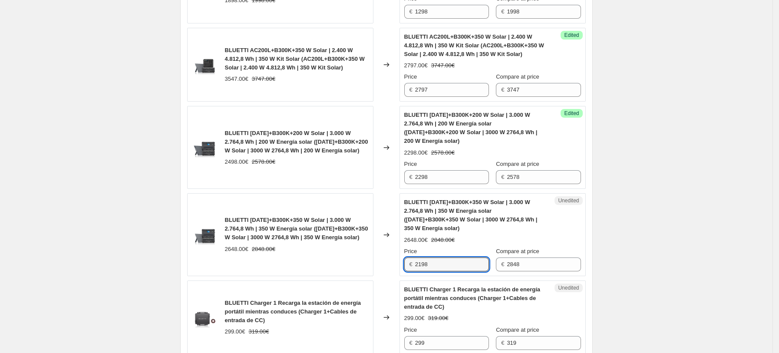
type input "2198"
click at [371, 254] on div "BLUETTI [DATE]+B300K+350 W Solar | 3.000 W 2.764,8 Wh | 350 W Energía solar ([D…" at bounding box center [280, 234] width 186 height 83
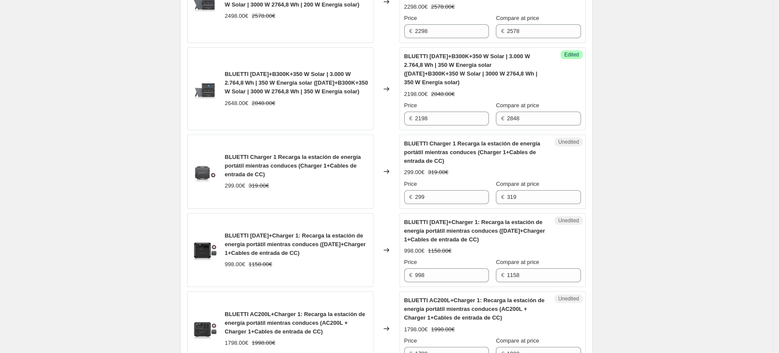
scroll to position [1564, 0]
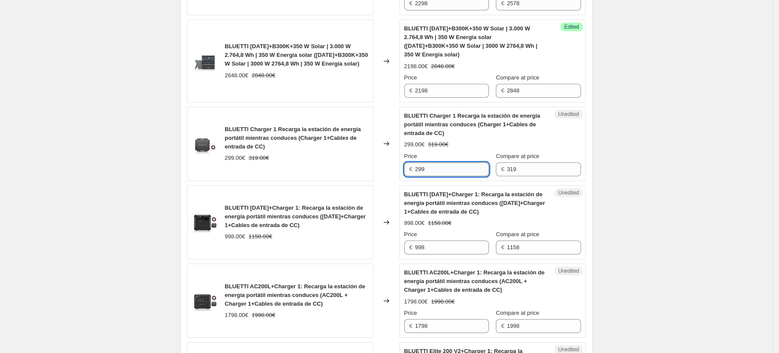
click at [453, 162] on input "299" at bounding box center [452, 169] width 74 height 14
drag, startPoint x: 439, startPoint y: 158, endPoint x: 355, endPoint y: 158, distance: 84.2
click at [370, 158] on div "BLUETTI Charger 1 Recarga la estación de energía portátil mientras conduces (Ch…" at bounding box center [386, 144] width 398 height 74
type input "269"
click at [327, 209] on span "BLUETTI [DATE]+Charger 1: Recarga la estación de energía portátil mientras cond…" at bounding box center [295, 216] width 141 height 24
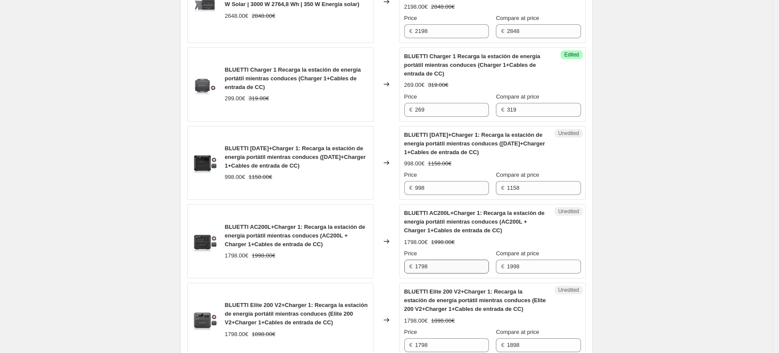
scroll to position [1680, 0]
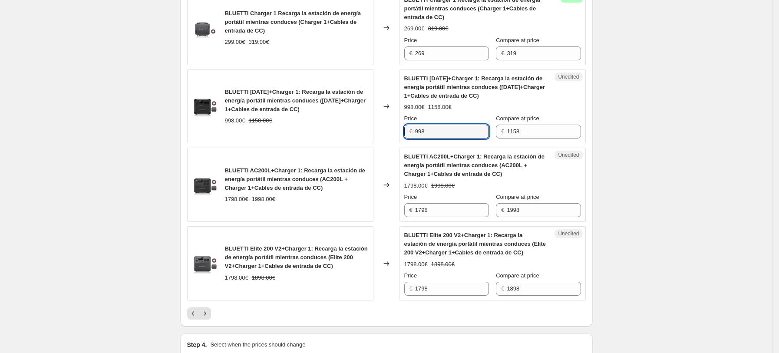
drag, startPoint x: 453, startPoint y: 125, endPoint x: 388, endPoint y: 116, distance: 65.3
click at [390, 117] on div "BLUETTI [DATE]+Charger 1: Recarga la estación de energía portátil mientras cond…" at bounding box center [386, 106] width 398 height 74
click at [443, 125] on input "998" at bounding box center [452, 132] width 74 height 14
drag, startPoint x: 444, startPoint y: 122, endPoint x: 355, endPoint y: 112, distance: 89.6
click at [362, 112] on div "BLUETTI [DATE]+Charger 1: Recarga la estación de energía portátil mientras cond…" at bounding box center [386, 106] width 398 height 74
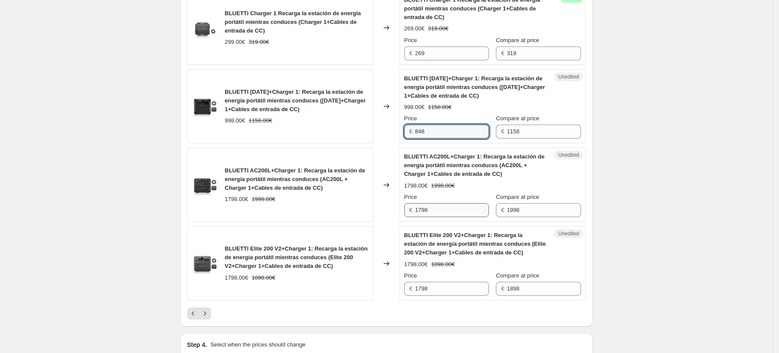
type input "848"
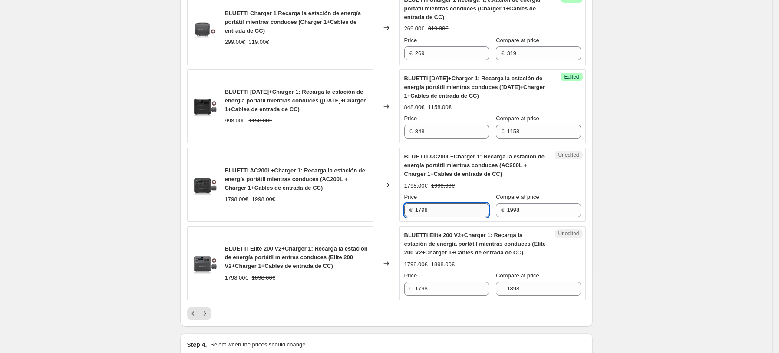
click at [449, 203] on input "1798" at bounding box center [452, 210] width 74 height 14
click at [339, 200] on div "BLUETTI AC200L+Charger 1: Recarga la estación de energía portátil mientras cond…" at bounding box center [386, 185] width 398 height 74
type input "1348"
click at [343, 259] on div "BLUETTI Elite 200 V2+Charger 1: Recarga la estación de energía portátil mientra…" at bounding box center [297, 257] width 144 height 26
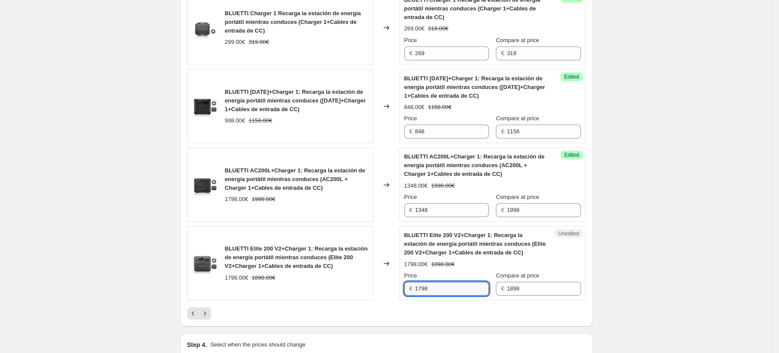
drag, startPoint x: 456, startPoint y: 277, endPoint x: 383, endPoint y: 280, distance: 73.0
click at [401, 280] on div "BLUETTI Elite 200 V2+Charger 1: Recarga la estación de energía portátil mientra…" at bounding box center [386, 263] width 398 height 74
type input "1248"
click at [397, 278] on div "Changed to" at bounding box center [386, 263] width 26 height 74
click at [211, 310] on button "Next" at bounding box center [205, 313] width 12 height 12
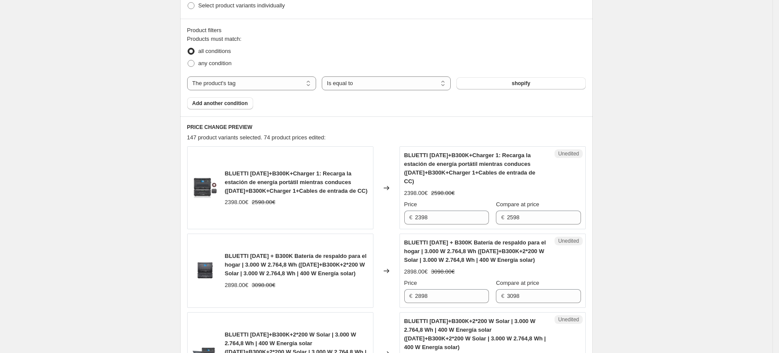
scroll to position [233, 0]
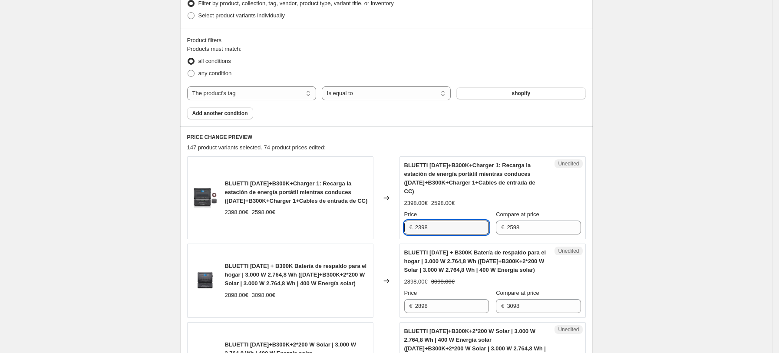
drag, startPoint x: 441, startPoint y: 219, endPoint x: 399, endPoint y: 219, distance: 42.5
click at [399, 219] on div "BLUETTI [DATE]+B300K+Charger 1: Recarga la estación de energía portátil mientra…" at bounding box center [386, 197] width 398 height 83
click at [454, 220] on input "2398" at bounding box center [452, 227] width 74 height 14
click at [356, 220] on div "BLUETTI [DATE]+B300K+Charger 1: Recarga la estación de energía portátil mientra…" at bounding box center [386, 197] width 398 height 83
type input "2048"
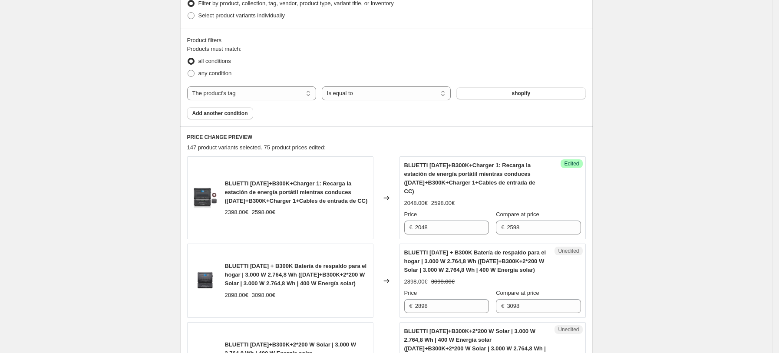
click at [427, 258] on span "BLUETTI [DATE] + B300K Batería de respaldo para el hogar | 3.000 W 2.764,8 Wh (…" at bounding box center [475, 261] width 142 height 24
click at [450, 299] on input "2898" at bounding box center [452, 306] width 74 height 14
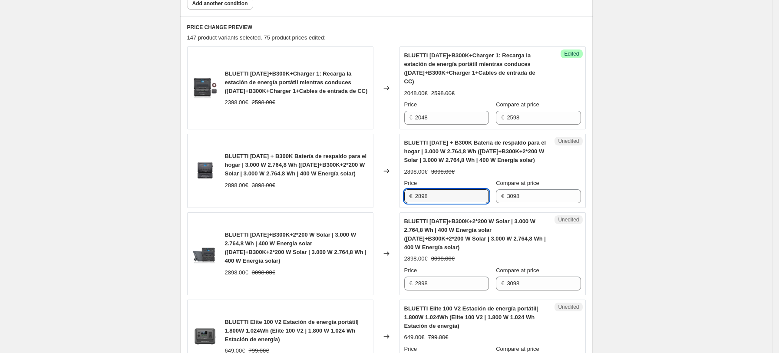
scroll to position [349, 0]
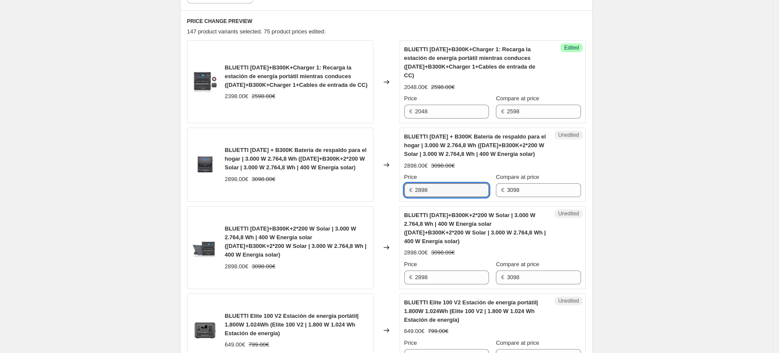
drag, startPoint x: 440, startPoint y: 186, endPoint x: 380, endPoint y: 186, distance: 59.5
click at [392, 186] on div "BLUETTI [DATE] + B300K Batería de respaldo para el hogar | 3.000 W 2.764,8 Wh (…" at bounding box center [386, 165] width 398 height 74
type input "2397"
click at [337, 224] on div "BLUETTI [DATE]+B300K+2*200 W Solar | 3.000 W 2.764,8 Wh | 400 W Energía solar (…" at bounding box center [297, 241] width 144 height 35
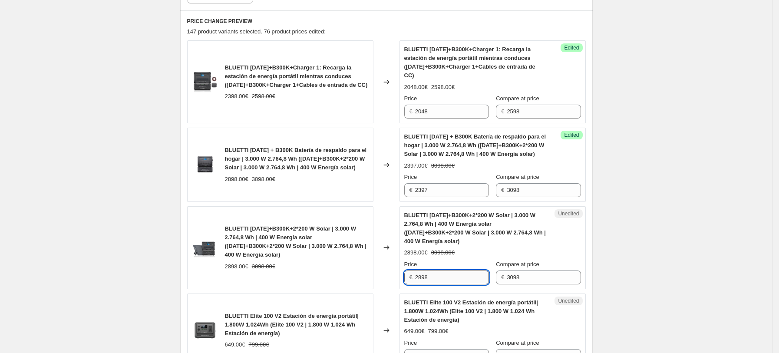
click at [452, 270] on input "2898" at bounding box center [452, 277] width 74 height 14
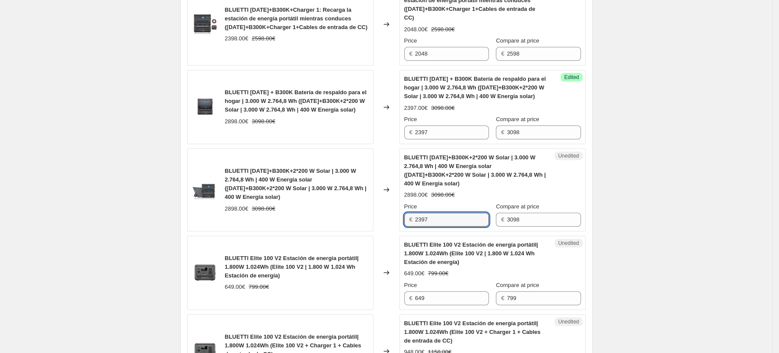
type input "2397"
click at [432, 269] on strike "799.00€" at bounding box center [438, 273] width 20 height 9
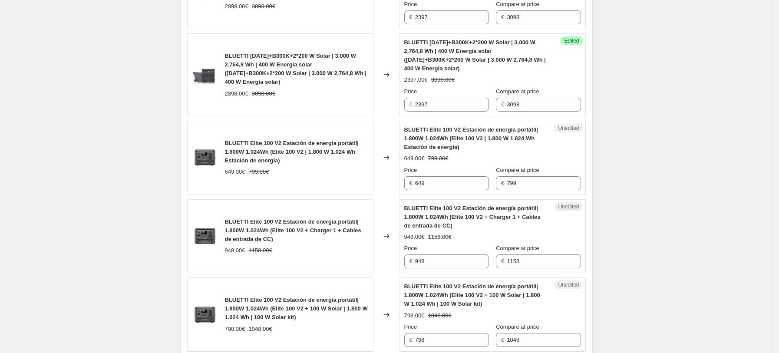
scroll to position [523, 0]
click at [449, 176] on input "649" at bounding box center [452, 182] width 74 height 14
drag, startPoint x: 436, startPoint y: 176, endPoint x: 362, endPoint y: 176, distance: 74.2
click at [386, 176] on div "BLUETTI Elite 100 V2 Estación de energía portátil| 1.800W 1.024Wh (Elite 100 V2…" at bounding box center [386, 157] width 398 height 74
type input "579"
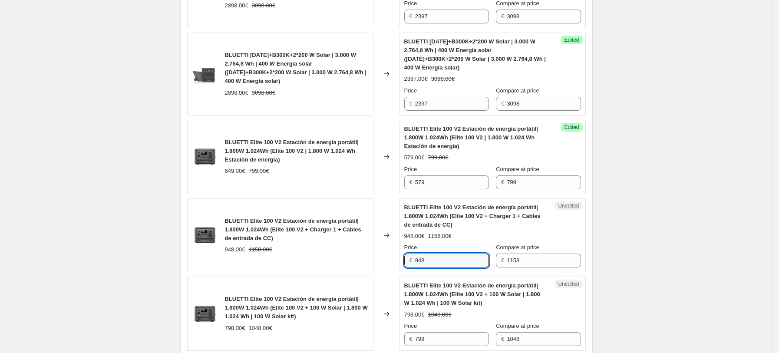
drag, startPoint x: 447, startPoint y: 252, endPoint x: 365, endPoint y: 253, distance: 82.9
click at [368, 252] on div "BLUETTI Elite 100 V2 Estación de energía portátil| 1.800W 1.024Wh (Elite 100 V2…" at bounding box center [386, 235] width 398 height 74
click at [442, 257] on input "948" at bounding box center [452, 260] width 74 height 14
drag, startPoint x: 444, startPoint y: 254, endPoint x: 332, endPoint y: 254, distance: 112.0
click at [367, 254] on div "BLUETTI Elite 100 V2 Estación de energía portátil| 1.800W 1.024Wh (Elite 100 V2…" at bounding box center [386, 235] width 398 height 74
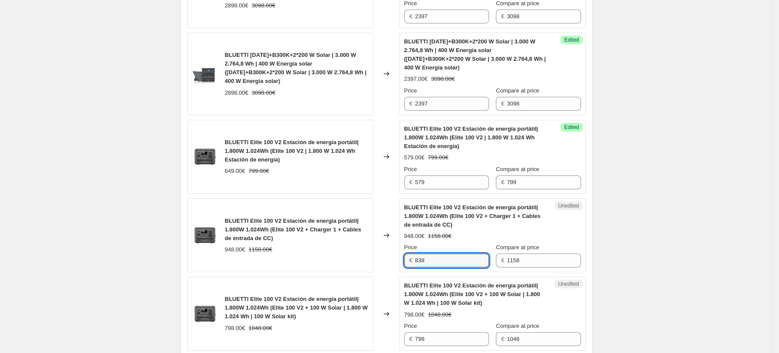
type input "838"
click at [332, 254] on div "BLUETTI Elite 100 V2 Estación de energía portátil| 1.800W 1.024Wh (Elite 100 V2…" at bounding box center [280, 235] width 186 height 74
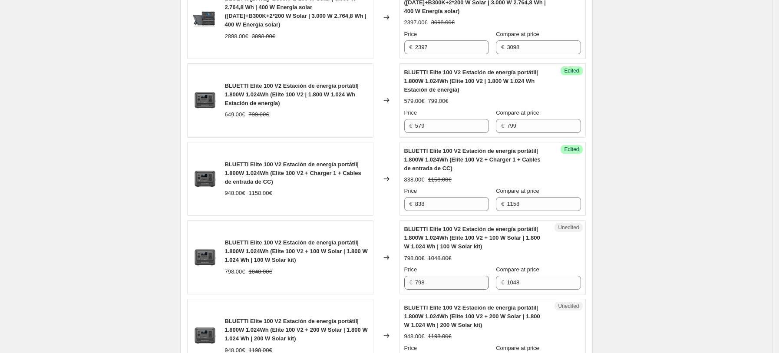
scroll to position [639, 0]
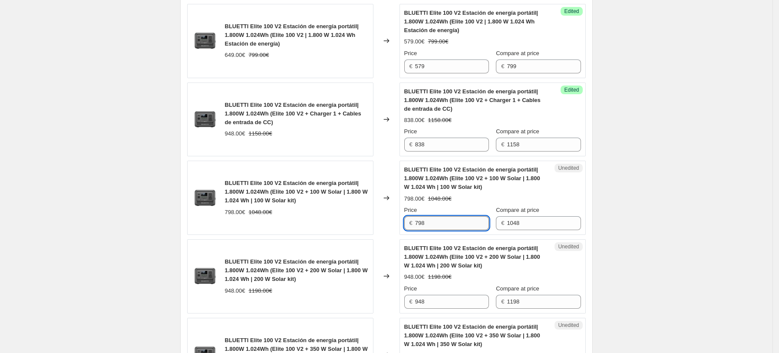
click at [447, 216] on input "798" at bounding box center [452, 223] width 74 height 14
drag, startPoint x: 442, startPoint y: 216, endPoint x: 361, endPoint y: 211, distance: 81.3
click at [362, 212] on div "BLUETTI Elite 100 V2 Estación de energía portátil| 1.800W 1.024Wh (Elite 100 V2…" at bounding box center [386, 198] width 398 height 74
type input "758"
click at [383, 244] on div "Changed to" at bounding box center [386, 276] width 26 height 74
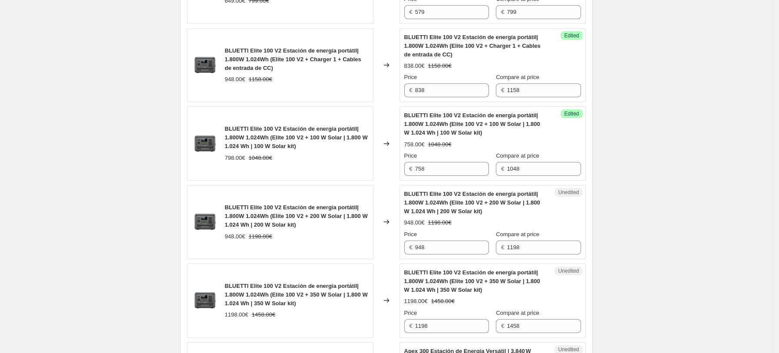
scroll to position [754, 0]
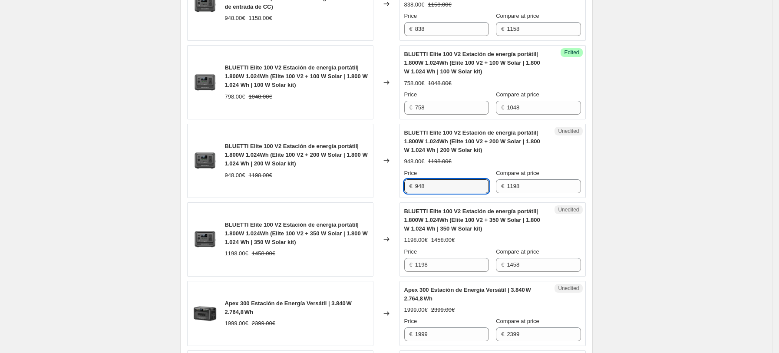
drag, startPoint x: 445, startPoint y: 174, endPoint x: 255, endPoint y: 151, distance: 191.5
click at [297, 161] on div "BLUETTI Elite 100 V2 Estación de energía portátil| 1.800W 1.024Wh (Elite 100 V2…" at bounding box center [386, 161] width 398 height 74
type input "798"
click at [309, 179] on div "BLUETTI Elite 100 V2 Estación de energía portátil| 1.800W 1.024Wh (Elite 100 V2…" at bounding box center [280, 161] width 186 height 74
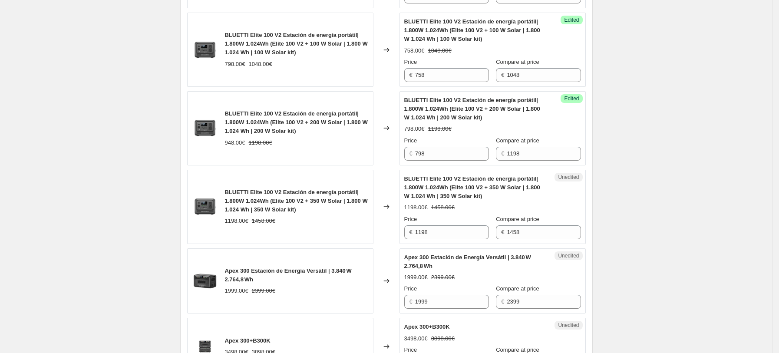
scroll to position [870, 0]
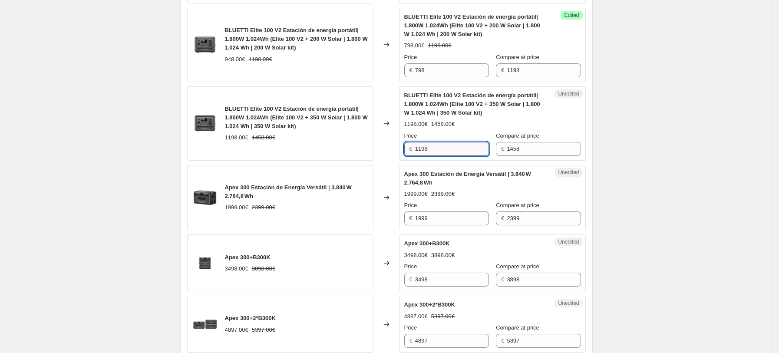
click at [442, 143] on input "1198" at bounding box center [452, 149] width 74 height 14
drag, startPoint x: 383, startPoint y: 145, endPoint x: 372, endPoint y: 145, distance: 10.8
click at [376, 145] on div "BLUETTI Elite 100 V2 Estación de energía portátil| 1.800W 1.024Wh (Elite 100 V2…" at bounding box center [386, 123] width 398 height 74
type input "1048"
click at [364, 165] on div "Apex 300 Estación de Energía Versátil | 3.840 W 2.764,8 Wh 1999.00€ 2399.00€" at bounding box center [280, 198] width 186 height 66
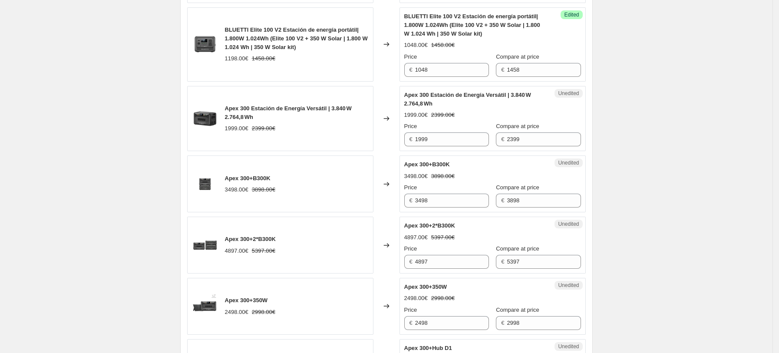
scroll to position [986, 0]
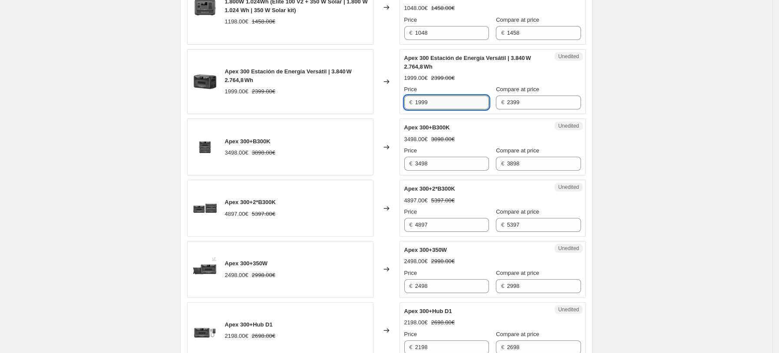
click at [444, 98] on input "1999" at bounding box center [452, 102] width 74 height 14
drag, startPoint x: 459, startPoint y: 94, endPoint x: 337, endPoint y: 95, distance: 122.0
click at [360, 94] on div "Apex 300 Estación de Energía Versátil | 3.840 W 2.764,8 Wh 1999.00€ 2399.00€ Ch…" at bounding box center [386, 82] width 398 height 66
type input "1899"
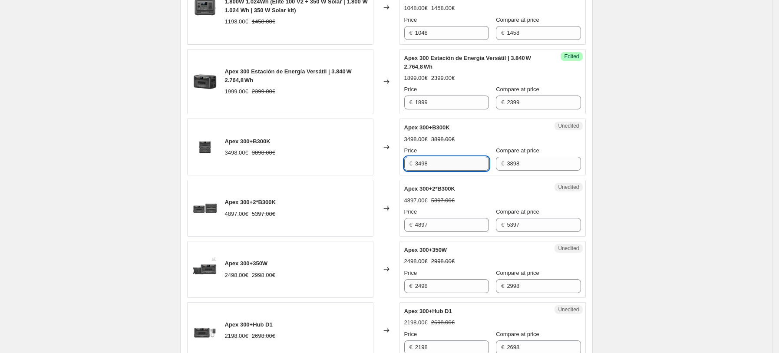
click at [431, 158] on input "3498" at bounding box center [452, 164] width 74 height 14
drag, startPoint x: 442, startPoint y: 156, endPoint x: 342, endPoint y: 155, distance: 100.7
click at [351, 156] on div "Apex 300+B300K 3498.00€ 3898.00€ Changed to Unedited Apex 300+B300K 3498.00€ 38…" at bounding box center [386, 146] width 398 height 57
type input "3098"
click at [373, 184] on div "Apex 300+2*B300K 4897.00€ 5397.00€" at bounding box center [280, 208] width 186 height 57
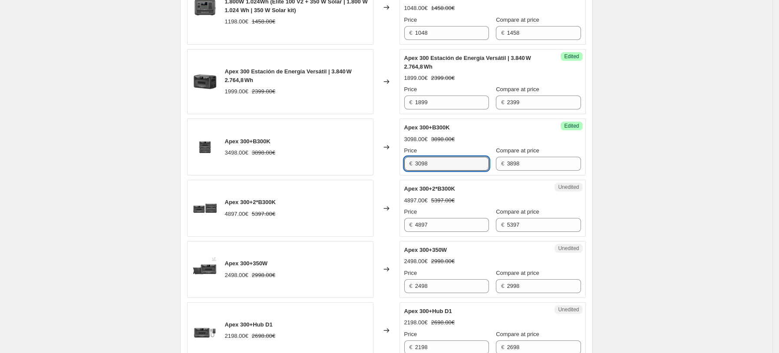
drag, startPoint x: 447, startPoint y: 157, endPoint x: 375, endPoint y: 157, distance: 72.0
click at [375, 157] on div "Apex 300+B300K 3498.00€ 3898.00€ Changed to Success Edited Apex 300+B300K 3098.…" at bounding box center [386, 146] width 398 height 57
drag, startPoint x: 443, startPoint y: 220, endPoint x: 309, endPoint y: 220, distance: 133.2
click at [318, 220] on div "Apex 300+2*B300K 4897.00€ 5397.00€ Changed to Unedited Apex 300+2*B300K 4897.00…" at bounding box center [386, 208] width 398 height 57
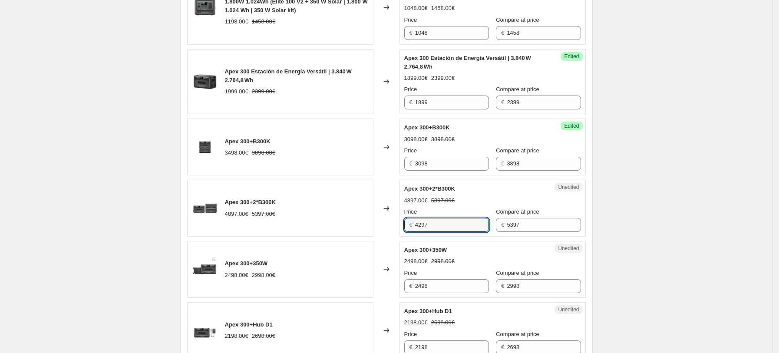
type input "4297"
click at [306, 217] on div "Apex 300+2*B300K 4897.00€ 5397.00€" at bounding box center [280, 208] width 186 height 57
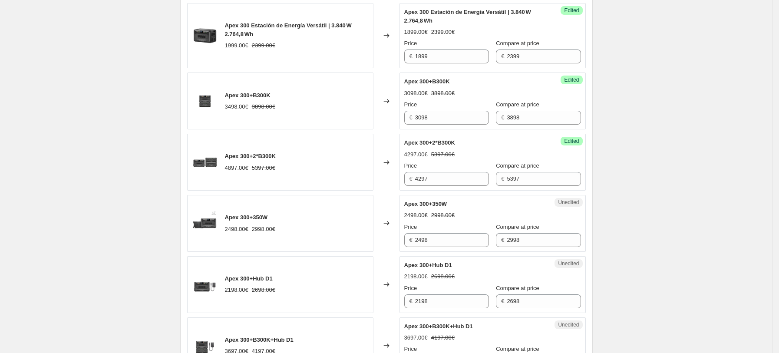
scroll to position [1101, 0]
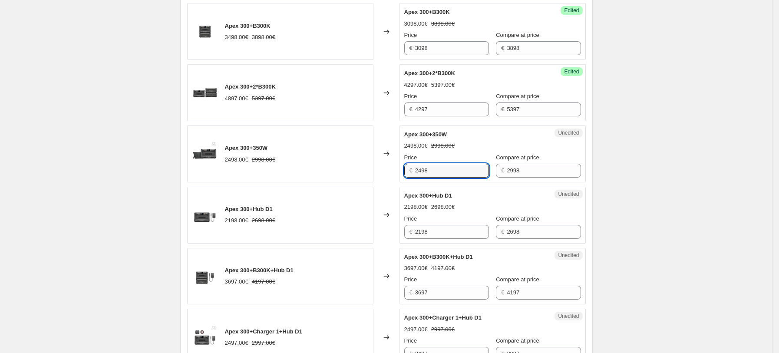
drag, startPoint x: 445, startPoint y: 161, endPoint x: 378, endPoint y: 163, distance: 67.7
click at [378, 163] on div "Apex 300+350W 2498.00€ 2998.00€ Changed to Unedited Apex 300+350W 2498.00€ 2998…" at bounding box center [386, 153] width 398 height 57
type input "2398"
click at [350, 198] on div "Apex 300+Hub D1 2198.00€ 2698.00€" at bounding box center [280, 215] width 186 height 57
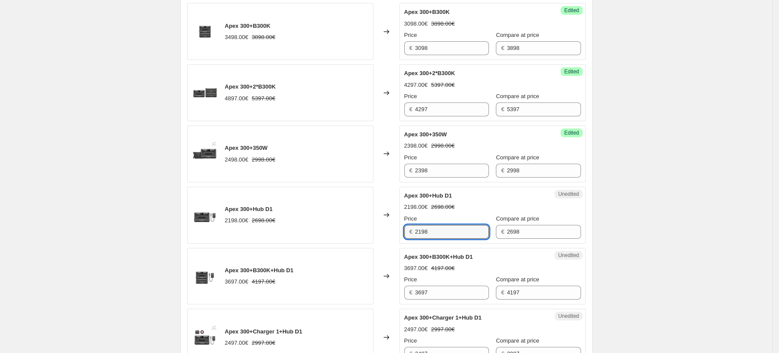
drag, startPoint x: 447, startPoint y: 227, endPoint x: 357, endPoint y: 227, distance: 90.3
click at [370, 227] on div "Apex 300+Hub D1 2198.00€ 2698.00€ Changed to Unedited Apex 300+Hub D1 2198.00€ …" at bounding box center [386, 215] width 398 height 57
type input "2048"
click at [405, 234] on div "Unedited Apex 300+Hub D1 2198.00€ 2698.00€ Price € 2048 Compare at price € 2698" at bounding box center [492, 215] width 186 height 57
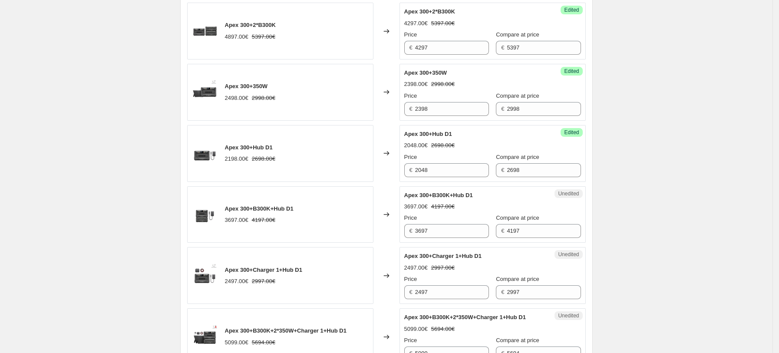
scroll to position [1217, 0]
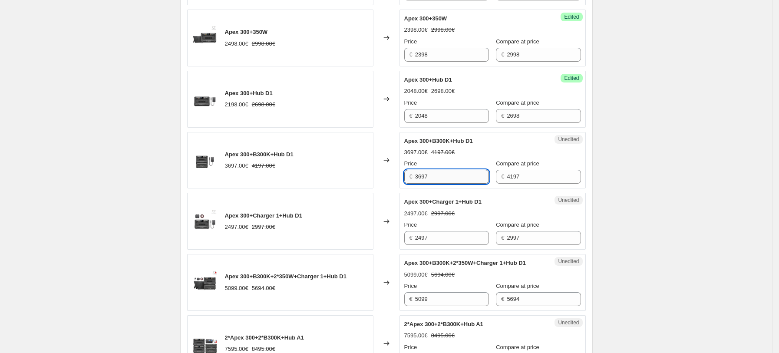
click at [443, 174] on input "3697" at bounding box center [452, 177] width 74 height 14
drag, startPoint x: 443, startPoint y: 167, endPoint x: 367, endPoint y: 166, distance: 76.4
click at [367, 166] on div "Apex 300+B300K+Hub D1 3697.00€ 4197.00€ Changed to Unedited Apex 300+B300K+Hub …" at bounding box center [386, 160] width 398 height 57
type input "3197"
click at [349, 203] on div "Apex 300+Charger 1+Hub D1 2497.00€ 2997.00€" at bounding box center [280, 221] width 186 height 57
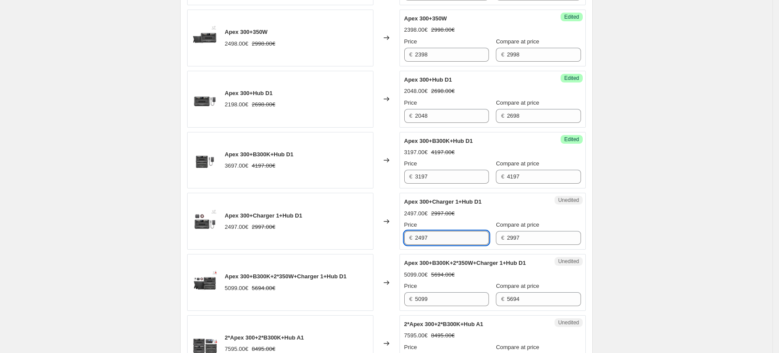
click at [445, 234] on input "2497" at bounding box center [452, 238] width 74 height 14
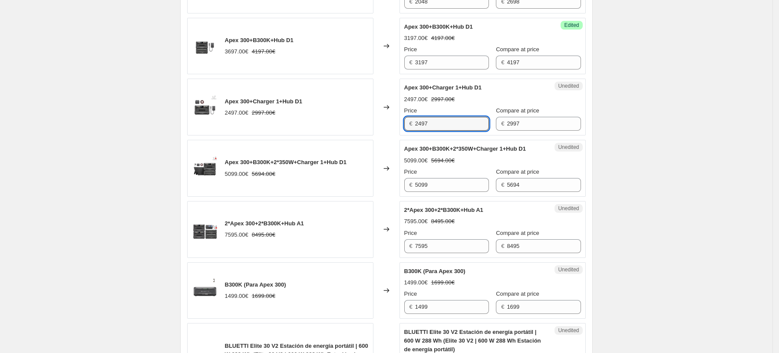
scroll to position [1333, 0]
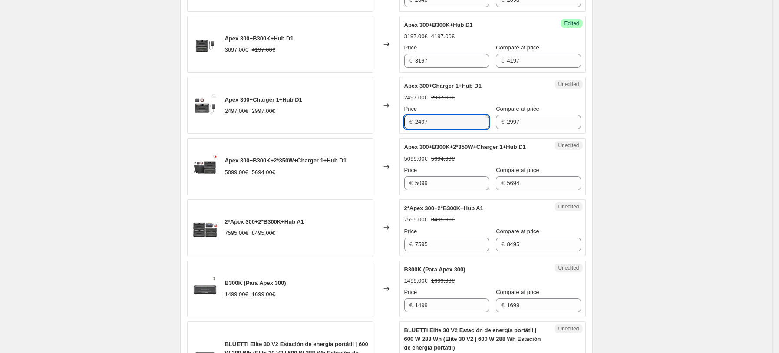
drag, startPoint x: 437, startPoint y: 111, endPoint x: 317, endPoint y: 111, distance: 120.6
click at [326, 111] on div "Apex 300+Charger 1+Hub D1 2497.00€ 2997.00€ Changed to Unedited Apex 300+Charge…" at bounding box center [386, 105] width 398 height 57
type input "2297"
click at [438, 184] on div "Unedited Apex 300+B300K+2*350W+Charger 1+Hub D1 5099.00€ 5694.00€ Price € 5099 …" at bounding box center [492, 166] width 186 height 57
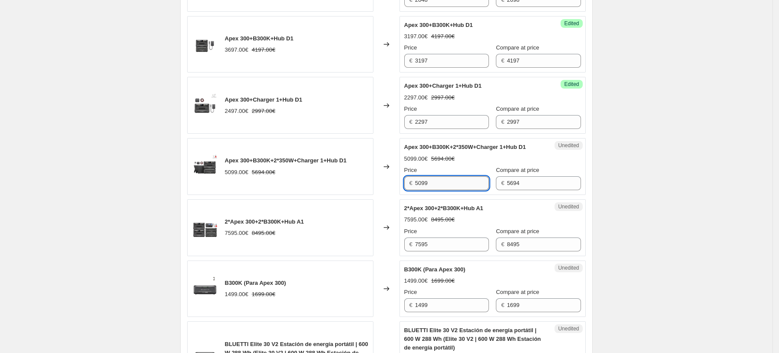
click at [440, 178] on input "5099" at bounding box center [452, 183] width 74 height 14
drag, startPoint x: 449, startPoint y: 177, endPoint x: 310, endPoint y: 177, distance: 139.3
click at [319, 177] on div "Apex 300+B300K+2*350W+Charger 1+Hub D1 5099.00€ 5694.00€ Changed to Unedited Ap…" at bounding box center [386, 166] width 398 height 57
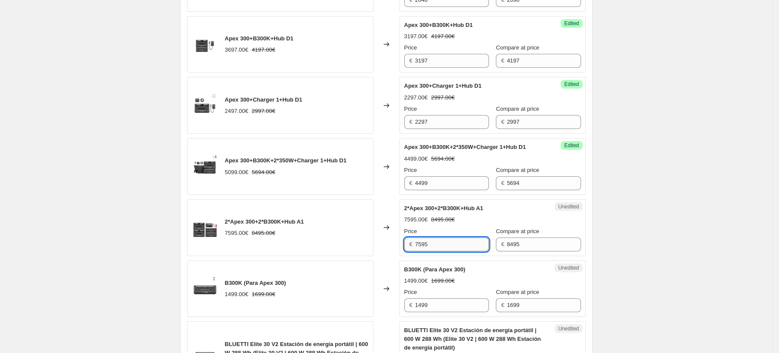
click at [454, 237] on input "7595" at bounding box center [452, 244] width 74 height 14
drag, startPoint x: 471, startPoint y: 177, endPoint x: 373, endPoint y: 177, distance: 98.5
click at [377, 177] on div "Apex 300+B300K+2*350W+Charger 1+Hub D1 5099.00€ 5694.00€ Changed to Success Edi…" at bounding box center [386, 166] width 398 height 57
type input "6845"
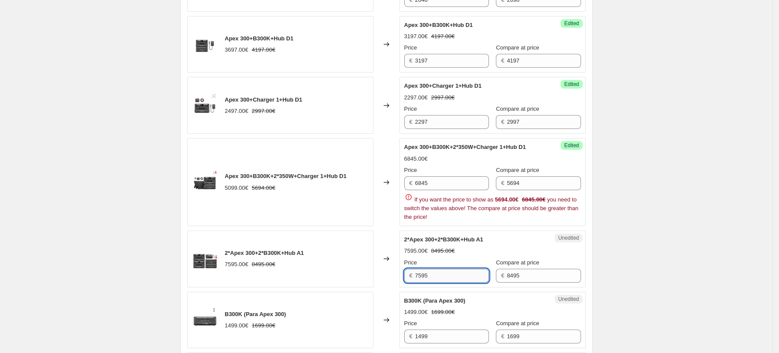
click at [454, 239] on div "2*Apex 300+2*B300K+Hub A1 7595.00€ 8495.00€ Price € 7595 Compare at price € 8495" at bounding box center [492, 258] width 177 height 47
click at [433, 177] on input "6845" at bounding box center [452, 183] width 74 height 14
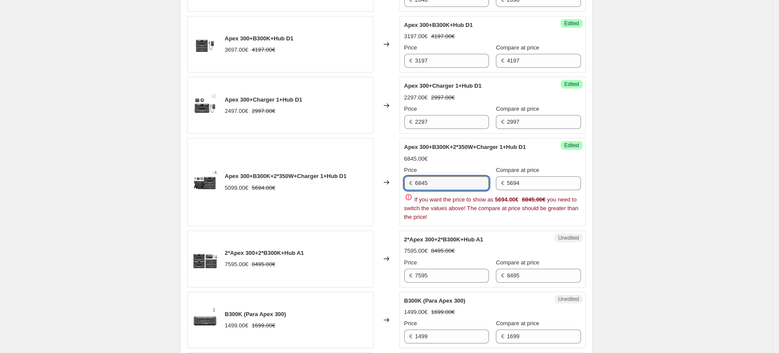
drag, startPoint x: 449, startPoint y: 178, endPoint x: 355, endPoint y: 178, distance: 93.7
click at [357, 178] on div "Apex 300+B300K+2*350W+Charger 1+Hub D1 5099.00€ 5694.00€ Changed to Success Edi…" at bounding box center [386, 182] width 398 height 88
drag, startPoint x: 454, startPoint y: 178, endPoint x: 404, endPoint y: 179, distance: 49.1
click at [405, 179] on div "Success Edited Apex 300+B300K+2*350W+Charger 1+Hub D1 6845.00€ Price € 6845 Com…" at bounding box center [492, 182] width 186 height 88
type input "4499"
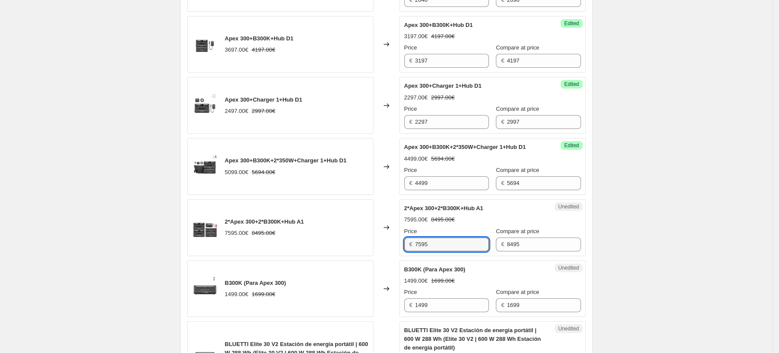
drag, startPoint x: 455, startPoint y: 237, endPoint x: 394, endPoint y: 237, distance: 61.2
click at [394, 237] on div "2*Apex 300+2*B300K+Hub A1 7595.00€ 8495.00€ Changed to Unedited 2*Apex 300+2*B3…" at bounding box center [386, 227] width 398 height 57
type input "6845"
click at [368, 240] on div "2*Apex 300+2*B300K+Hub A1 7595.00€ 8495.00€" at bounding box center [280, 227] width 186 height 57
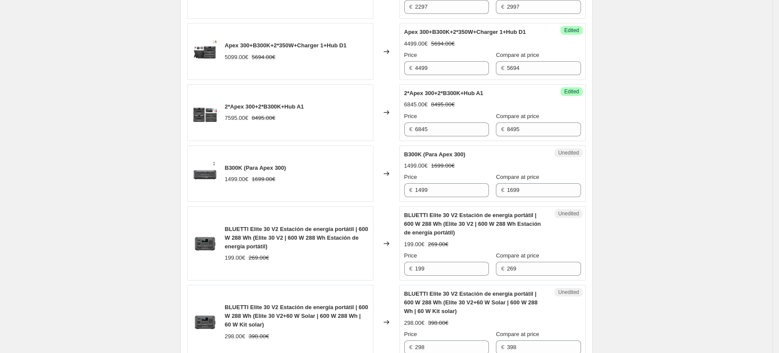
scroll to position [1449, 0]
click at [434, 183] on input "1499" at bounding box center [452, 190] width 74 height 14
drag, startPoint x: 437, startPoint y: 181, endPoint x: 410, endPoint y: 187, distance: 28.0
click at [390, 187] on div "B300K (Para Apex 300) 1499.00€ 1699.00€ Changed to Unedited B300K (Para Apex 30…" at bounding box center [386, 173] width 398 height 57
click at [447, 183] on input "1499" at bounding box center [452, 190] width 74 height 14
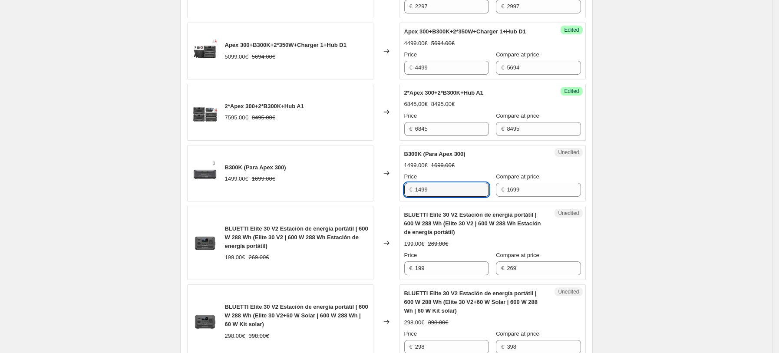
drag, startPoint x: 410, startPoint y: 181, endPoint x: 367, endPoint y: 181, distance: 43.0
click at [369, 181] on div "B300K (Para Apex 300) 1499.00€ 1699.00€ Changed to Unedited B300K (Para Apex 30…" at bounding box center [386, 173] width 398 height 57
type input "1199"
click at [440, 224] on span "BLUETTI Elite 30 V2 Estación de energía portátil | 600 W 288 Wh (Elite 30 V2 | …" at bounding box center [472, 223] width 137 height 24
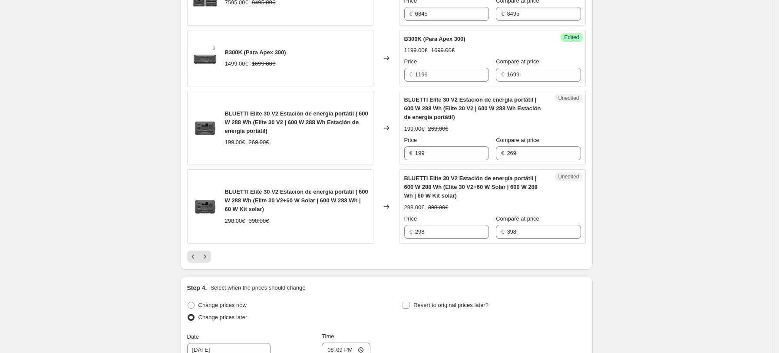
scroll to position [1564, 0]
drag, startPoint x: 442, startPoint y: 146, endPoint x: 386, endPoint y: 146, distance: 56.0
click at [393, 146] on div "BLUETTI Elite 30 V2 Estación de energía portátil | 600 W 288 Wh (Elite 30 V2 | …" at bounding box center [386, 127] width 398 height 74
type input "209"
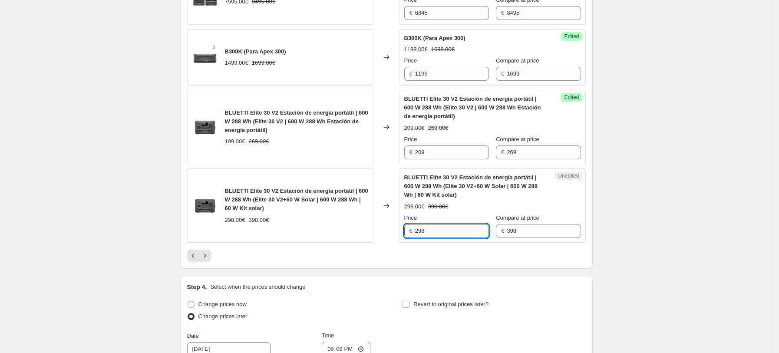
click at [435, 224] on input "298" at bounding box center [452, 231] width 74 height 14
drag, startPoint x: 436, startPoint y: 225, endPoint x: 385, endPoint y: 226, distance: 50.8
click at [385, 226] on div "BLUETTI Elite 30 V2 Estación de energía portátil | 600 W 288 Wh (Elite 30 V2+60…" at bounding box center [386, 205] width 398 height 74
type input "318"
drag, startPoint x: 348, startPoint y: 238, endPoint x: 255, endPoint y: 243, distance: 93.0
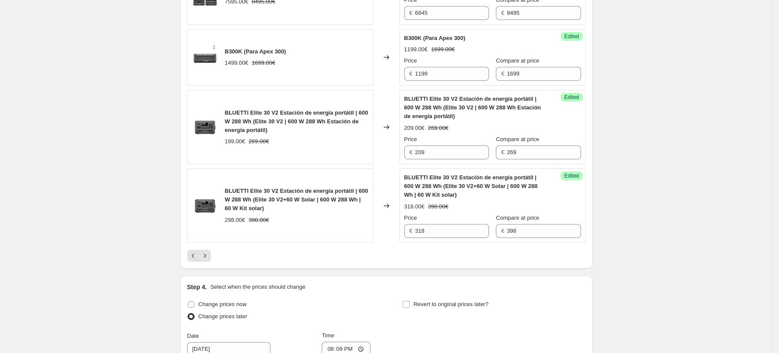
click at [207, 251] on icon "Next" at bounding box center [204, 255] width 9 height 9
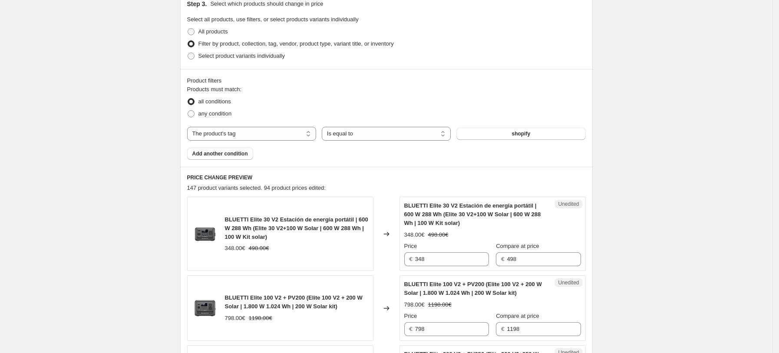
scroll to position [289, 0]
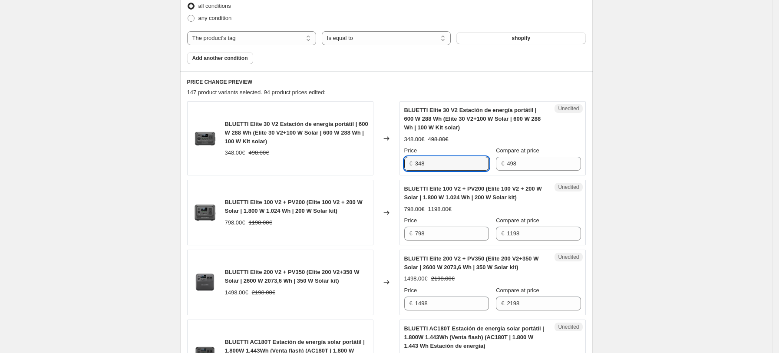
drag, startPoint x: 457, startPoint y: 160, endPoint x: 402, endPoint y: 162, distance: 55.6
click at [402, 162] on div "Unedited BLUETTI Elite 30 V2 Estación de energía portátil | 600 W 288 Wh (Elite…" at bounding box center [492, 138] width 186 height 74
click at [431, 161] on input "348" at bounding box center [452, 164] width 74 height 14
drag, startPoint x: 440, startPoint y: 162, endPoint x: 381, endPoint y: 163, distance: 59.0
click at [381, 163] on div "BLUETTI Elite 30 V2 Estación de energía portátil | 600 W 288 Wh (Elite 30 V2+10…" at bounding box center [386, 138] width 398 height 74
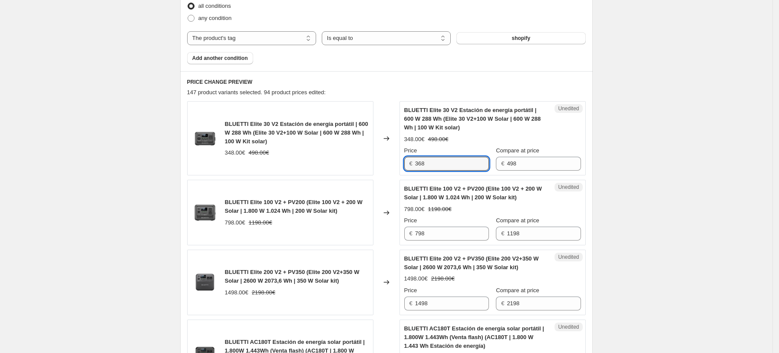
type input "368"
click at [412, 198] on span "BLUETTI Elite 100 V2 + PV200 (Elite 100 V2 + 200 W Solar | 1.800 W 1.024 Wh | 2…" at bounding box center [473, 192] width 138 height 15
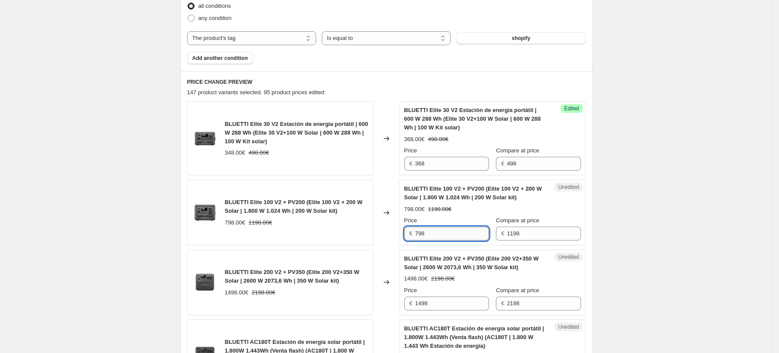
click at [437, 234] on input "798" at bounding box center [452, 234] width 74 height 14
drag, startPoint x: 442, startPoint y: 235, endPoint x: 410, endPoint y: 235, distance: 32.1
click at [410, 235] on div "€ 798" at bounding box center [446, 234] width 85 height 14
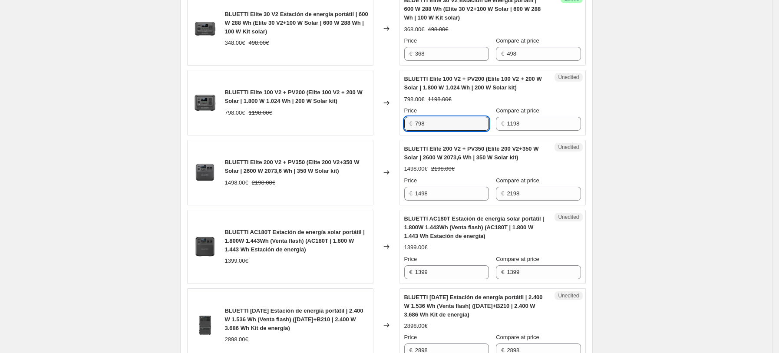
scroll to position [404, 0]
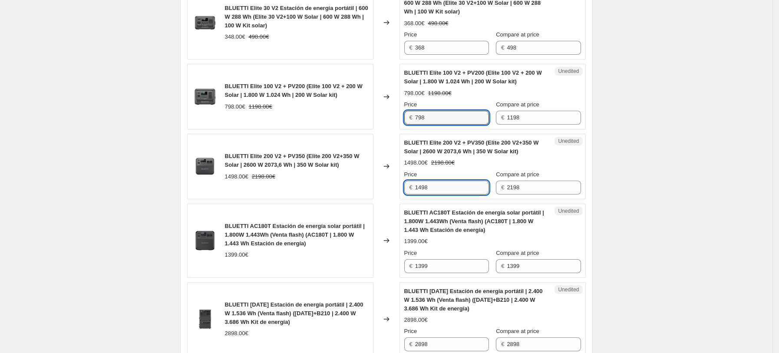
click at [457, 187] on input "1498" at bounding box center [452, 188] width 74 height 14
drag, startPoint x: 455, startPoint y: 190, endPoint x: 394, endPoint y: 190, distance: 61.2
click at [394, 190] on div "BLUETTI Elite 200 V2 + PV350 (Elite 200 V2+350 W Solar | 2600 W 2073,6 Wh | 350…" at bounding box center [386, 167] width 398 height 66
type input "1048"
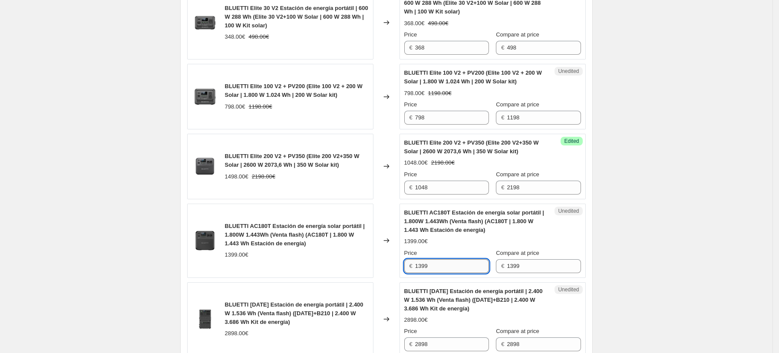
click at [448, 267] on input "1399" at bounding box center [452, 266] width 74 height 14
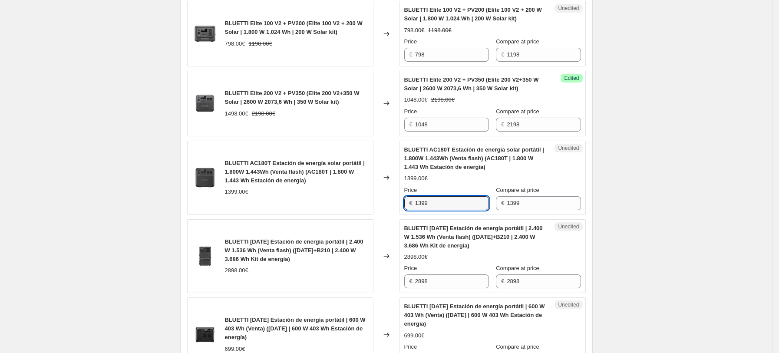
scroll to position [578, 0]
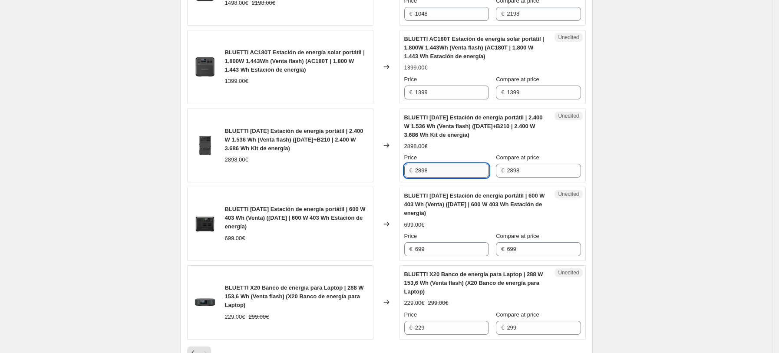
click at [445, 168] on input "2898" at bounding box center [452, 171] width 74 height 14
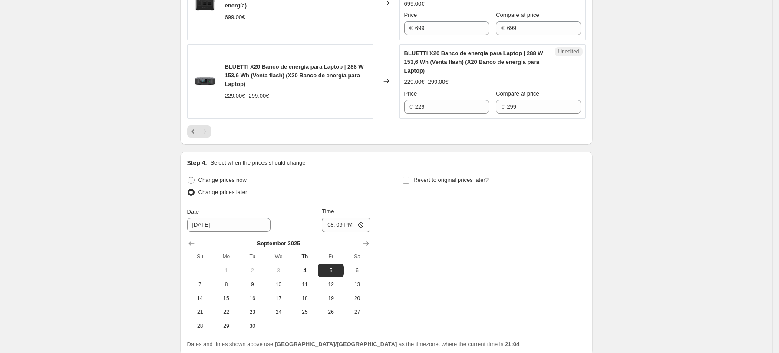
scroll to position [867, 0]
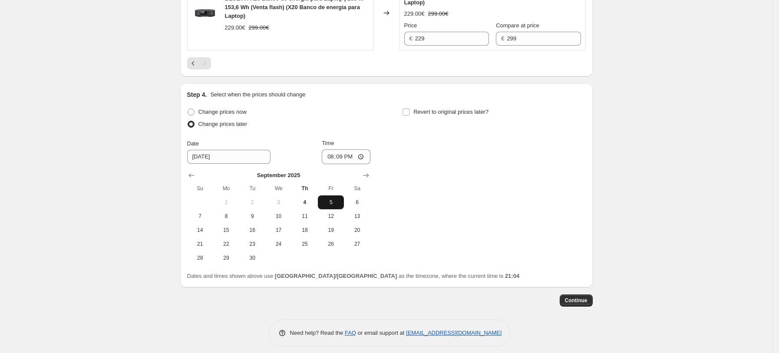
click at [329, 202] on span "5" at bounding box center [330, 202] width 19 height 7
click at [357, 156] on input "20:09" at bounding box center [346, 156] width 49 height 15
click at [355, 156] on input "20:09" at bounding box center [346, 156] width 49 height 15
click at [344, 158] on input "20:09" at bounding box center [346, 156] width 49 height 15
type input "10:00"
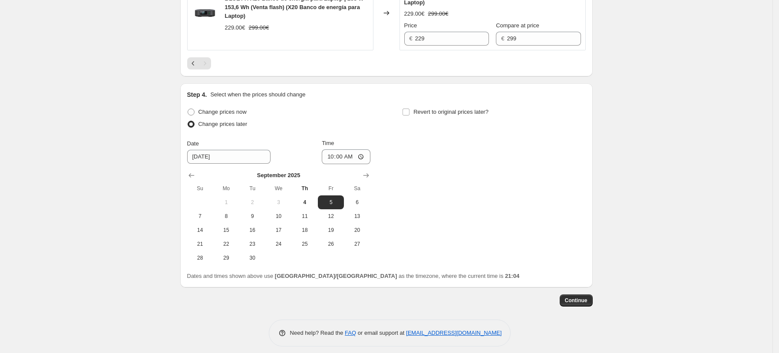
click at [448, 160] on div "Change prices now Change prices later Date [DATE] Time 10:00 [DATE] Su Mo Tu We…" at bounding box center [386, 185] width 398 height 159
click at [579, 299] on span "Continue" at bounding box center [576, 300] width 23 height 7
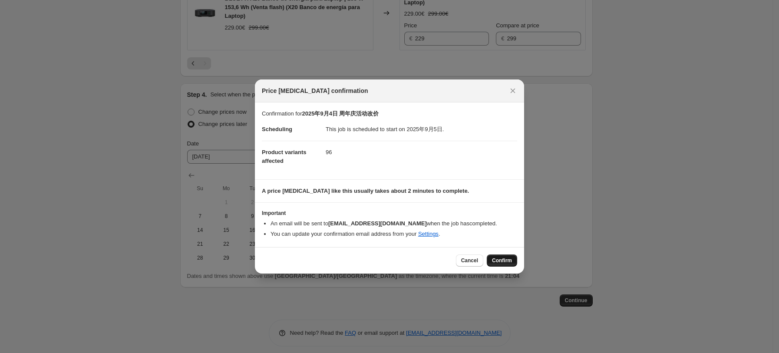
click at [503, 262] on span "Confirm" at bounding box center [502, 260] width 20 height 7
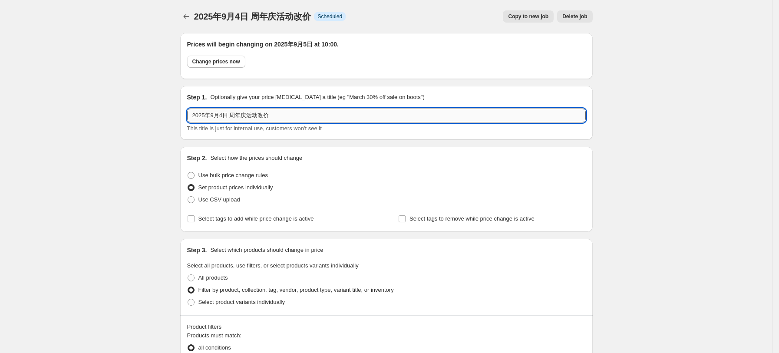
click at [225, 114] on input "2025年9月4日 周年庆活动改价" at bounding box center [386, 115] width 398 height 14
type input "2025年9月5日 周年庆活动改价"
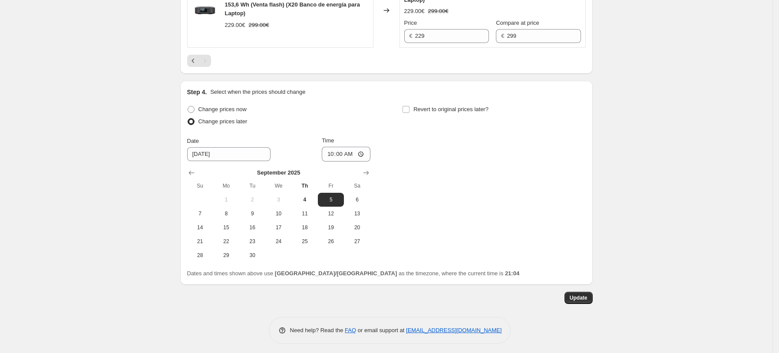
scroll to position [927, 0]
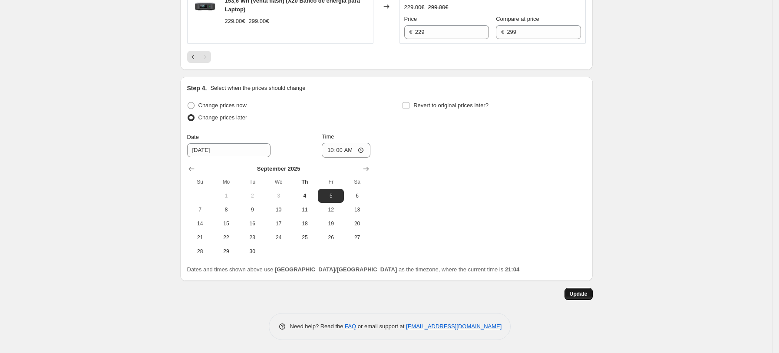
click at [575, 297] on button "Update" at bounding box center [578, 294] width 28 height 12
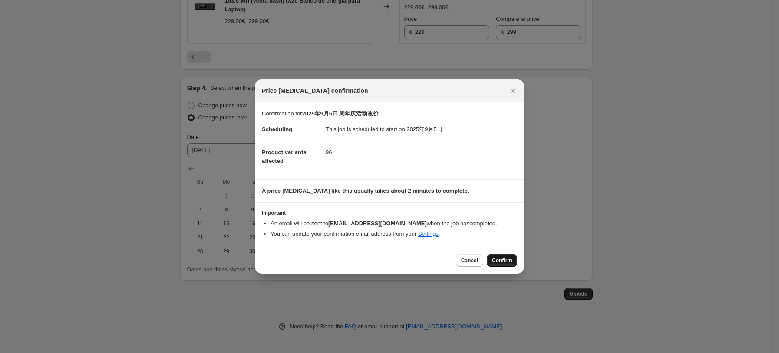
click at [502, 260] on span "Confirm" at bounding box center [502, 260] width 20 height 7
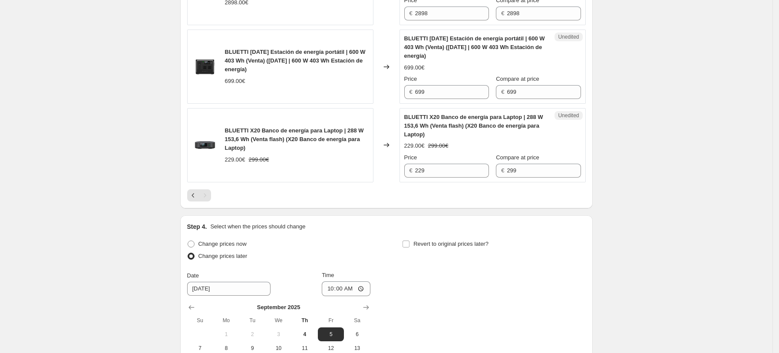
scroll to position [695, 0]
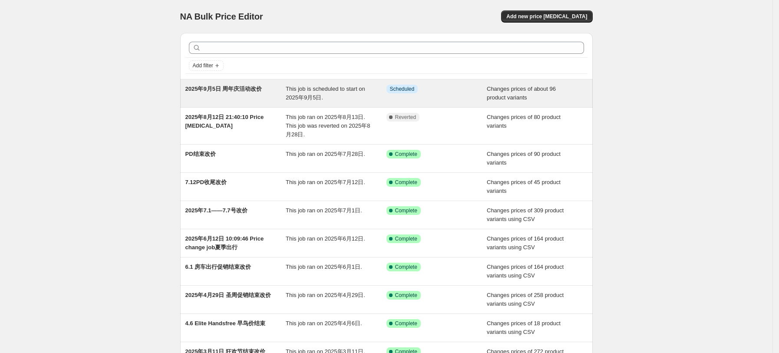
click at [259, 87] on span "2025年9月5日 周年庆活动改价" at bounding box center [223, 88] width 77 height 7
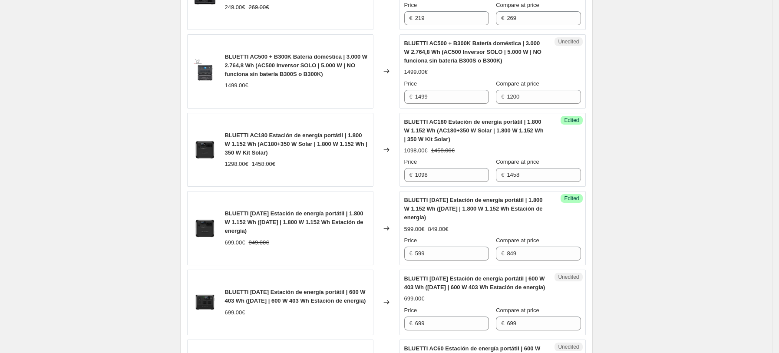
select select "tag"
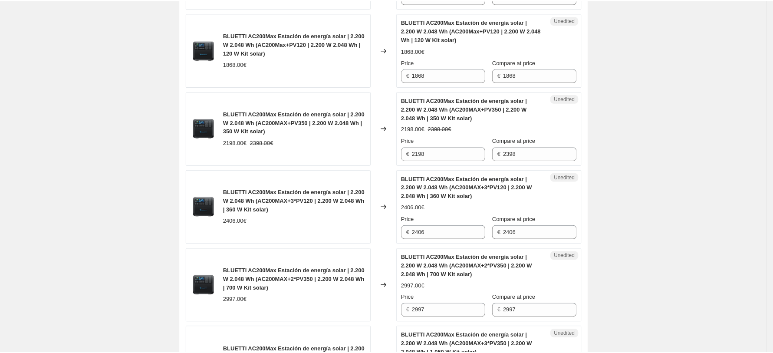
scroll to position [961, 0]
